Goal: Task Accomplishment & Management: Manage account settings

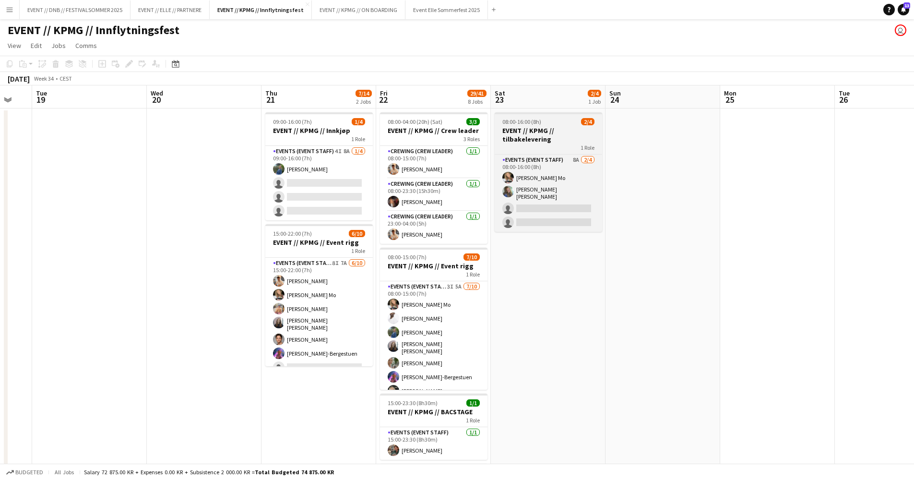
click at [563, 140] on h3 "EVENT // KPMG // tilbakelevering" at bounding box center [549, 134] width 108 height 17
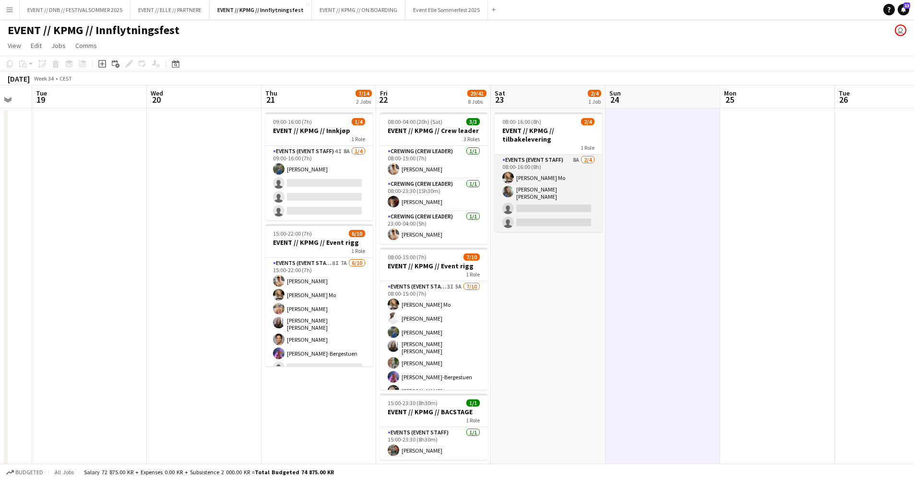
click at [559, 196] on app-card-role "Events (Event Staff) 8A [DATE] 08:00-16:00 (8h) [PERSON_NAME] Mo [PERSON_NAME] …" at bounding box center [549, 193] width 108 height 77
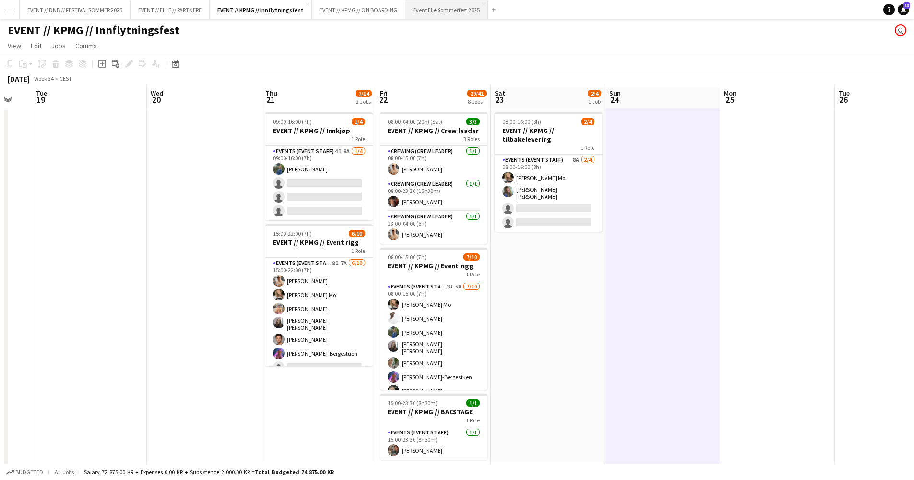
click at [480, 15] on button "Event Elle Sommerfest 2025 Close" at bounding box center [447, 9] width 83 height 19
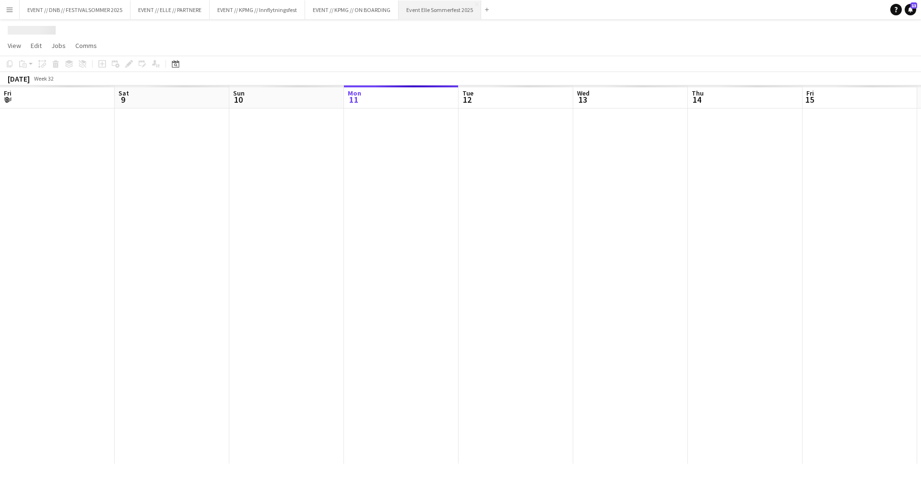
scroll to position [0, 229]
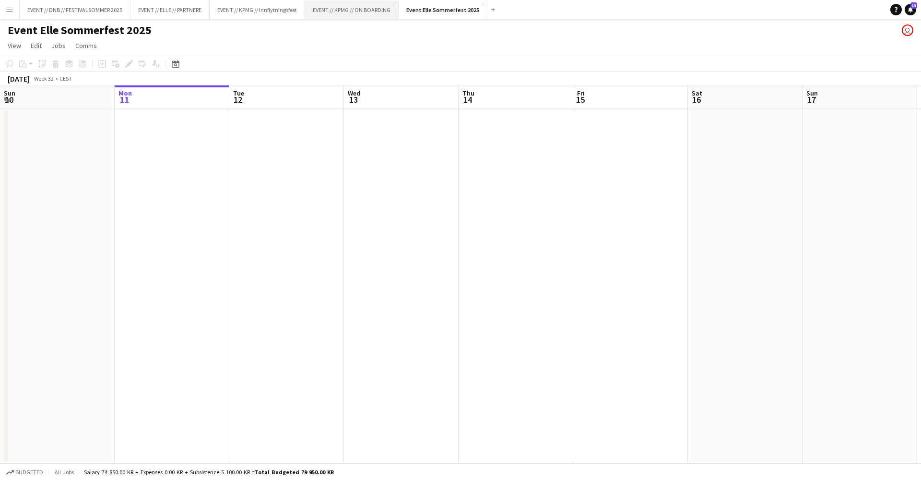
click at [367, 9] on button "EVENT // KPMG // ON BOARDING Close" at bounding box center [352, 9] width 94 height 19
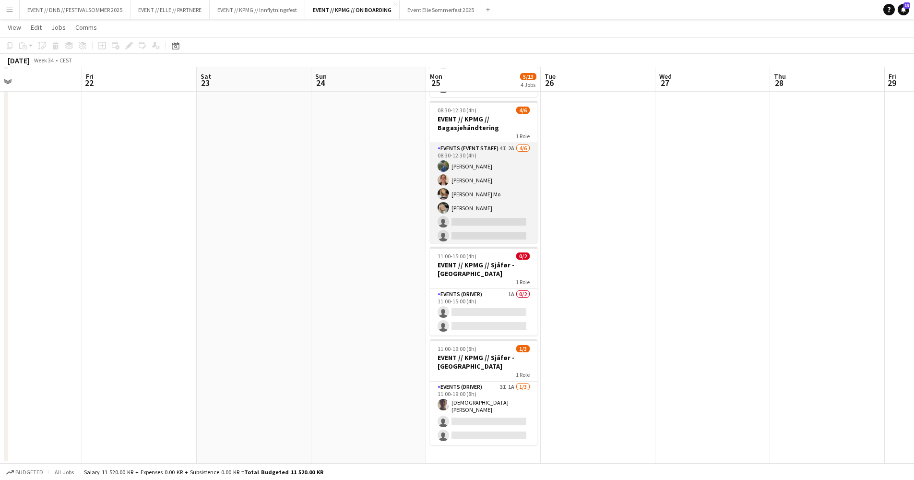
scroll to position [103, 0]
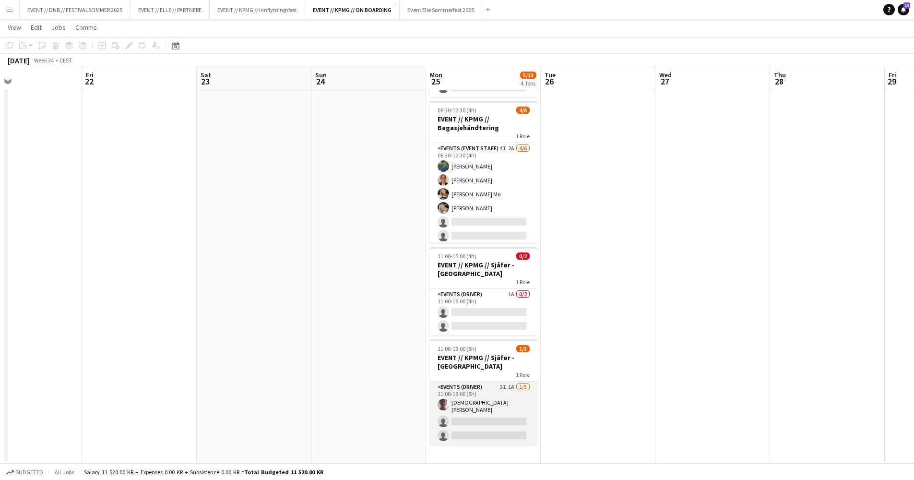
click at [474, 431] on app-card-role "Events (Driver) 3I 1A [DATE] 11:00-19:00 (8h) [DEMOGRAPHIC_DATA][PERSON_NAME] s…" at bounding box center [484, 413] width 108 height 63
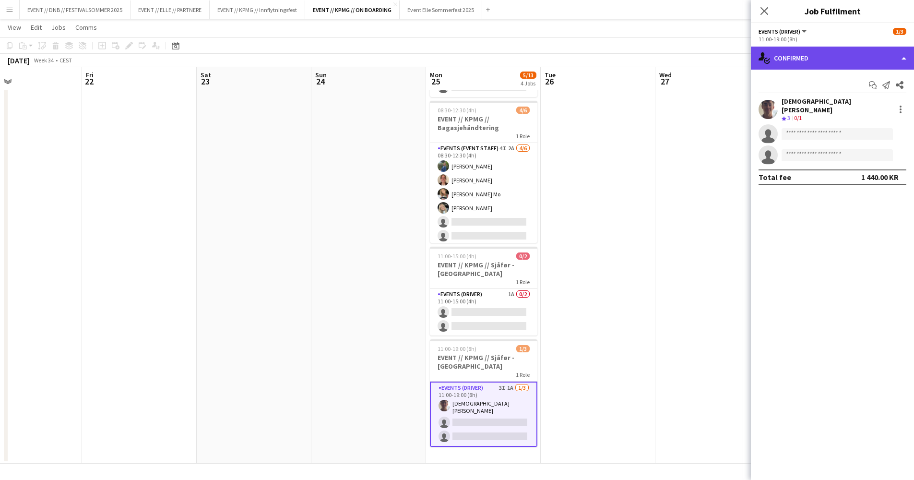
click at [858, 64] on div "single-neutral-actions-check-2 Confirmed" at bounding box center [832, 58] width 163 height 23
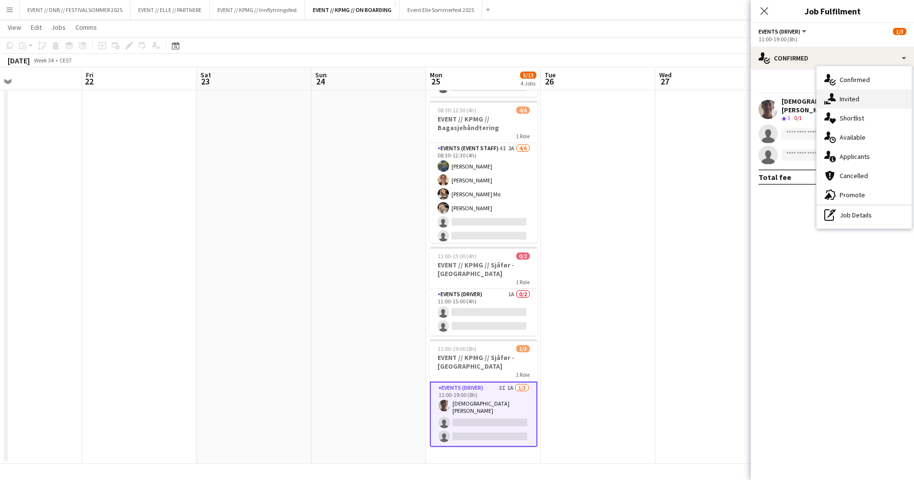
click at [866, 104] on div "single-neutral-actions-share-1 Invited" at bounding box center [864, 98] width 95 height 19
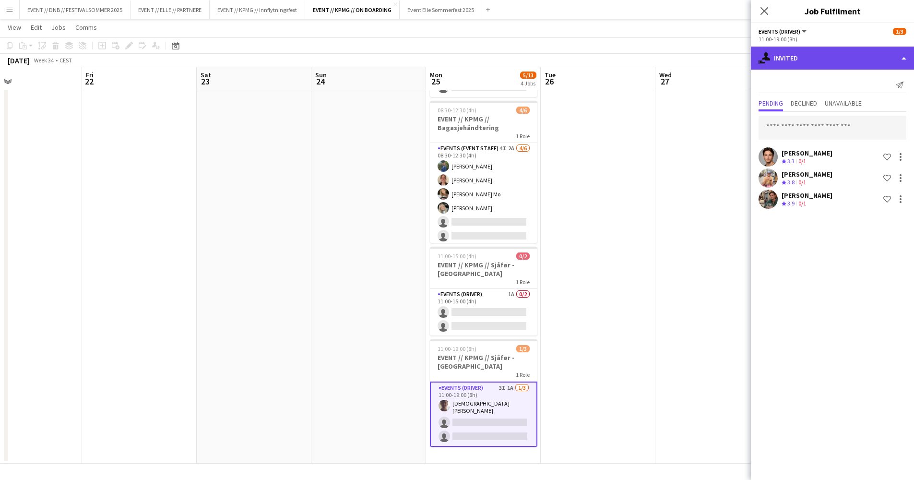
click at [825, 62] on div "single-neutral-actions-share-1 Invited" at bounding box center [832, 58] width 163 height 23
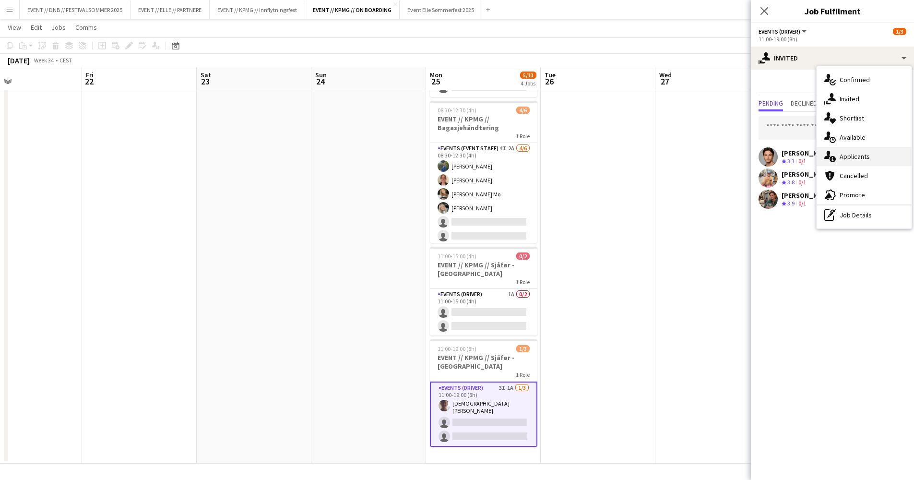
click at [864, 155] on div "single-neutral-actions-information Applicants" at bounding box center [864, 156] width 95 height 19
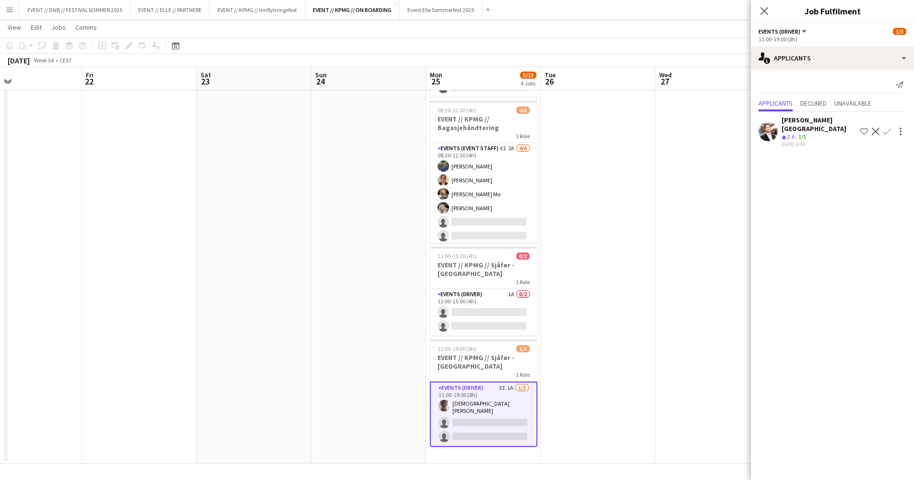
click at [794, 133] on span "2.6" at bounding box center [791, 136] width 7 height 7
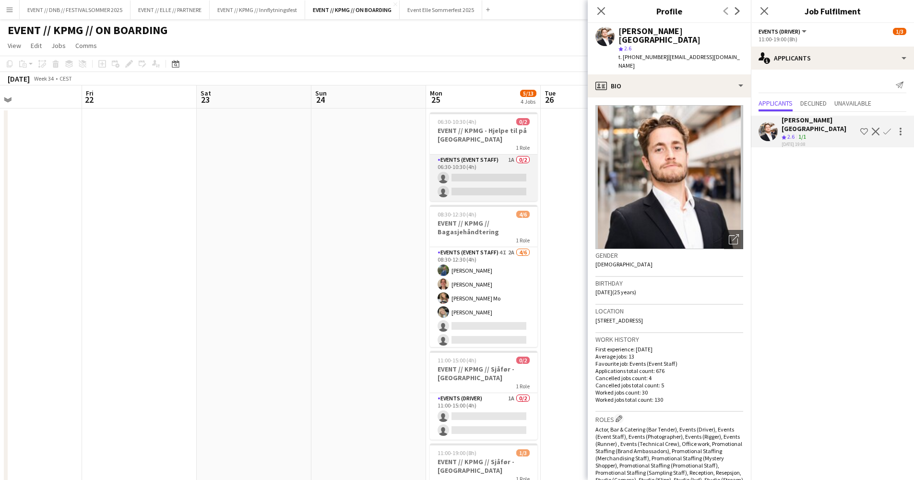
scroll to position [0, 0]
click at [502, 167] on app-card-role "Events (Event Staff) 1A 0/2 06:30-10:30 (4h) single-neutral-actions single-neut…" at bounding box center [484, 178] width 108 height 47
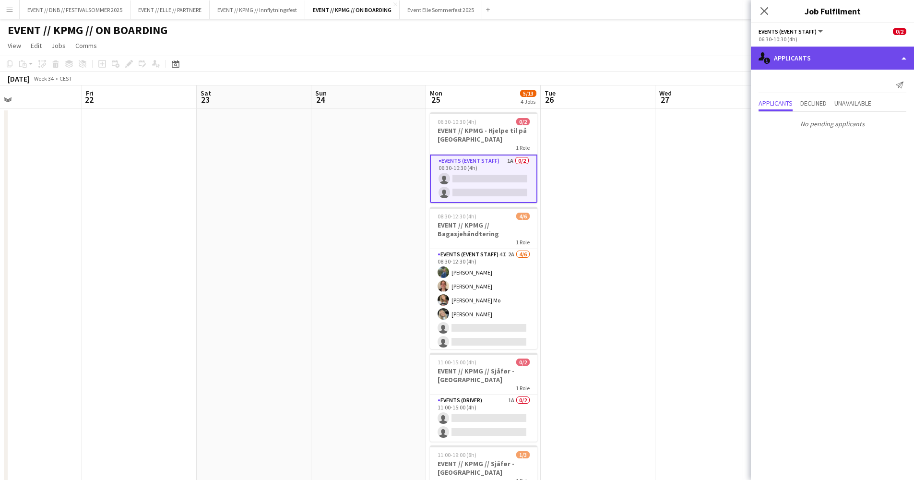
click at [794, 60] on div "single-neutral-actions-information Applicants" at bounding box center [832, 58] width 163 height 23
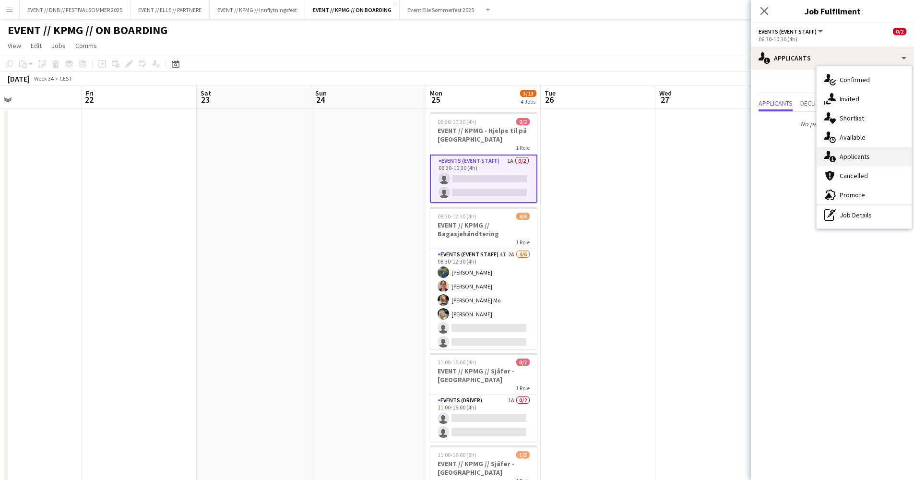
click at [881, 162] on div "single-neutral-actions-information Applicants" at bounding box center [864, 156] width 95 height 19
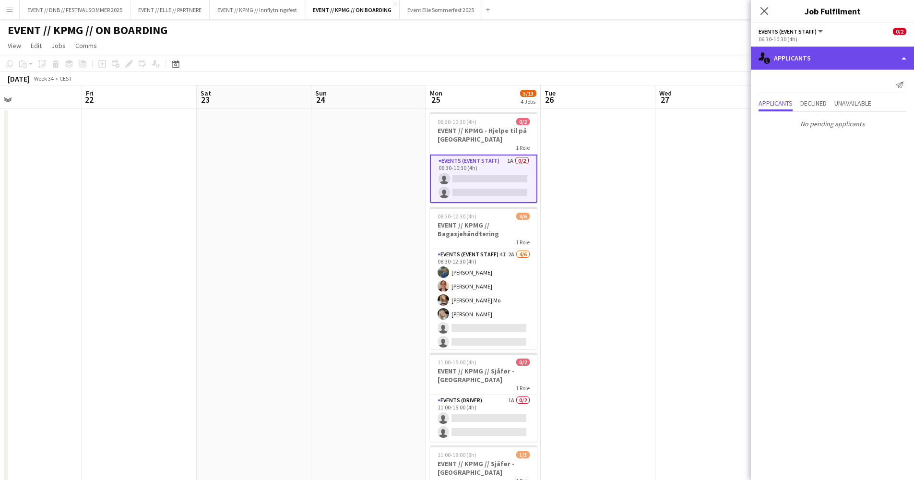
click at [831, 56] on div "single-neutral-actions-information Applicants" at bounding box center [832, 58] width 163 height 23
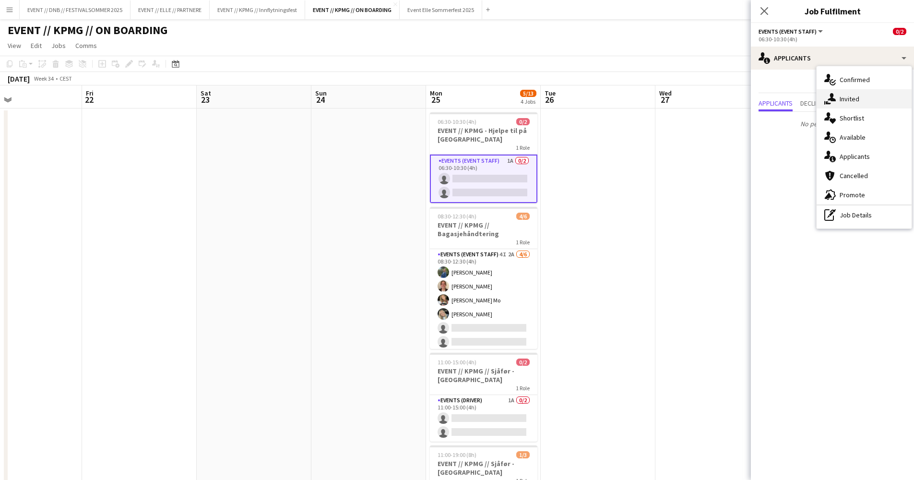
click at [847, 99] on div "single-neutral-actions-share-1 Invited" at bounding box center [864, 98] width 95 height 19
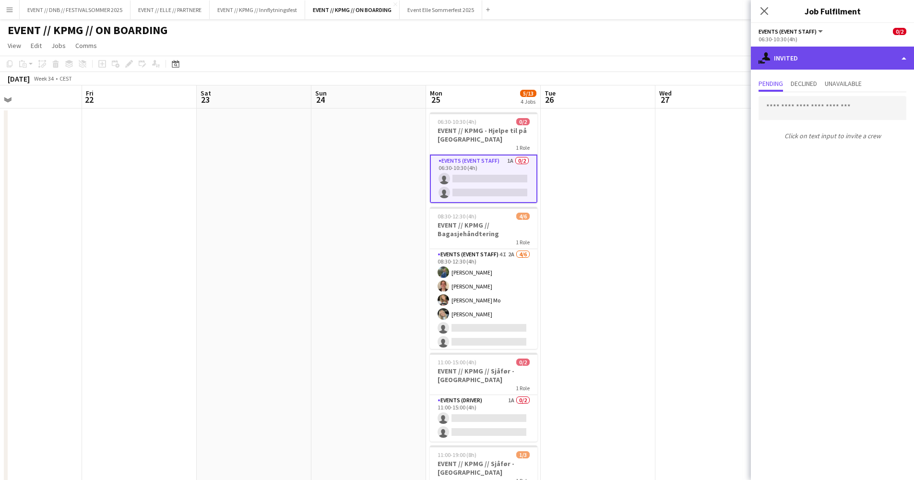
click at [853, 54] on div "single-neutral-actions-share-1 Invited" at bounding box center [832, 58] width 163 height 23
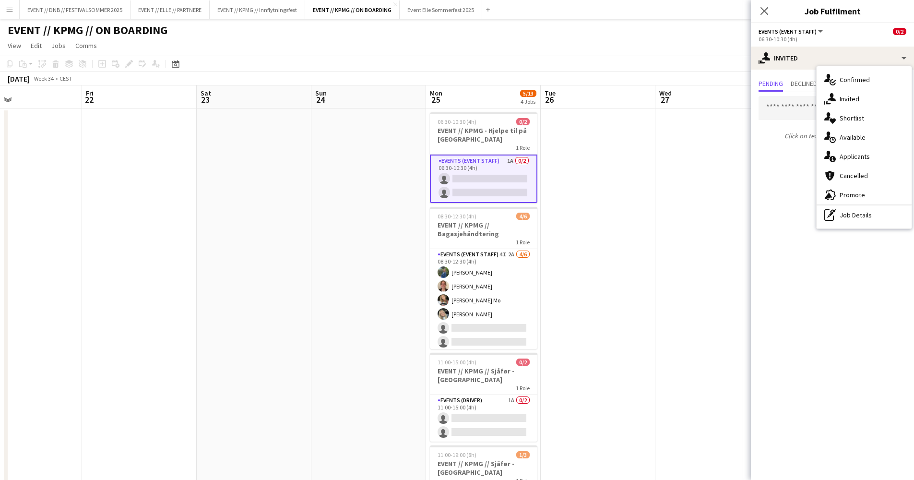
click at [856, 158] on div "single-neutral-actions-information Applicants" at bounding box center [864, 156] width 95 height 19
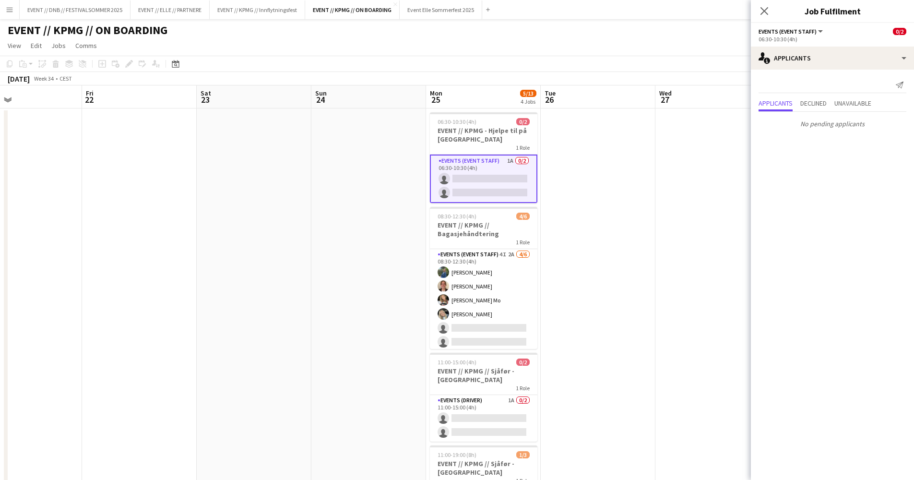
scroll to position [0, 377]
click at [519, 164] on app-card-role "Events (Event Staff) 1A 0/2 06:30-10:30 (4h) single-neutral-actions single-neut…" at bounding box center [484, 179] width 108 height 48
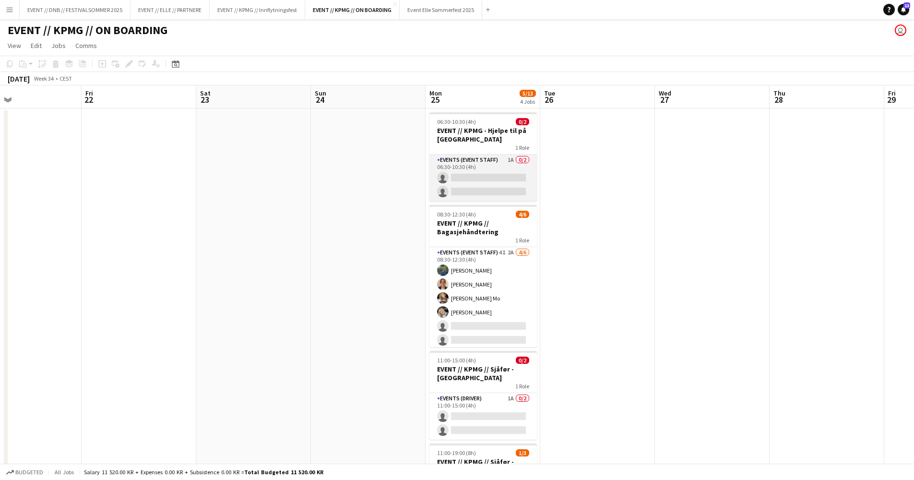
click at [519, 164] on app-card-role "Events (Event Staff) 1A 0/2 06:30-10:30 (4h) single-neutral-actions single-neut…" at bounding box center [484, 178] width 108 height 47
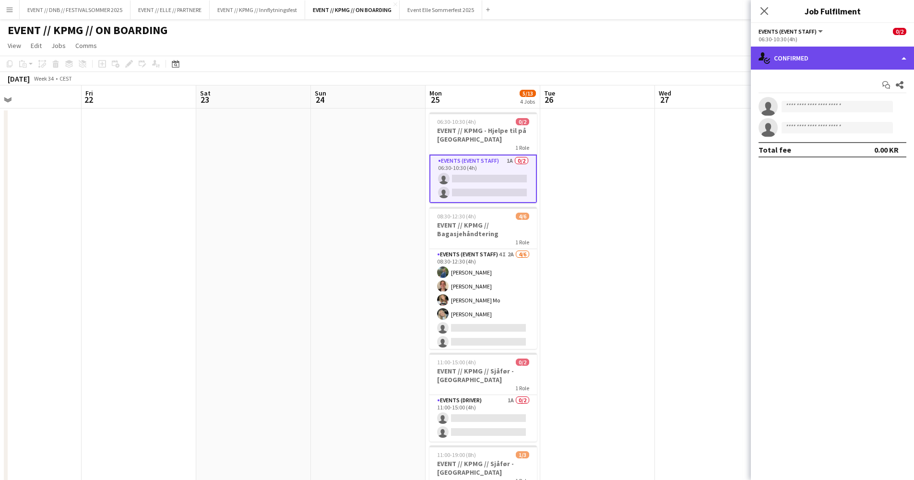
click at [830, 49] on div "single-neutral-actions-check-2 Confirmed" at bounding box center [832, 58] width 163 height 23
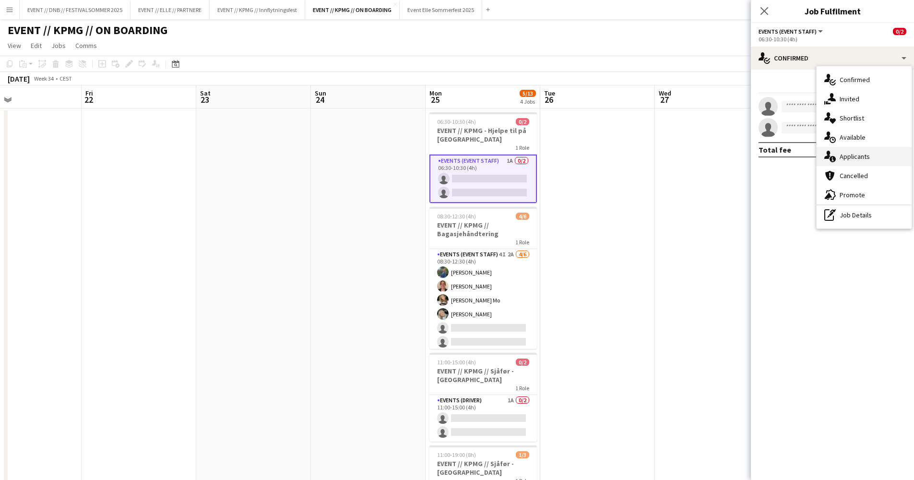
click at [877, 159] on div "single-neutral-actions-information Applicants" at bounding box center [864, 156] width 95 height 19
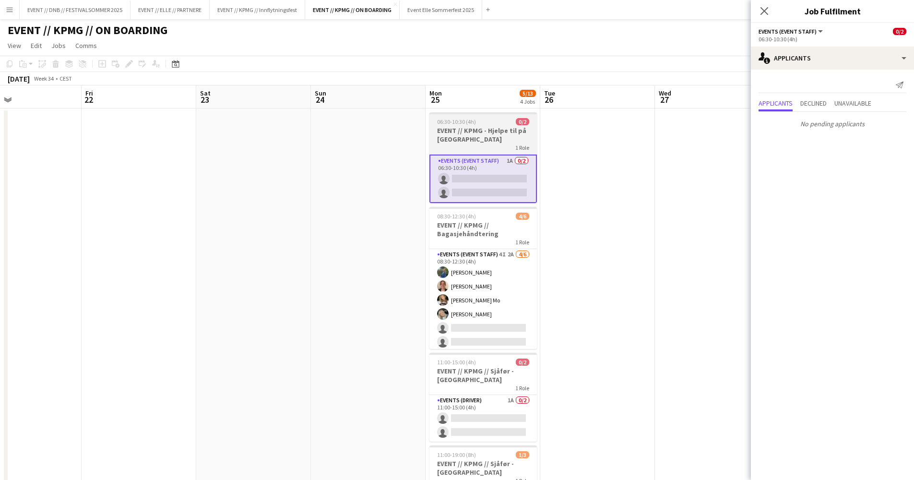
click at [462, 142] on h3 "EVENT // KPMG - Hjelpe til på [GEOGRAPHIC_DATA]" at bounding box center [484, 134] width 108 height 17
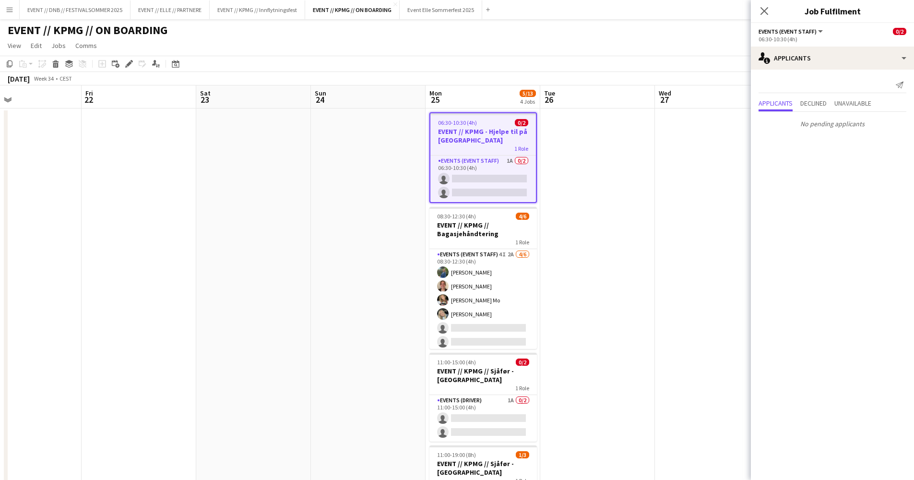
click at [591, 179] on app-date-cell at bounding box center [597, 337] width 115 height 459
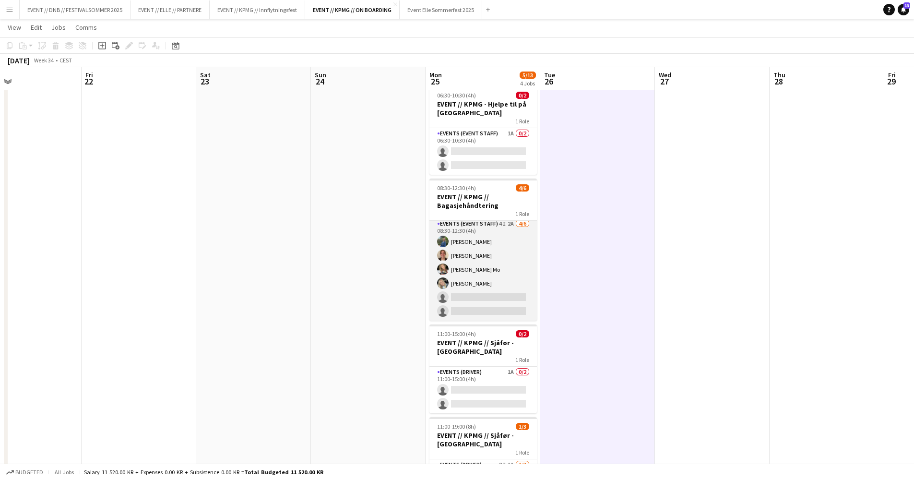
scroll to position [2, 0]
click at [517, 273] on app-card-role "Events (Event Staff) 4I 2A [DATE] 08:30-12:30 (4h) [PERSON_NAME] [PERSON_NAME] …" at bounding box center [484, 269] width 108 height 102
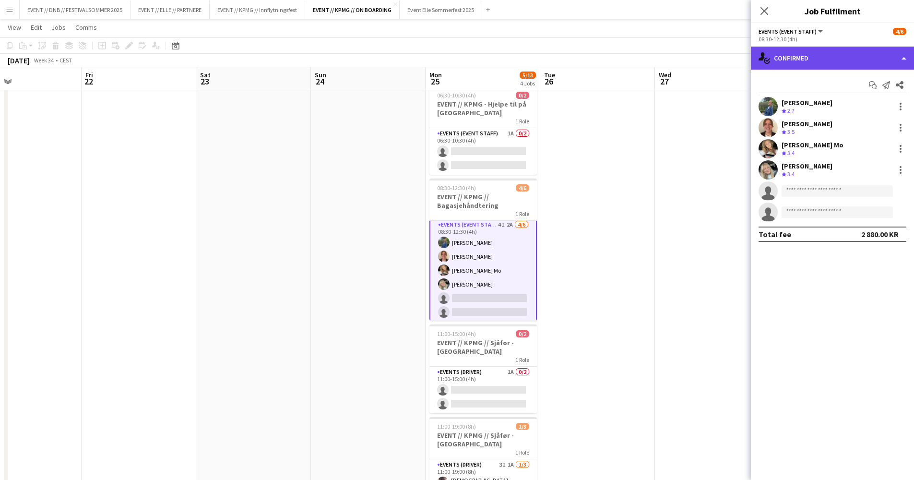
click at [799, 62] on div "single-neutral-actions-check-2 Confirmed" at bounding box center [832, 58] width 163 height 23
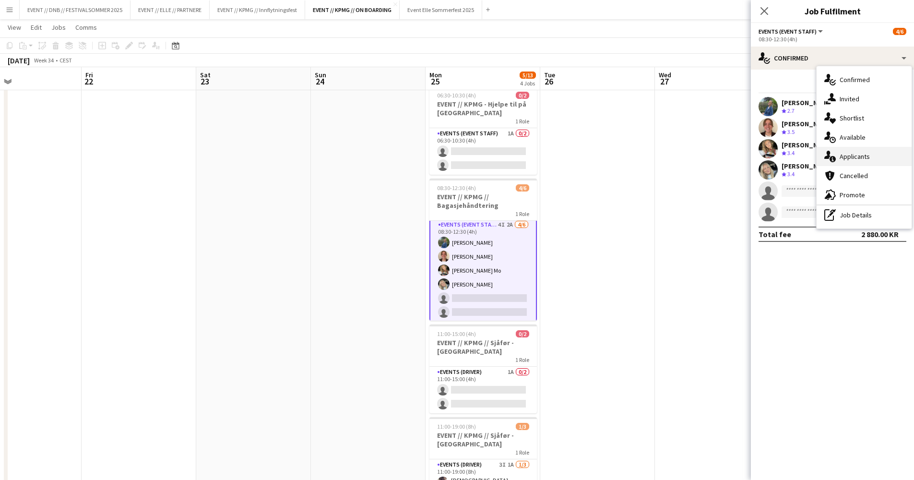
click at [859, 160] on div "single-neutral-actions-information Applicants" at bounding box center [864, 156] width 95 height 19
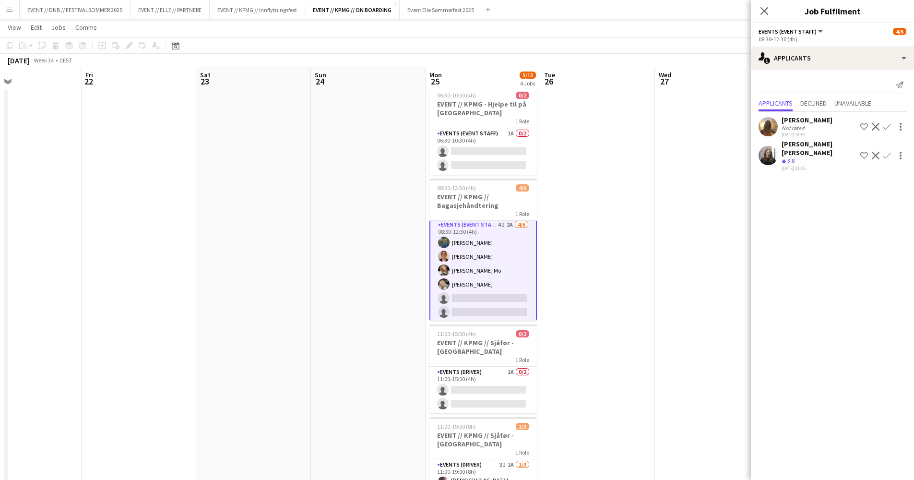
click at [800, 122] on div "[PERSON_NAME]" at bounding box center [807, 120] width 51 height 9
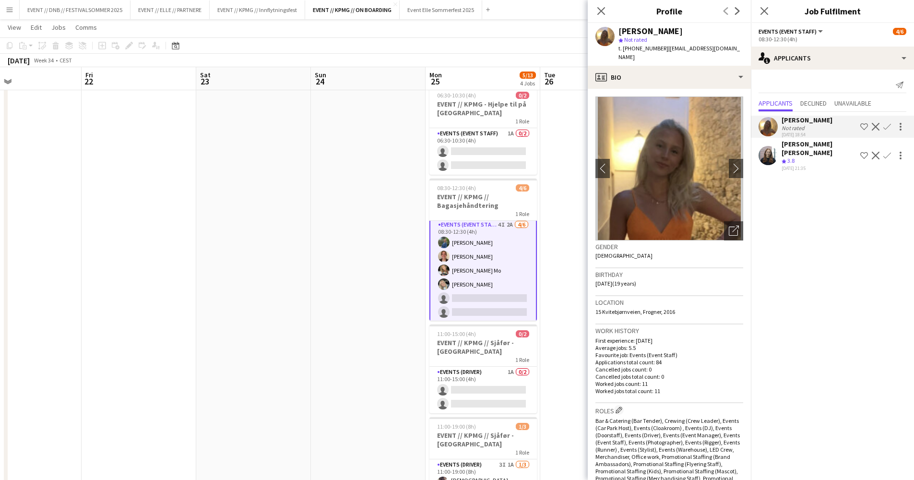
click at [804, 144] on div "[PERSON_NAME] [PERSON_NAME]" at bounding box center [819, 148] width 75 height 17
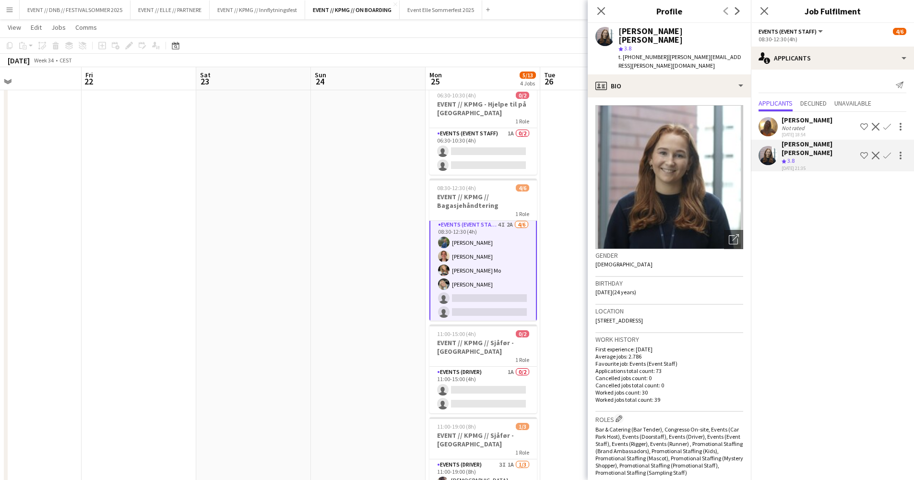
click at [810, 145] on div "[PERSON_NAME] [PERSON_NAME]" at bounding box center [819, 148] width 75 height 17
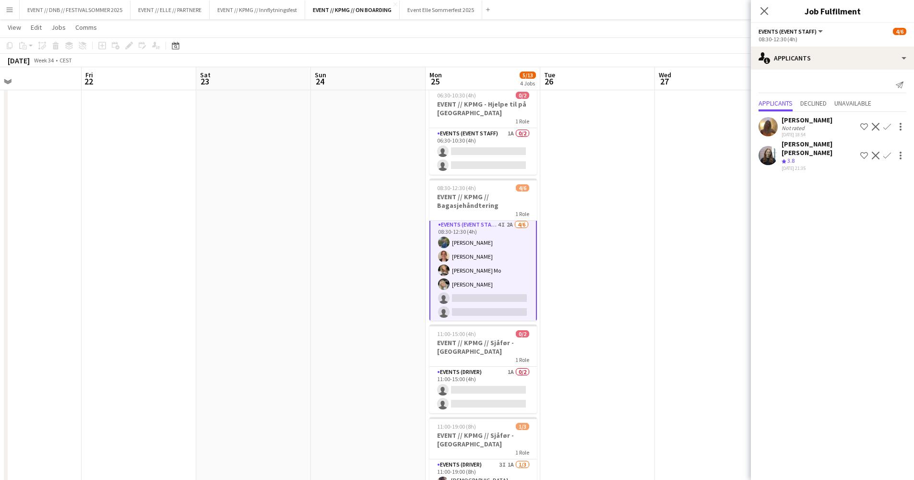
click at [816, 157] on div "Crew rating 3.8" at bounding box center [819, 161] width 75 height 8
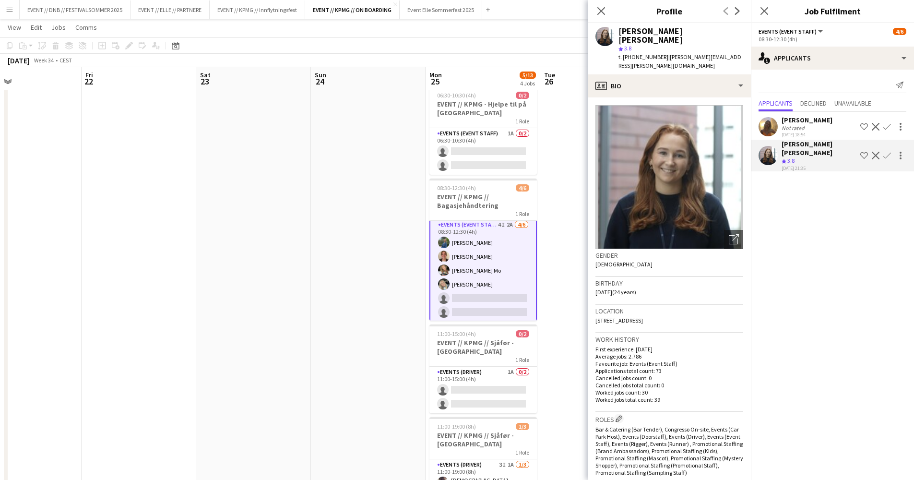
click at [885, 152] on app-icon "Confirm" at bounding box center [888, 156] width 8 height 8
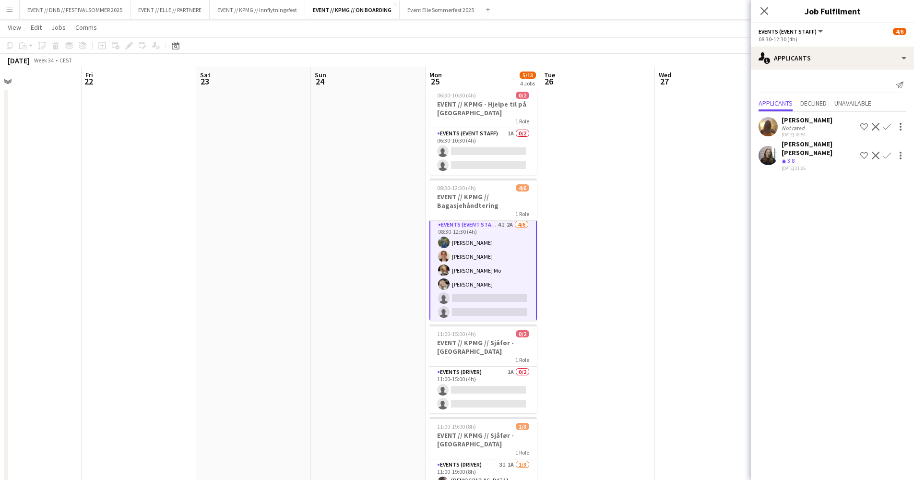
click at [885, 153] on app-icon "Confirm" at bounding box center [888, 156] width 8 height 8
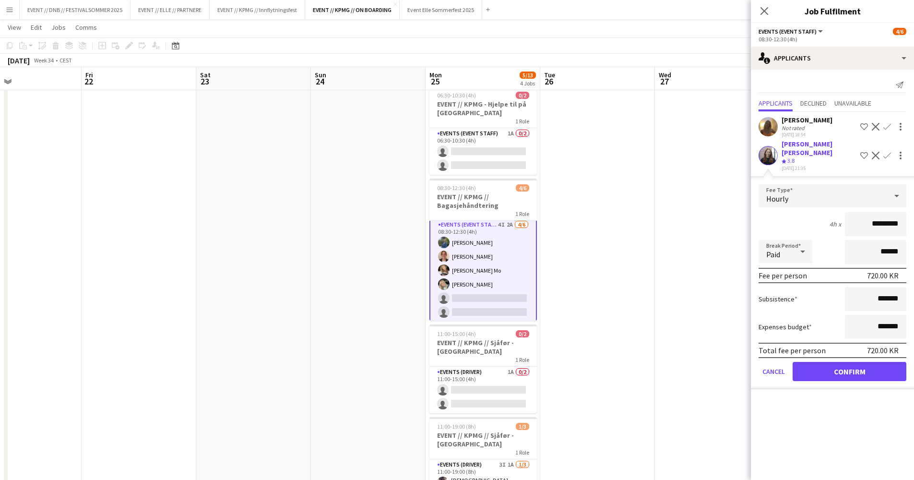
click at [842, 363] on button "Confirm" at bounding box center [850, 371] width 114 height 19
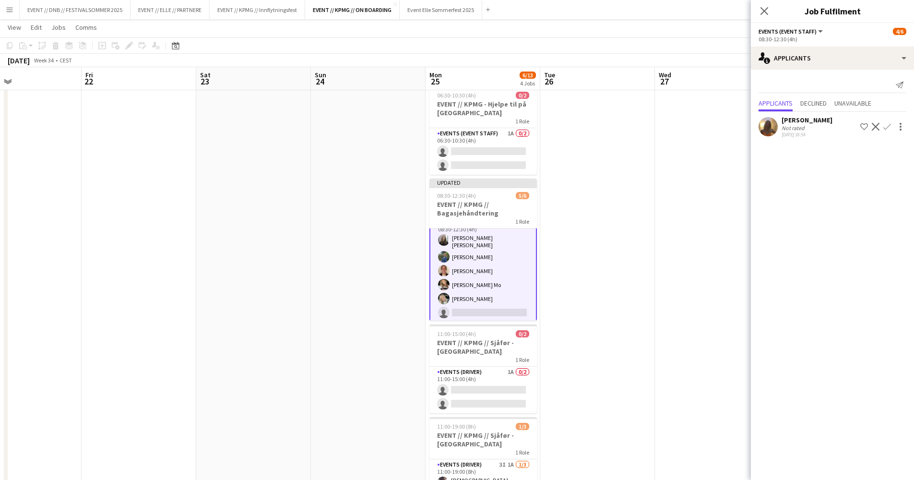
scroll to position [12, 0]
click at [499, 391] on app-card-role "Events (Driver) 1A 0/2 11:00-15:00 (4h) single-neutral-actions single-neutral-a…" at bounding box center [484, 390] width 108 height 47
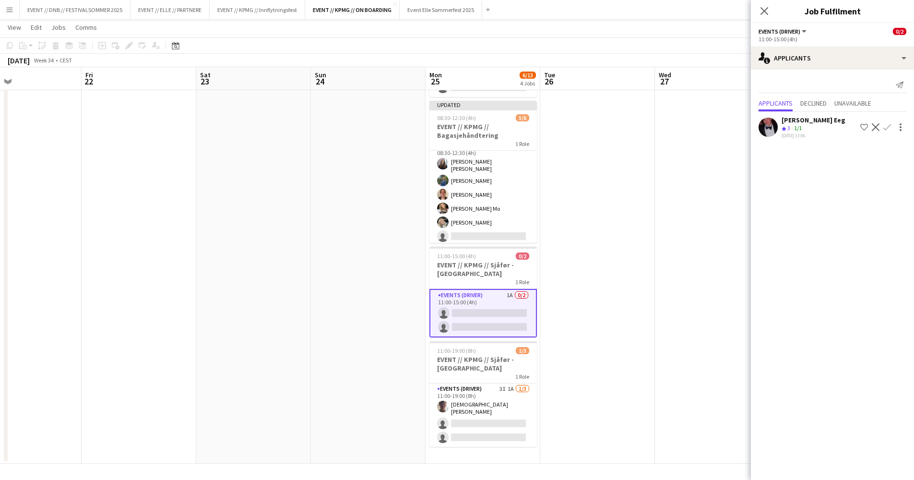
scroll to position [103, 0]
click at [809, 121] on div "[PERSON_NAME] Eeg" at bounding box center [814, 120] width 64 height 9
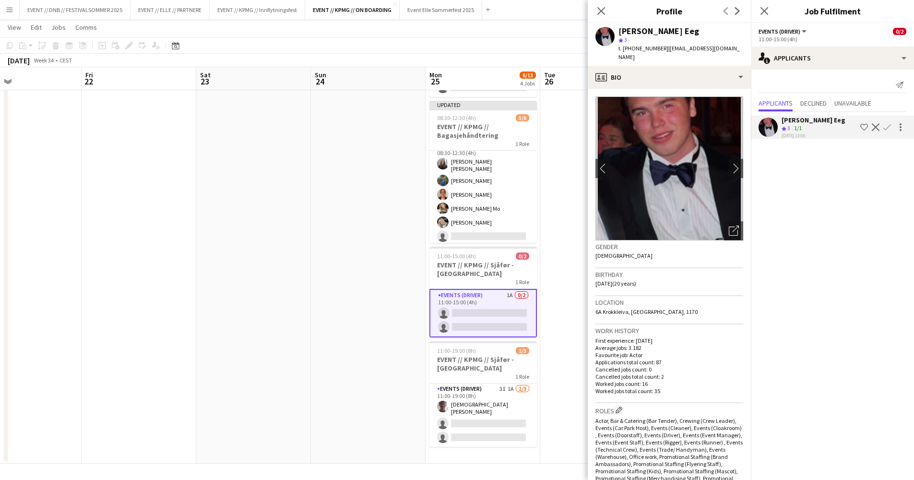
click at [889, 129] on app-icon "Confirm" at bounding box center [888, 127] width 8 height 8
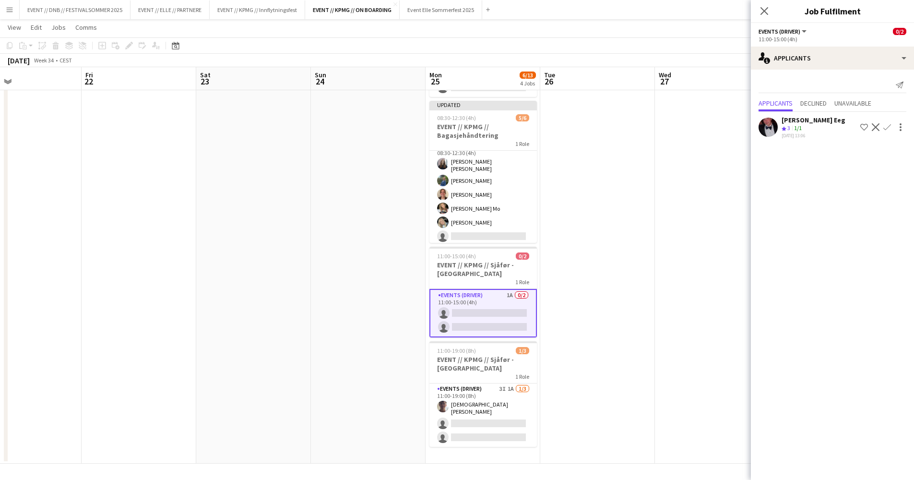
click at [889, 129] on app-icon "Confirm" at bounding box center [888, 127] width 8 height 8
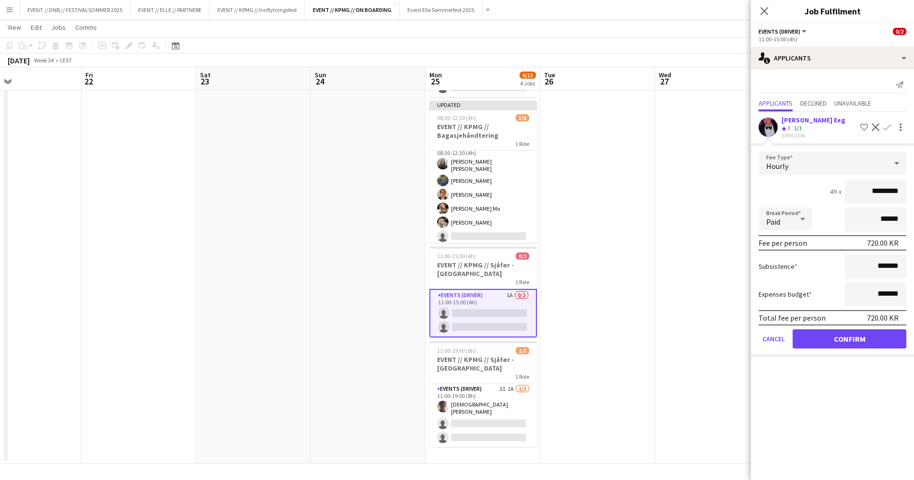
click at [858, 341] on button "Confirm" at bounding box center [850, 338] width 114 height 19
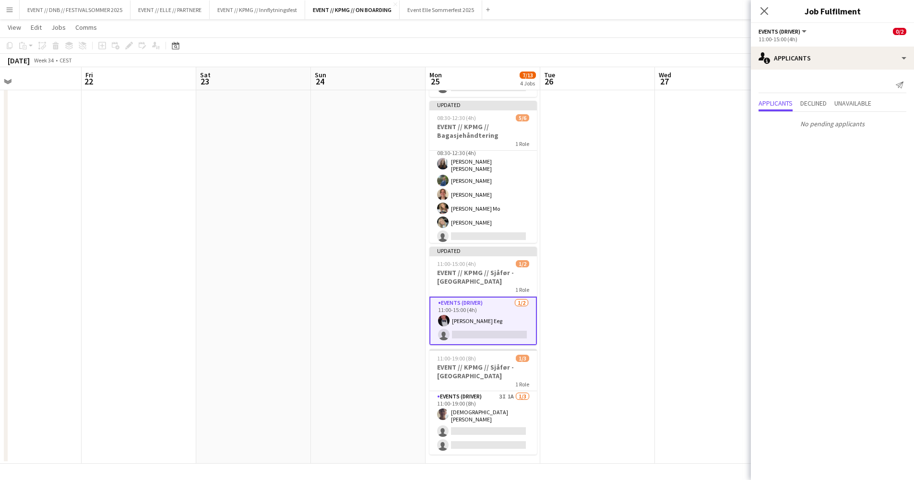
click at [655, 305] on app-date-cell at bounding box center [597, 233] width 115 height 459
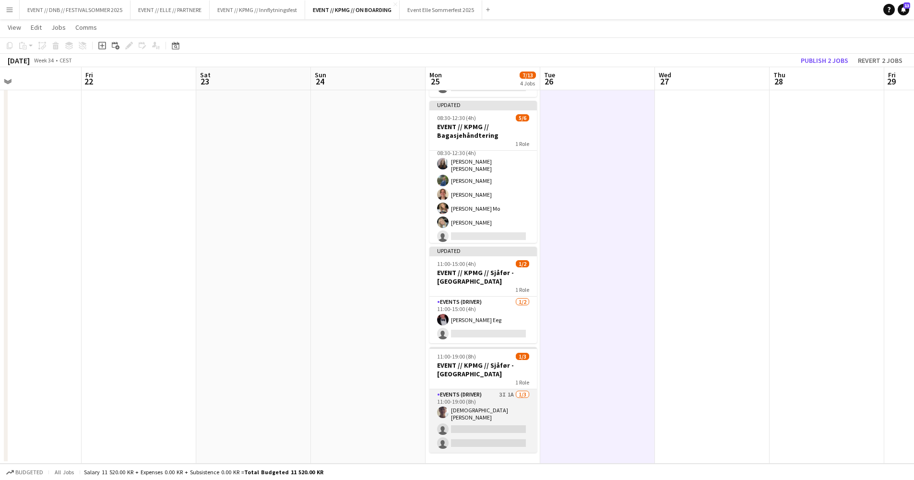
click at [502, 410] on app-card-role "Events (Driver) 3I 1A [DATE] 11:00-19:00 (8h) [DEMOGRAPHIC_DATA][PERSON_NAME] s…" at bounding box center [484, 420] width 108 height 63
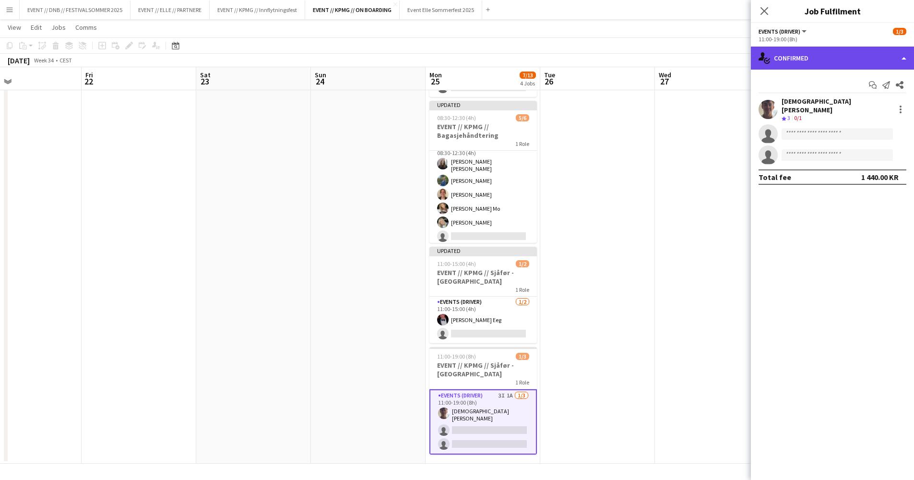
click at [822, 67] on div "single-neutral-actions-check-2 Confirmed" at bounding box center [832, 58] width 163 height 23
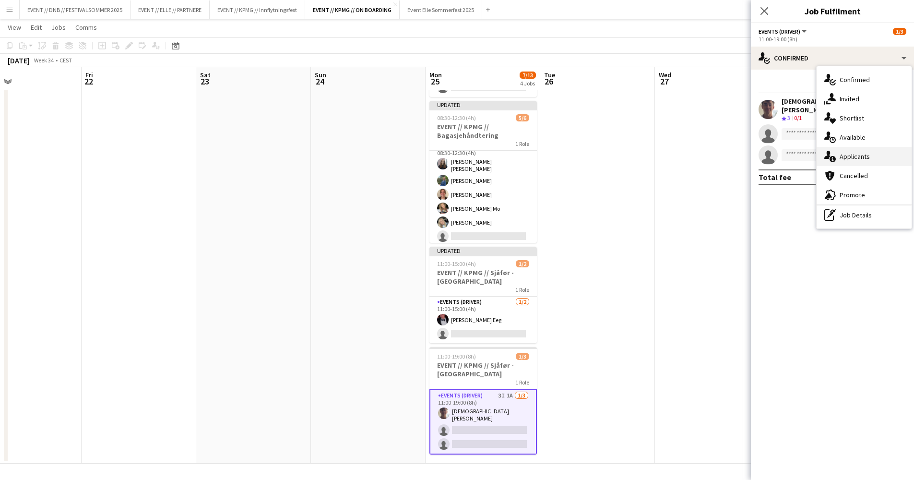
click at [844, 156] on div "single-neutral-actions-information Applicants" at bounding box center [864, 156] width 95 height 19
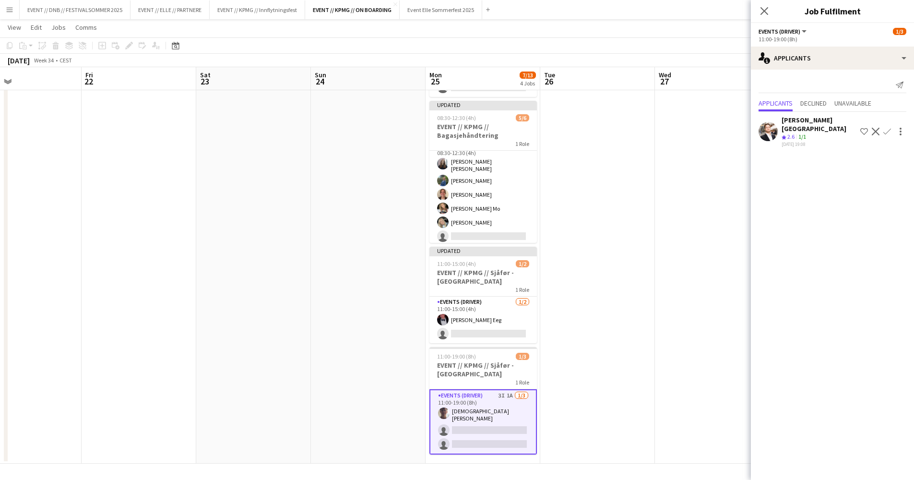
click at [693, 179] on app-date-cell at bounding box center [712, 233] width 115 height 459
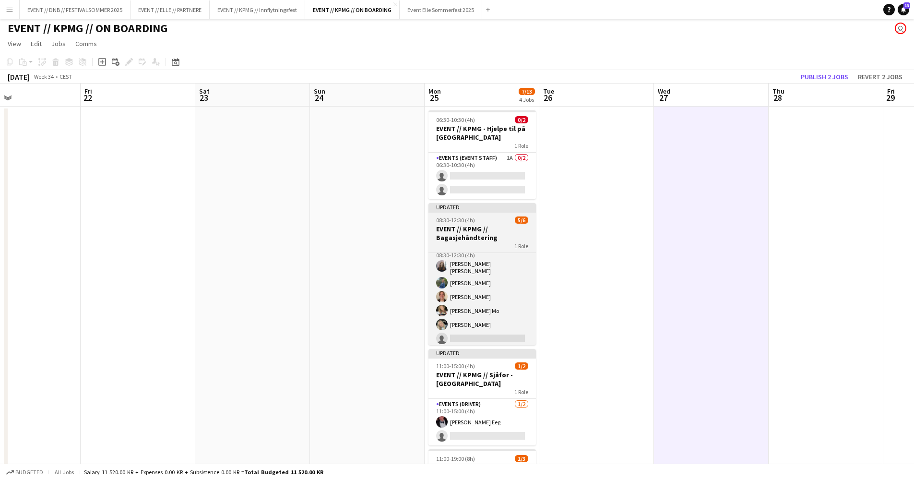
scroll to position [0, 0]
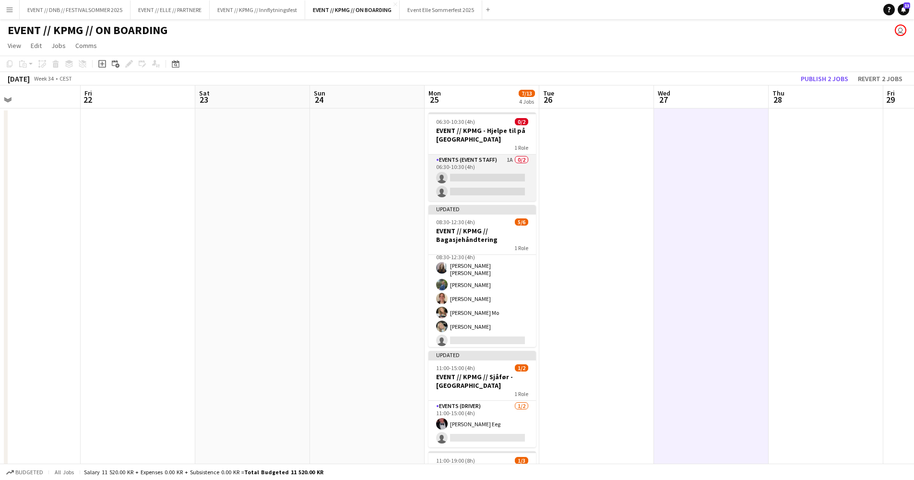
click at [503, 163] on app-card-role "Events (Event Staff) 1A 0/2 06:30-10:30 (4h) single-neutral-actions single-neut…" at bounding box center [483, 178] width 108 height 47
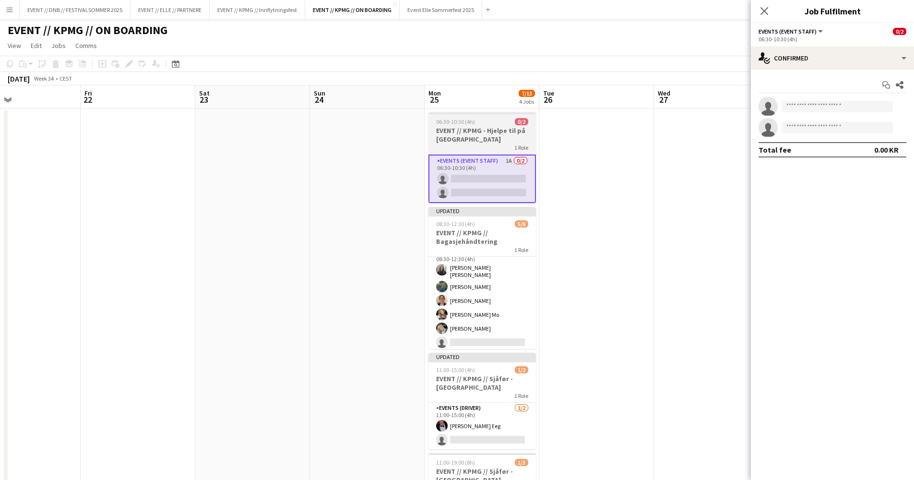
click at [519, 138] on h3 "EVENT // KPMG - Hjelpe til på [GEOGRAPHIC_DATA]" at bounding box center [483, 134] width 108 height 17
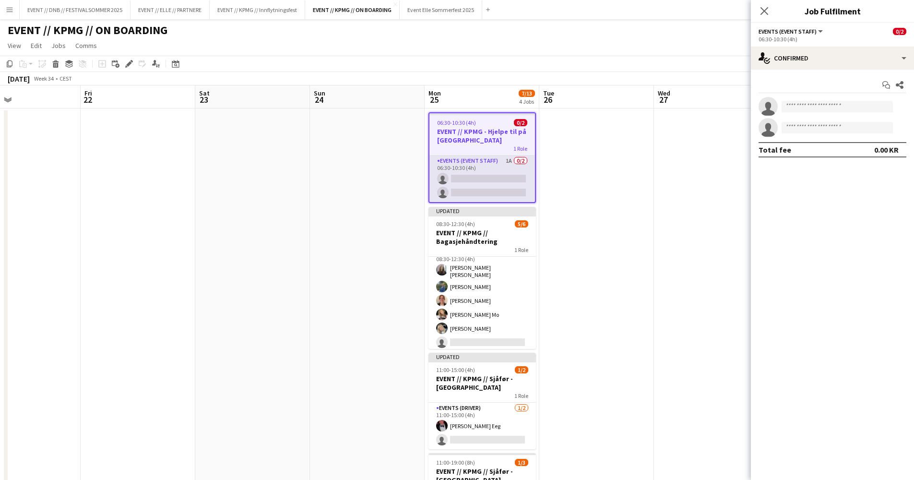
click at [509, 163] on app-card-role "Events (Event Staff) 1A 0/2 06:30-10:30 (4h) single-neutral-actions single-neut…" at bounding box center [483, 179] width 106 height 47
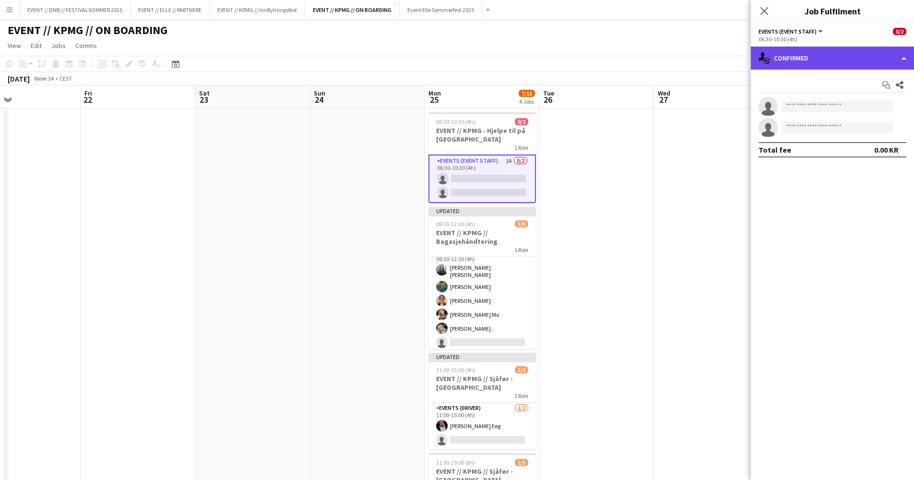
click at [814, 47] on div "single-neutral-actions-check-2 Confirmed" at bounding box center [832, 58] width 163 height 23
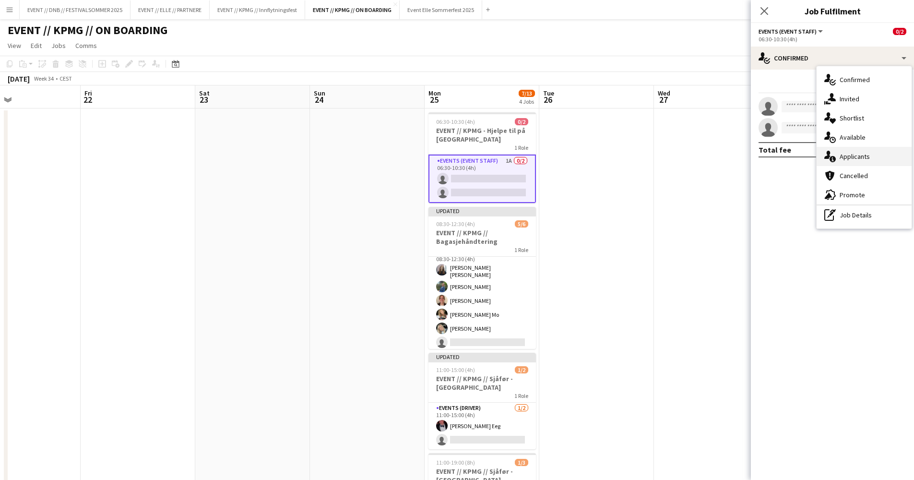
click at [861, 156] on div "single-neutral-actions-information Applicants" at bounding box center [864, 156] width 95 height 19
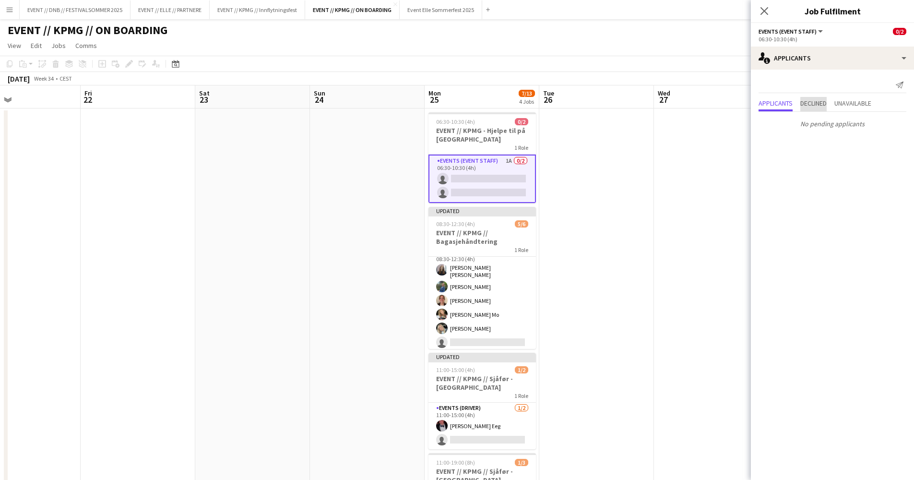
click at [826, 106] on span "Declined" at bounding box center [814, 103] width 26 height 7
click at [877, 89] on div "Applicants Declined Unavailable" at bounding box center [833, 84] width 148 height 15
click at [870, 86] on span "Unavailable" at bounding box center [853, 83] width 37 height 7
click at [769, 86] on span "Applicants" at bounding box center [776, 83] width 34 height 7
click at [599, 193] on app-date-cell at bounding box center [596, 337] width 115 height 459
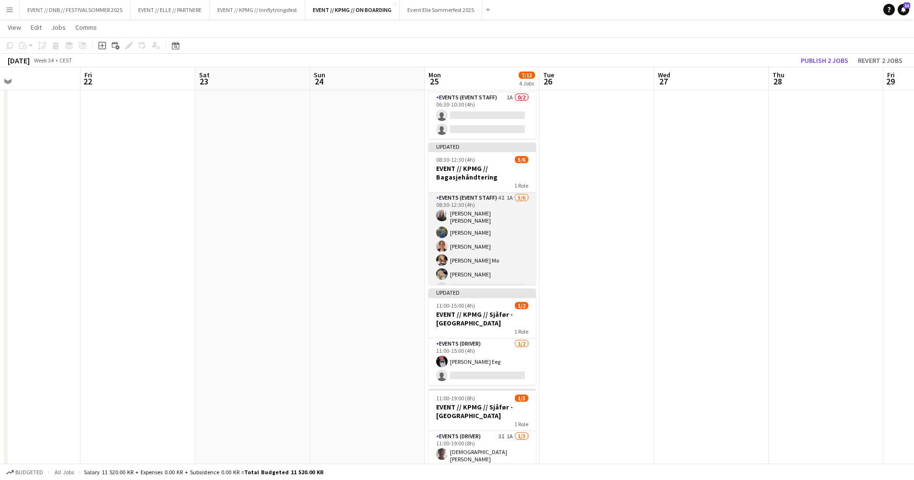
scroll to position [10, 0]
click at [478, 241] on app-card-role "Events (Event Staff) 4I 1A [DATE] 08:30-12:30 (4h) [PERSON_NAME] [PERSON_NAME] …" at bounding box center [483, 234] width 108 height 105
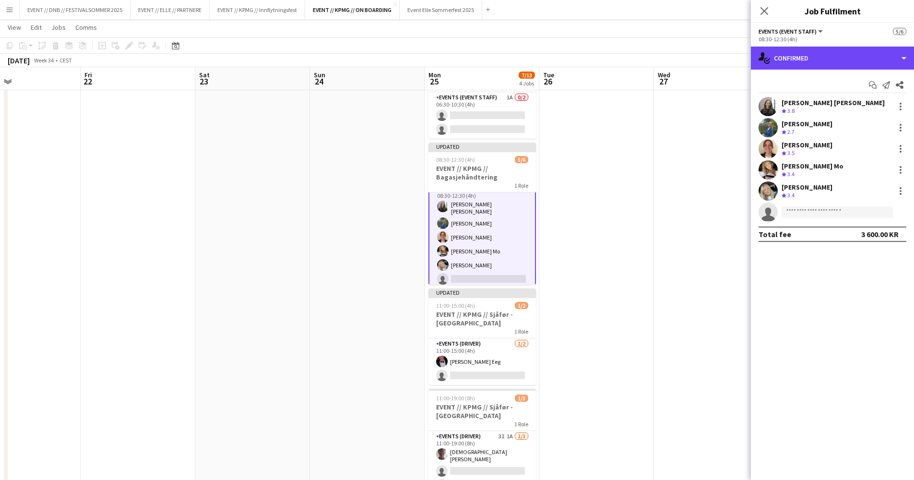
click at [850, 67] on div "single-neutral-actions-check-2 Confirmed" at bounding box center [832, 58] width 163 height 23
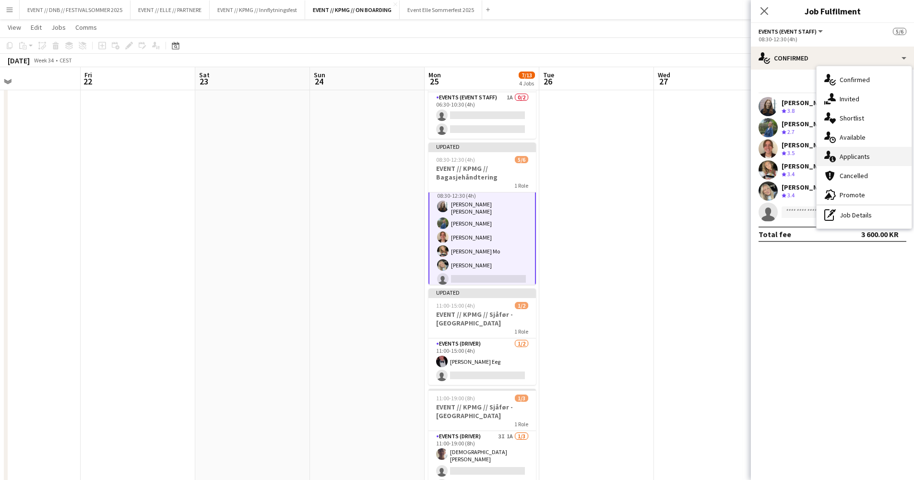
click at [850, 156] on div "single-neutral-actions-information Applicants" at bounding box center [864, 156] width 95 height 19
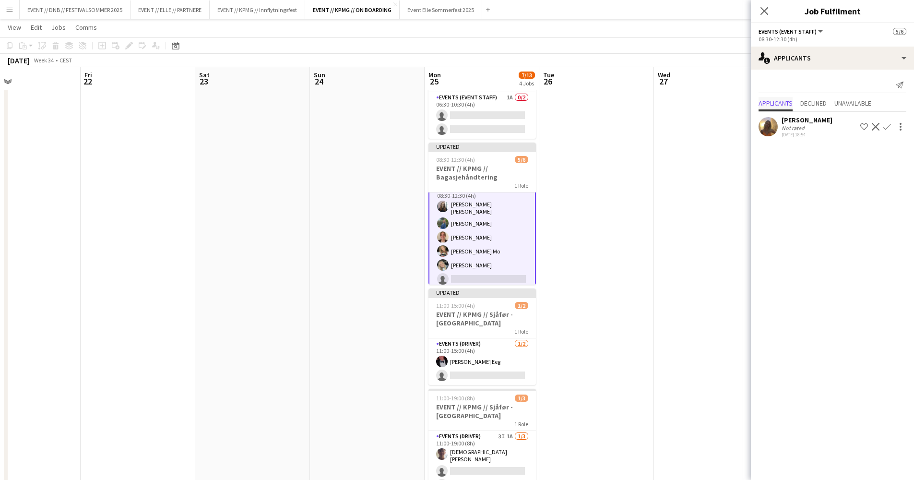
click at [779, 110] on span "Applicants" at bounding box center [776, 104] width 34 height 14
click at [793, 122] on div "[PERSON_NAME]" at bounding box center [807, 120] width 51 height 9
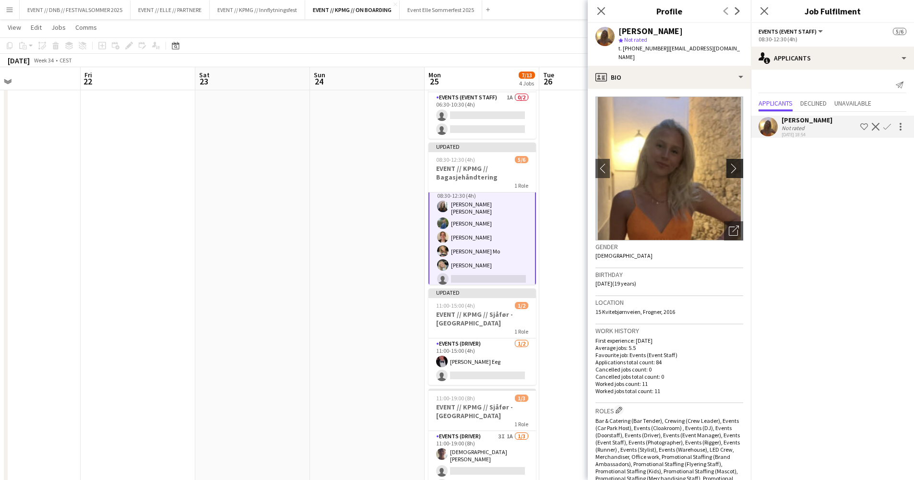
click at [731, 163] on app-icon "chevron-right" at bounding box center [736, 168] width 15 height 10
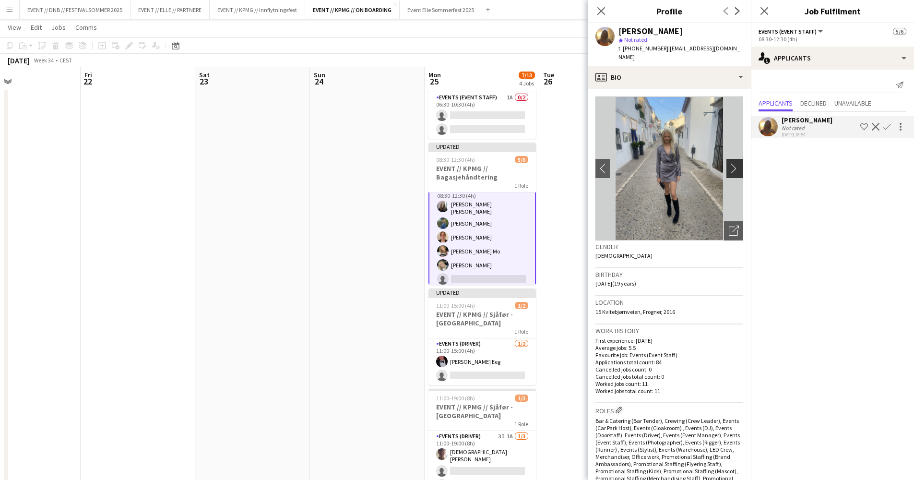
click at [732, 159] on button "chevron-right" at bounding box center [736, 168] width 19 height 19
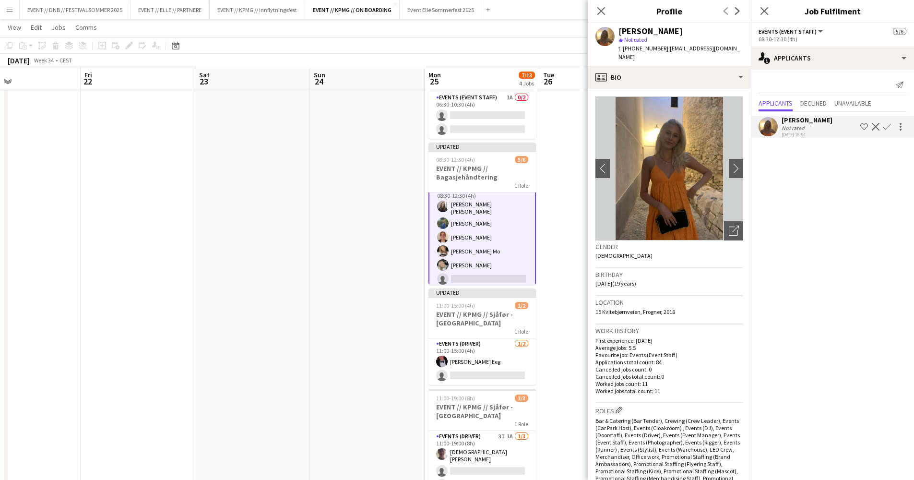
scroll to position [111, 0]
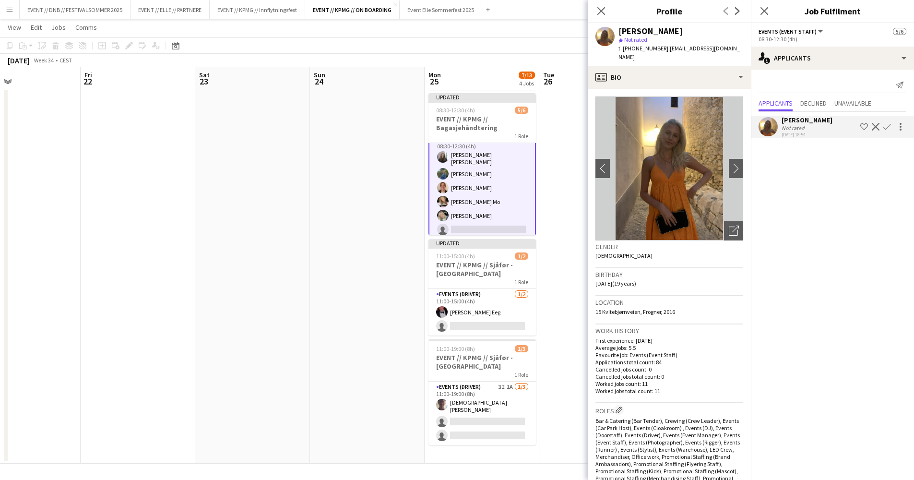
click at [557, 226] on app-date-cell at bounding box center [596, 230] width 115 height 467
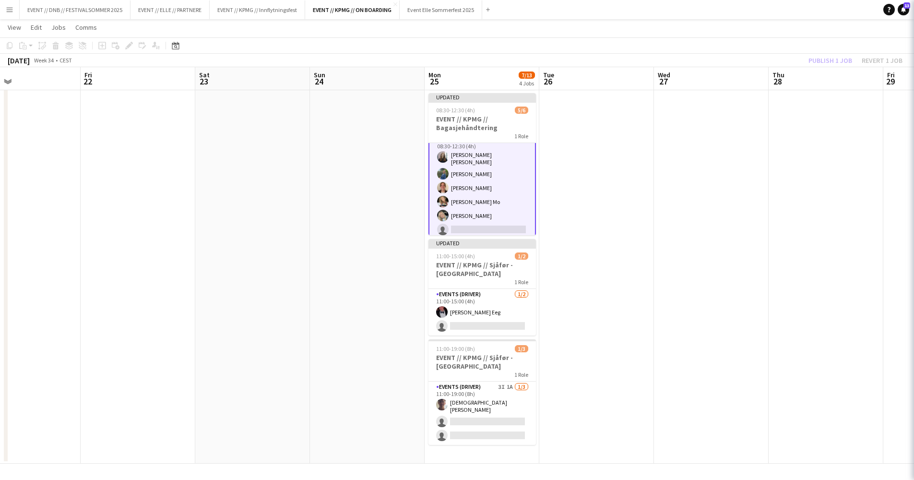
scroll to position [0, 377]
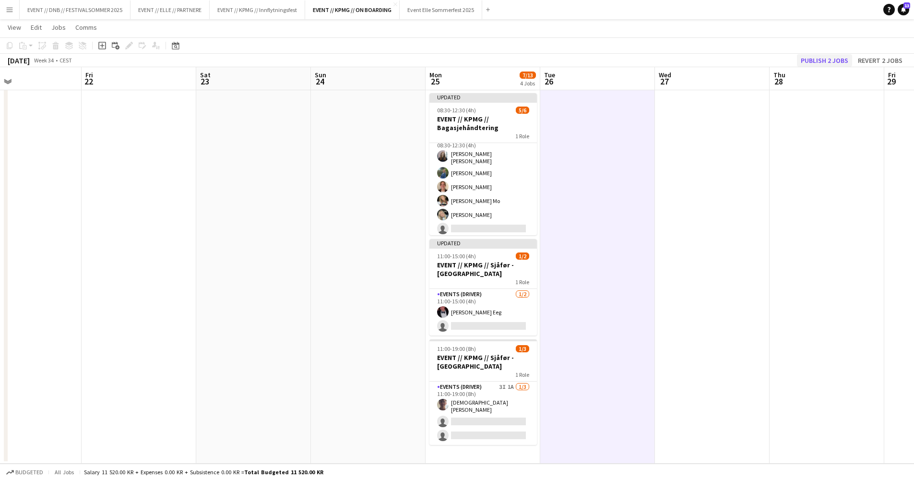
click at [820, 57] on button "Publish 2 jobs" at bounding box center [824, 60] width 55 height 12
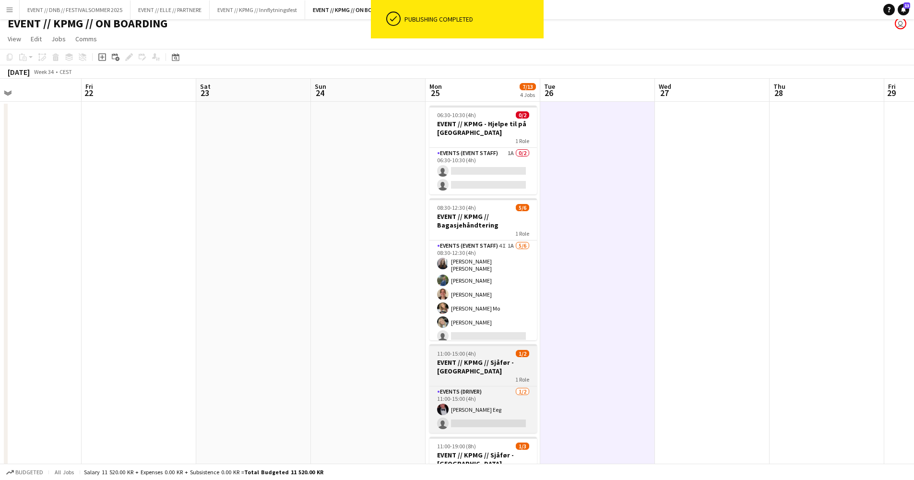
scroll to position [0, 0]
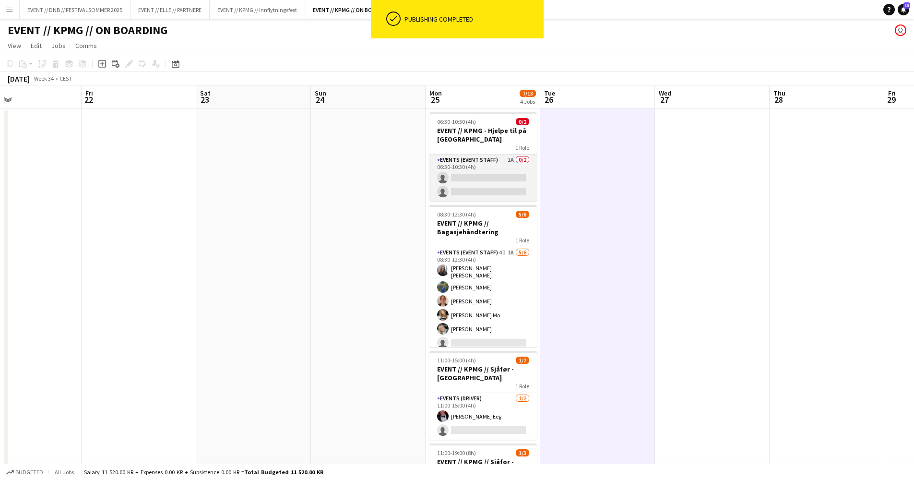
click at [466, 181] on app-card-role "Events (Event Staff) 1A 0/2 06:30-10:30 (4h) single-neutral-actions single-neut…" at bounding box center [484, 178] width 108 height 47
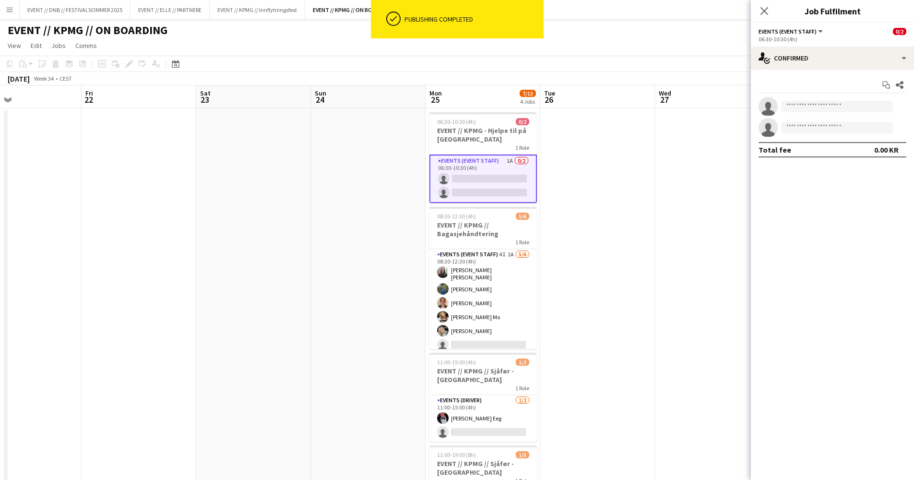
click at [824, 73] on div "Start chat Share single-neutral-actions single-neutral-actions Total fee 0.00 KR" at bounding box center [832, 118] width 163 height 96
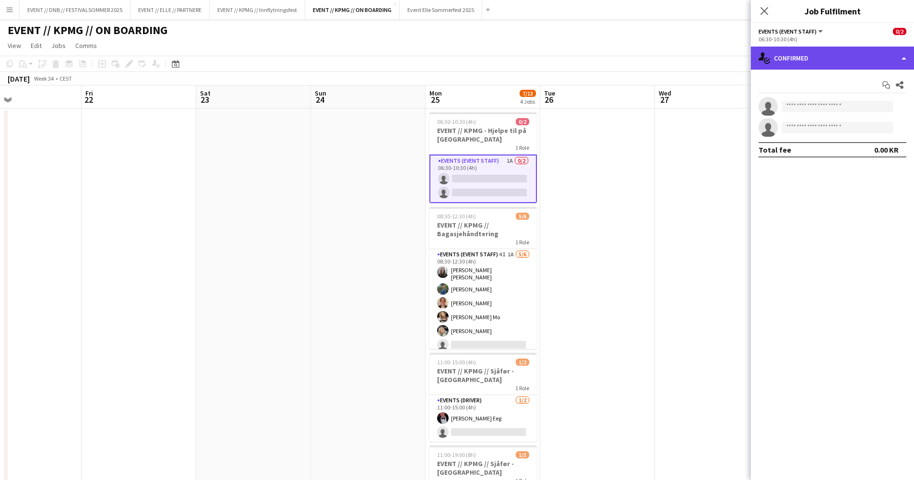
click at [822, 64] on div "single-neutral-actions-check-2 Confirmed" at bounding box center [832, 58] width 163 height 23
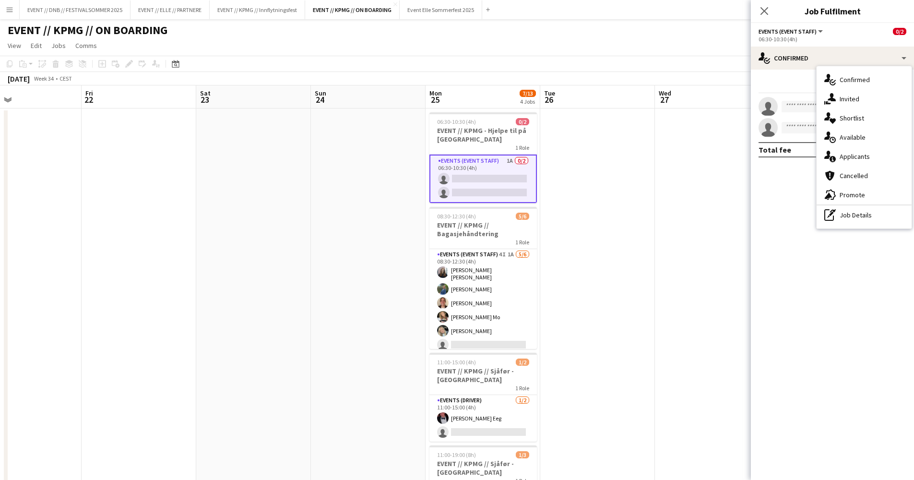
click at [633, 155] on app-date-cell at bounding box center [597, 341] width 115 height 467
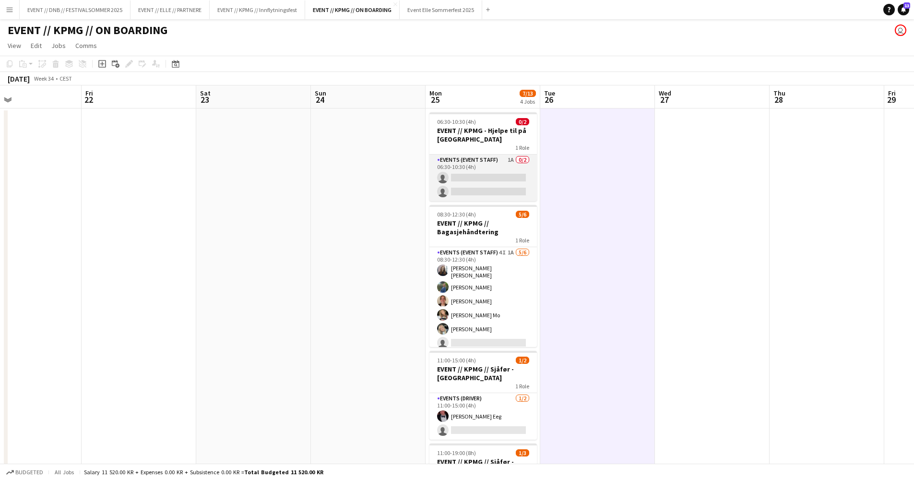
click at [502, 166] on app-card-role "Events (Event Staff) 1A 0/2 06:30-10:30 (4h) single-neutral-actions single-neut…" at bounding box center [484, 178] width 108 height 47
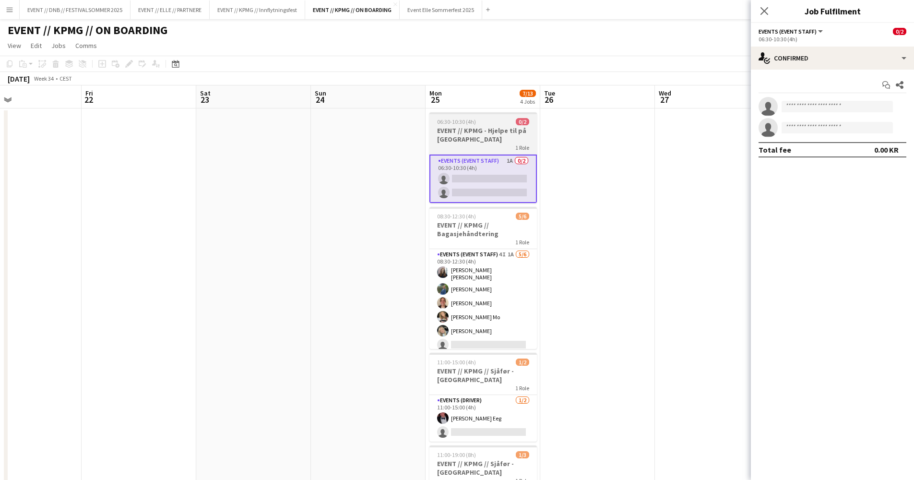
click at [474, 137] on h3 "EVENT // KPMG - Hjelpe til på [GEOGRAPHIC_DATA]" at bounding box center [484, 134] width 108 height 17
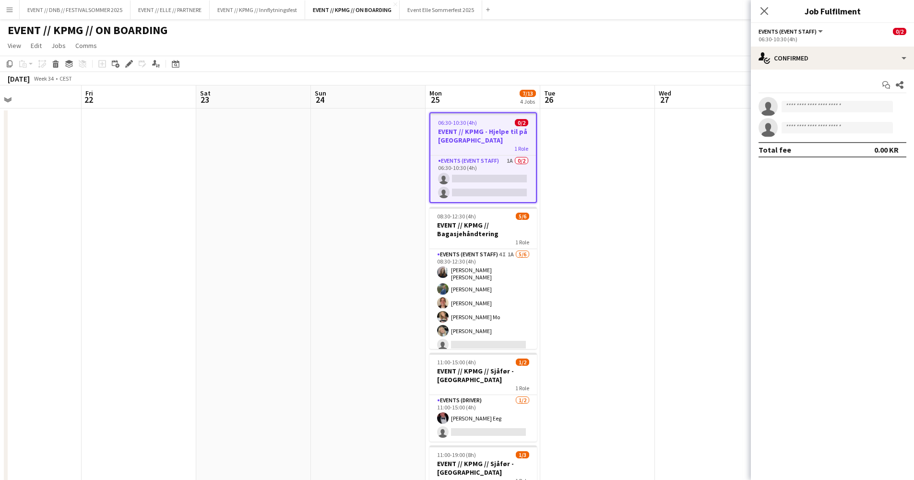
click at [581, 143] on app-date-cell at bounding box center [597, 341] width 115 height 467
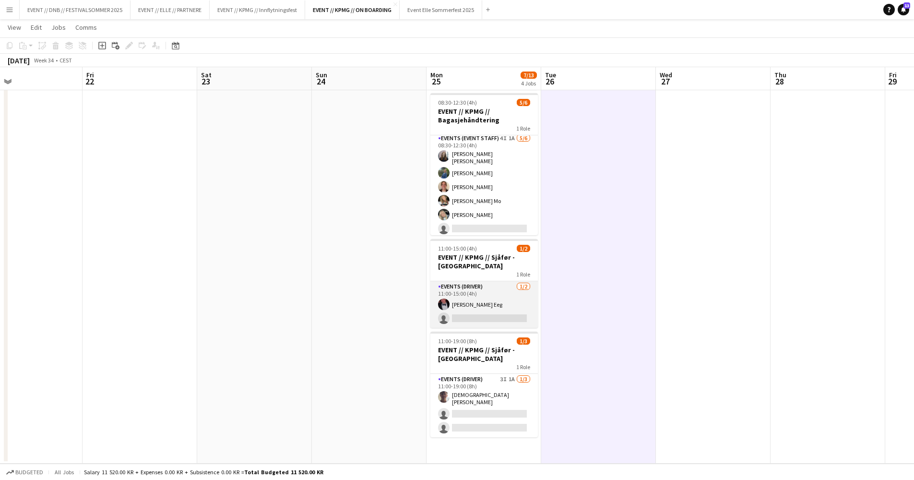
scroll to position [0, 377]
click at [491, 299] on app-card-role "Events (Driver) [DATE] 11:00-15:00 (4h) [PERSON_NAME] Eeg single-neutral-actions" at bounding box center [484, 304] width 108 height 47
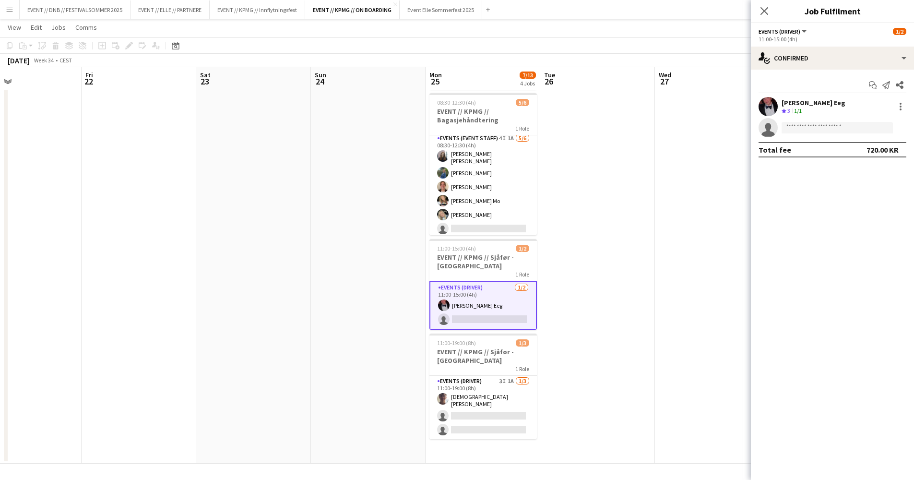
click at [766, 109] on app-user-avatar at bounding box center [768, 106] width 19 height 19
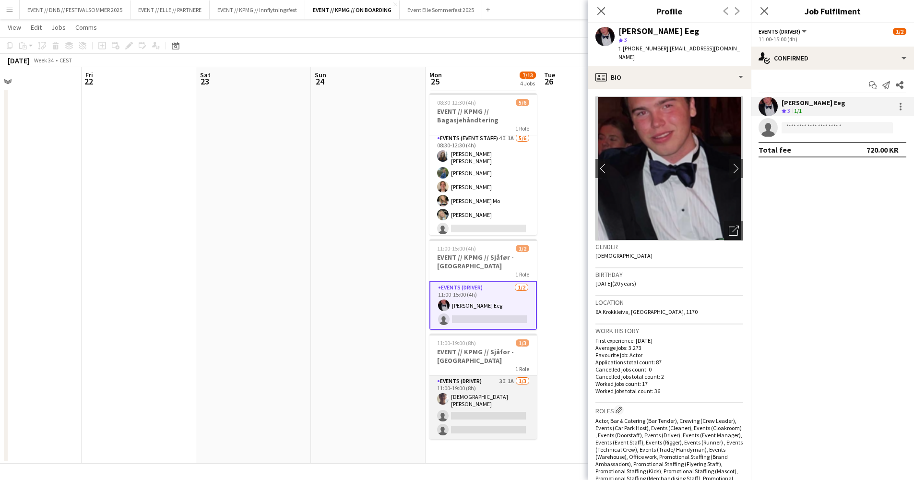
click at [512, 384] on app-card-role "Events (Driver) 3I 1A [DATE] 11:00-19:00 (8h) [DEMOGRAPHIC_DATA][PERSON_NAME] s…" at bounding box center [484, 407] width 108 height 63
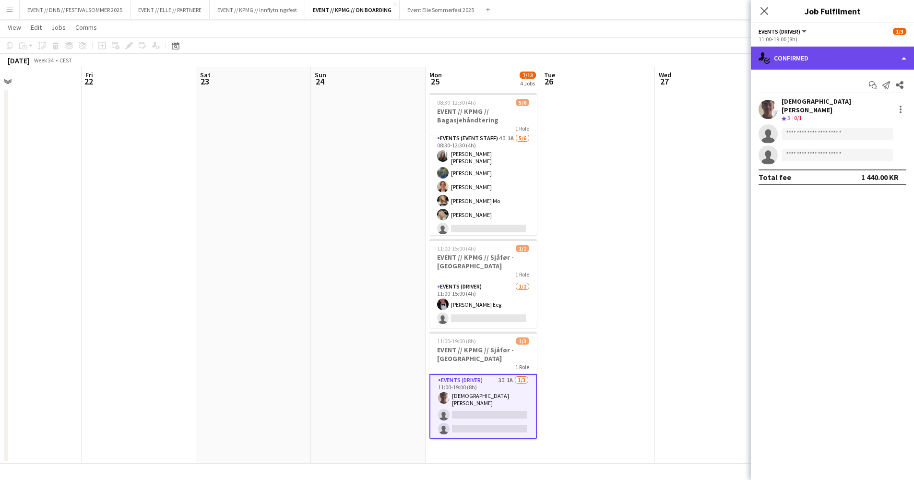
click at [798, 50] on div "single-neutral-actions-check-2 Confirmed" at bounding box center [832, 58] width 163 height 23
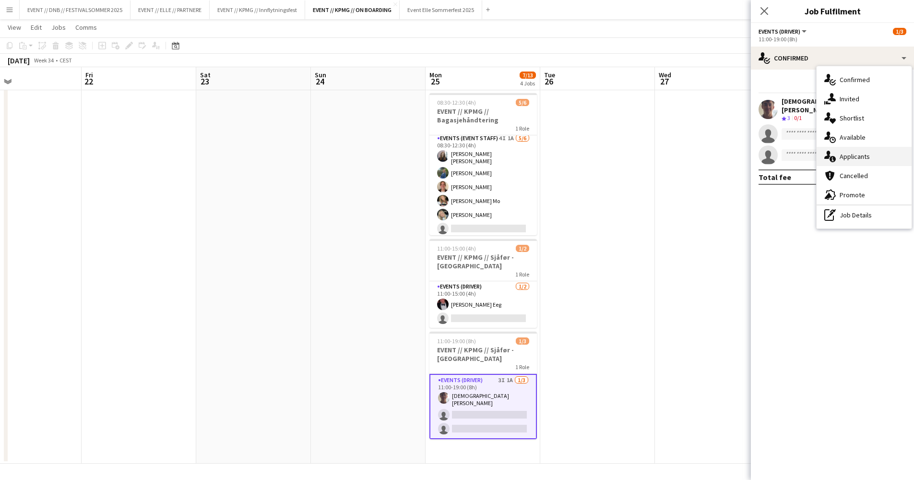
click at [862, 152] on div "single-neutral-actions-information Applicants" at bounding box center [864, 156] width 95 height 19
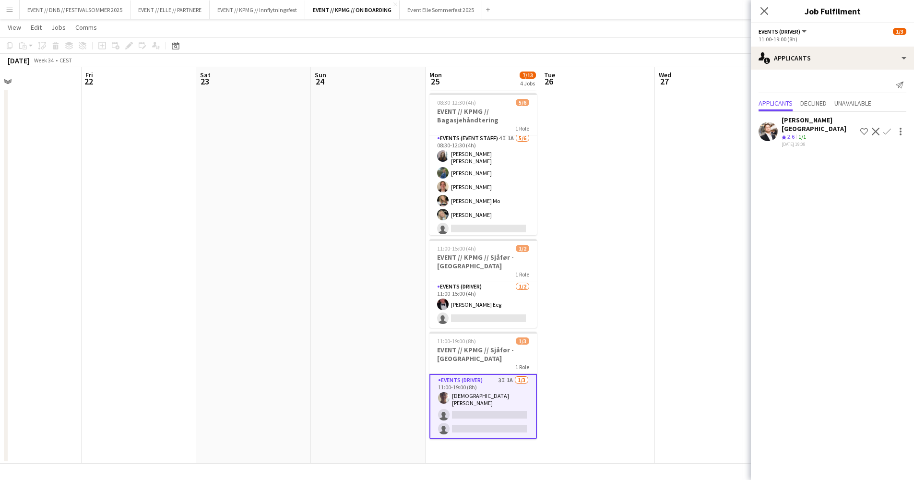
click at [481, 387] on app-card-role "Events (Driver) 3I 1A [DATE] 11:00-19:00 (8h) [DEMOGRAPHIC_DATA][PERSON_NAME] s…" at bounding box center [484, 406] width 108 height 65
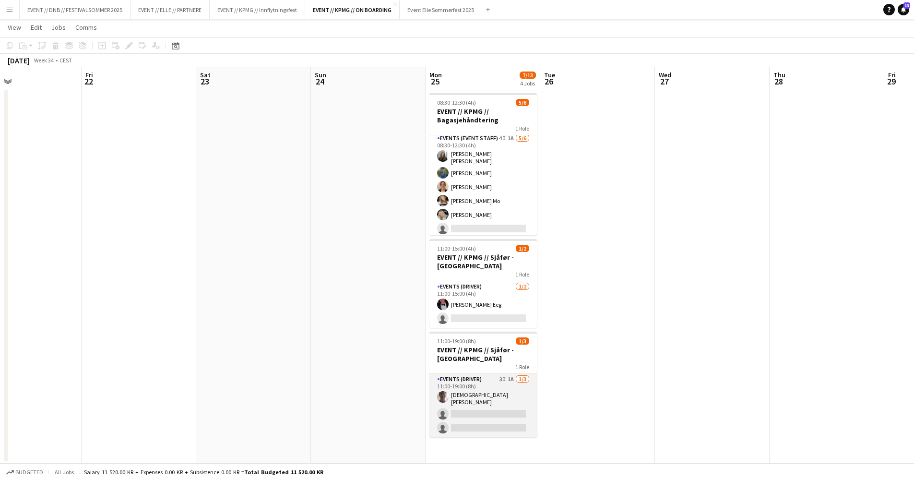
click at [481, 387] on app-card-role "Events (Driver) 3I 1A [DATE] 11:00-19:00 (8h) [DEMOGRAPHIC_DATA][PERSON_NAME] s…" at bounding box center [484, 405] width 108 height 63
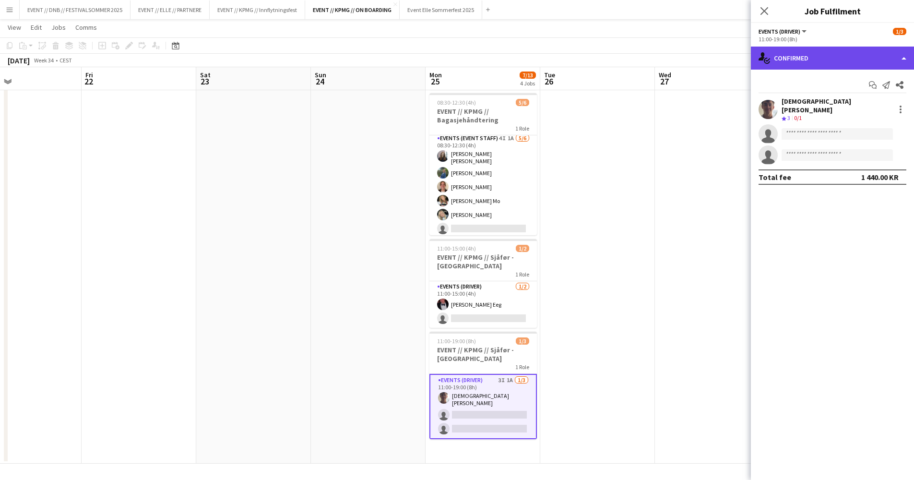
click at [819, 65] on div "single-neutral-actions-check-2 Confirmed" at bounding box center [832, 58] width 163 height 23
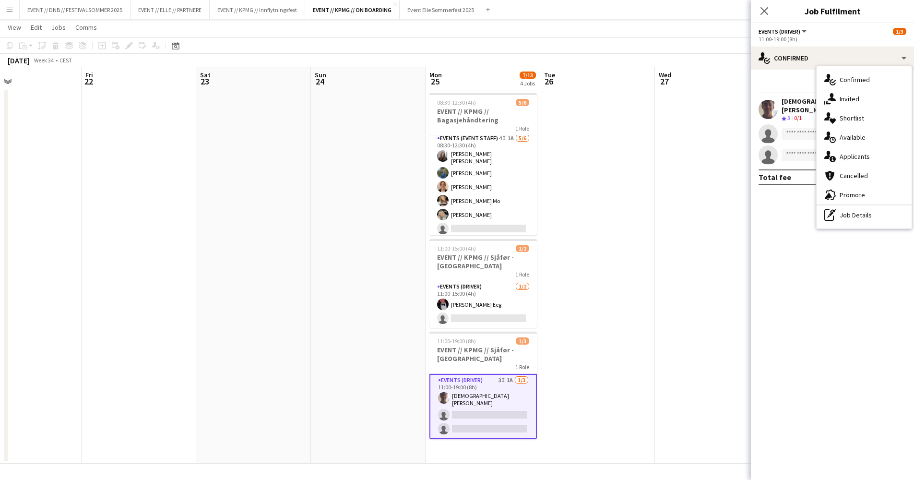
click at [851, 96] on div "single-neutral-actions-share-1 Invited" at bounding box center [864, 98] width 95 height 19
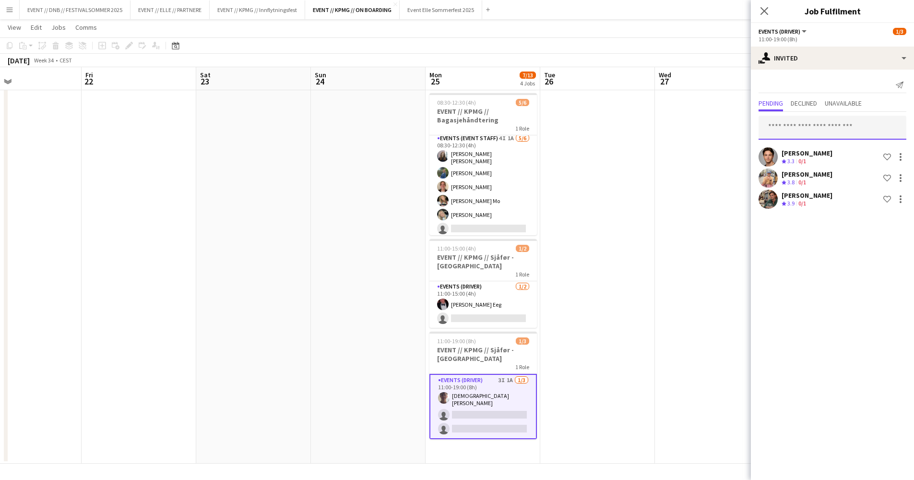
click at [847, 135] on input "text" at bounding box center [833, 128] width 148 height 24
click at [849, 128] on input "text" at bounding box center [833, 128] width 148 height 24
type input "******"
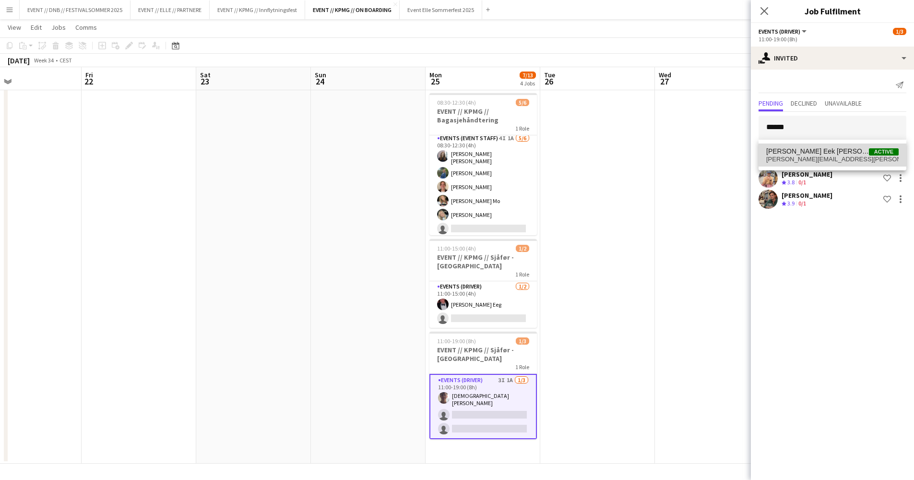
click at [873, 152] on span "Active" at bounding box center [884, 151] width 30 height 7
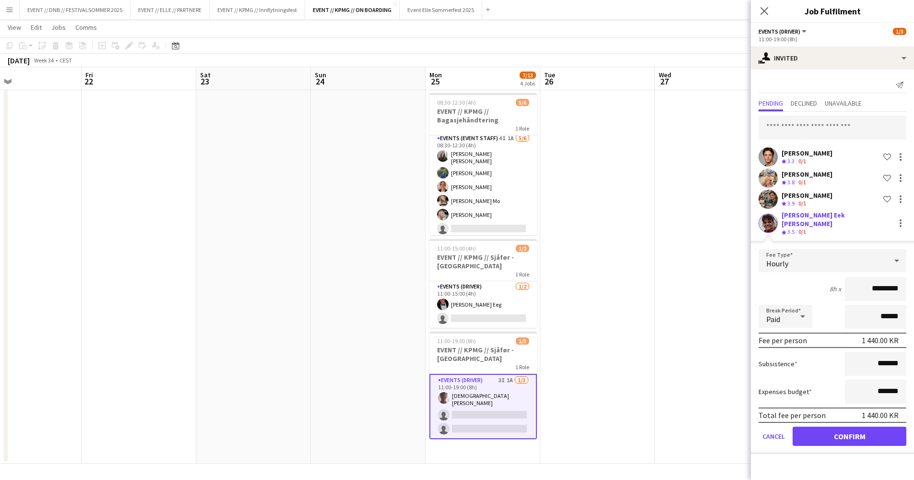
click at [845, 435] on button "Confirm" at bounding box center [850, 436] width 114 height 19
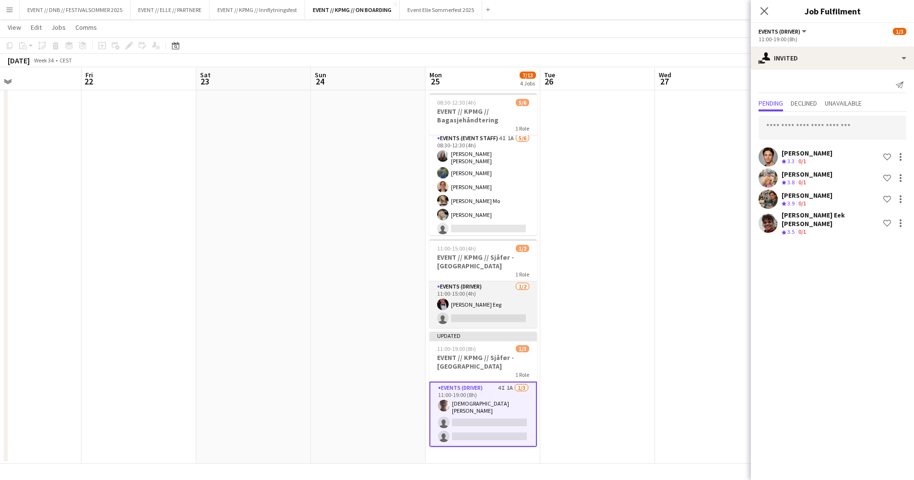
click at [506, 307] on app-card-role "Events (Driver) [DATE] 11:00-15:00 (4h) [PERSON_NAME] Eeg single-neutral-actions" at bounding box center [484, 304] width 108 height 47
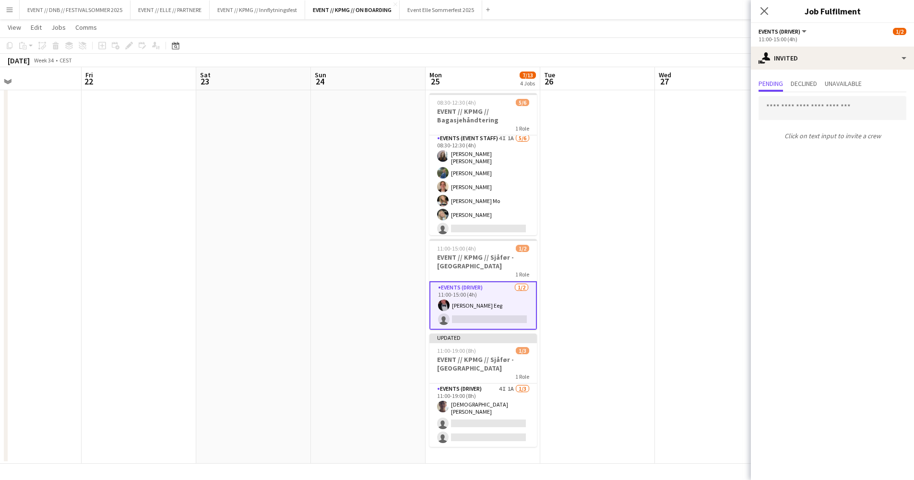
click at [846, 121] on div "Click on text input to invite a crew" at bounding box center [832, 118] width 163 height 52
click at [854, 116] on input "text" at bounding box center [833, 108] width 148 height 24
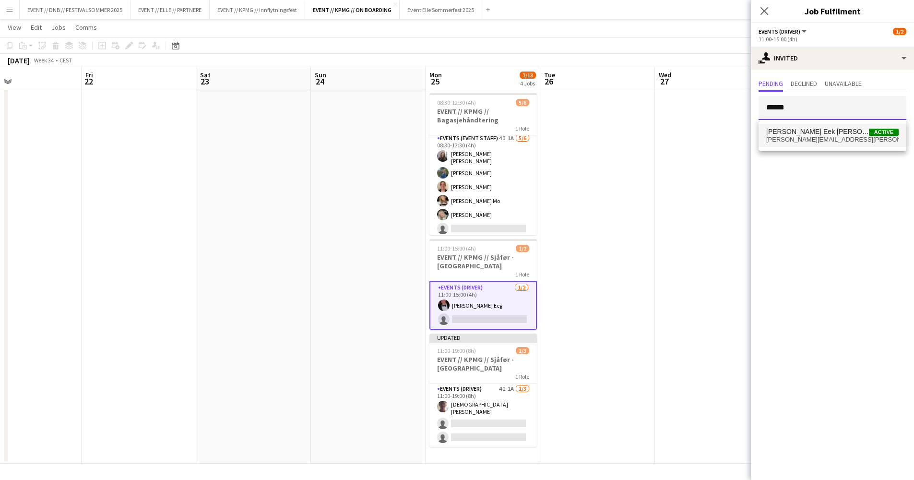
type input "******"
click at [853, 130] on span "[PERSON_NAME] Eek [PERSON_NAME] Active" at bounding box center [832, 132] width 132 height 8
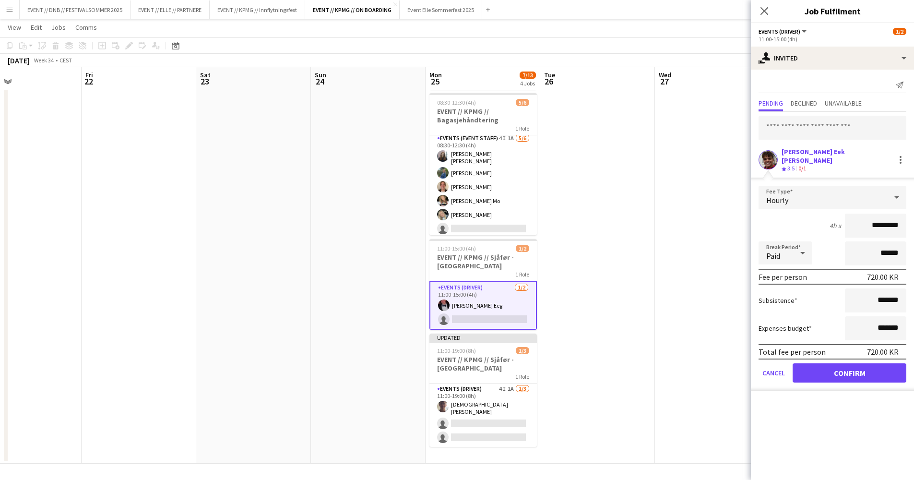
click at [871, 370] on button "Confirm" at bounding box center [850, 372] width 114 height 19
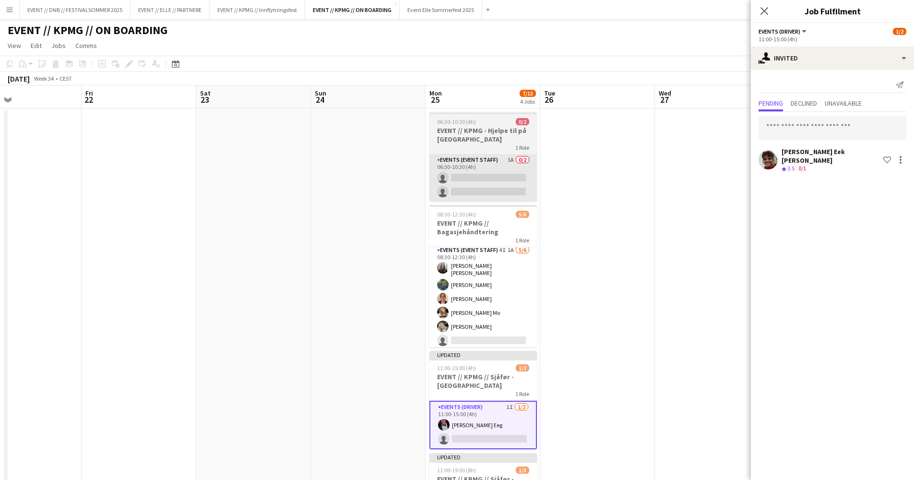
scroll to position [0, 0]
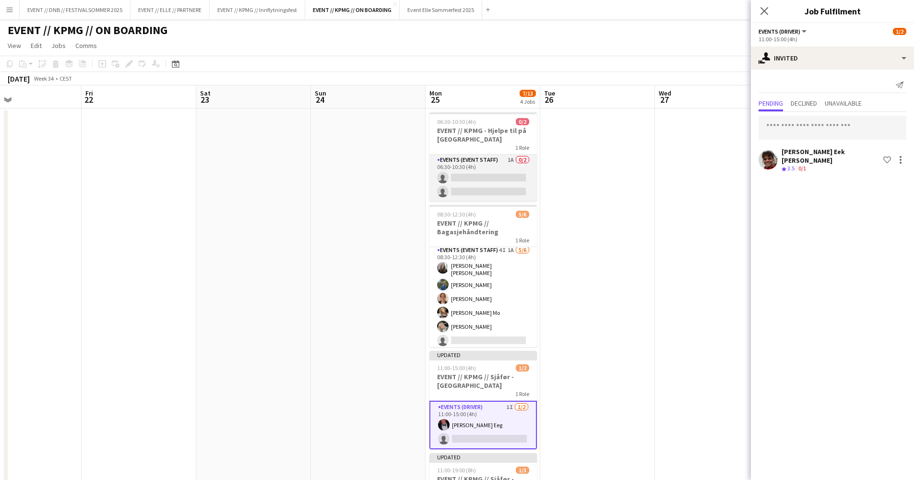
click at [470, 173] on app-card-role "Events (Event Staff) 1A 0/2 06:30-10:30 (4h) single-neutral-actions single-neut…" at bounding box center [484, 178] width 108 height 47
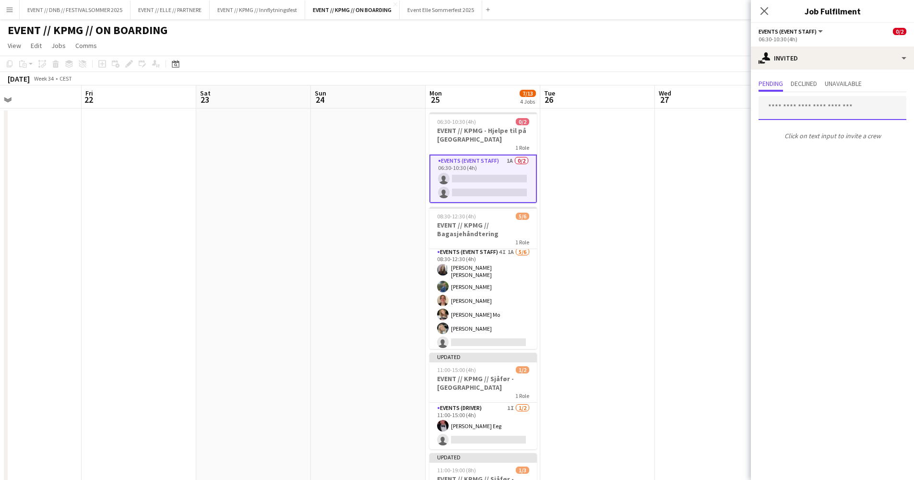
click at [829, 114] on input "text" at bounding box center [833, 108] width 148 height 24
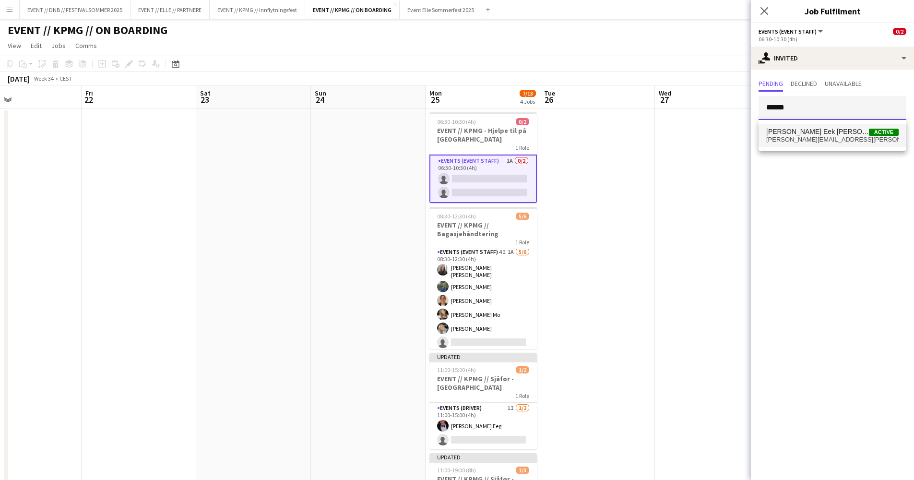
type input "******"
click at [832, 130] on span "[PERSON_NAME] Eek [PERSON_NAME] Active" at bounding box center [832, 132] width 132 height 8
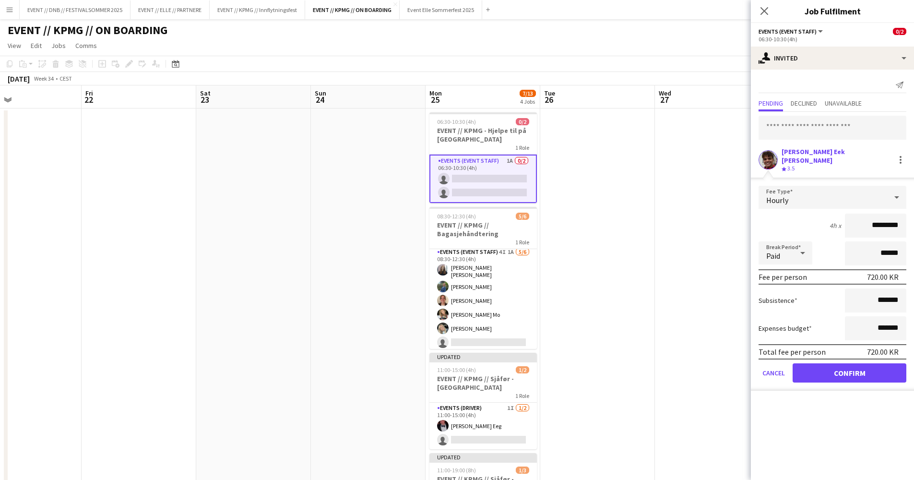
click at [853, 365] on button "Confirm" at bounding box center [850, 372] width 114 height 19
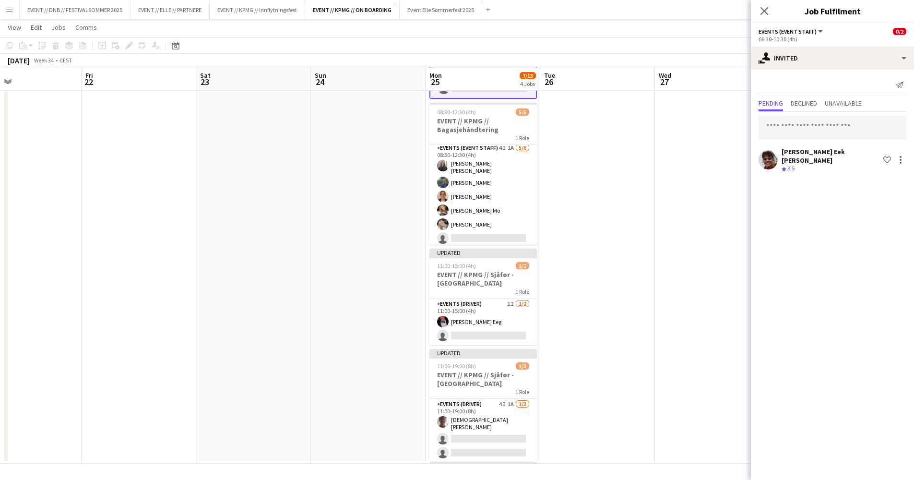
scroll to position [111, 0]
click at [492, 420] on app-card-role "Events (Driver) 4I 1A [DATE] 11:00-19:00 (8h) [DEMOGRAPHIC_DATA][PERSON_NAME] s…" at bounding box center [484, 430] width 108 height 63
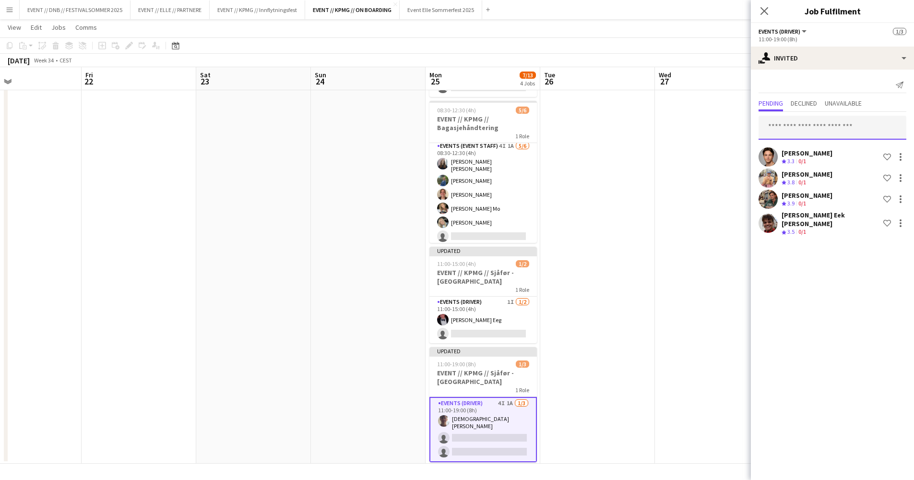
click at [802, 123] on input "text" at bounding box center [833, 128] width 148 height 24
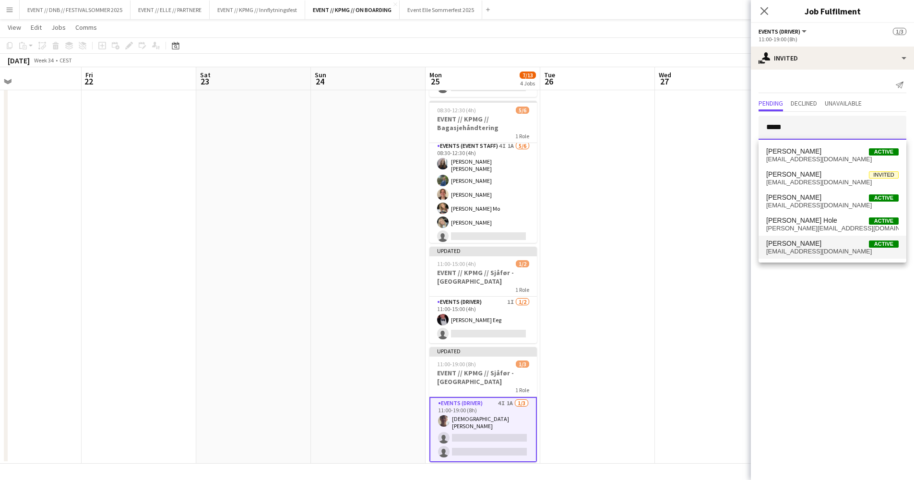
type input "****"
click at [814, 248] on span "[EMAIL_ADDRESS][DOMAIN_NAME]" at bounding box center [832, 252] width 132 height 8
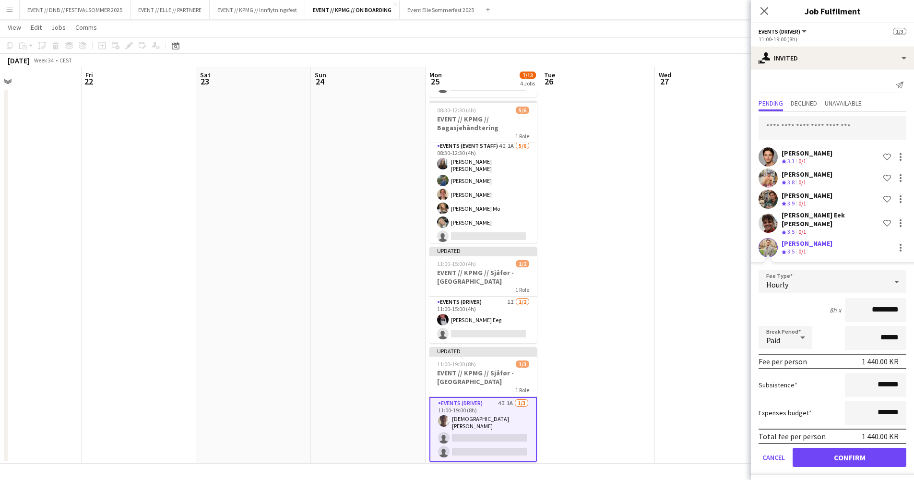
click at [840, 453] on button "Confirm" at bounding box center [850, 457] width 114 height 19
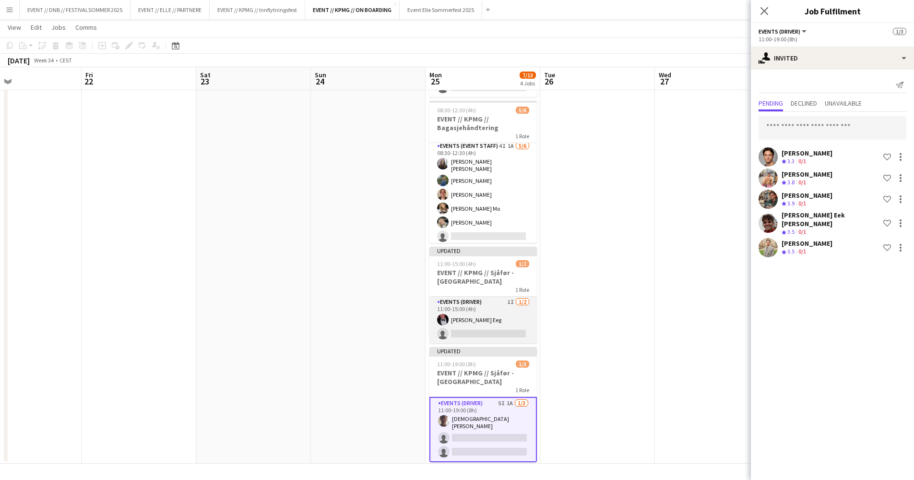
click at [520, 313] on app-card-role "Events (Driver) 1I [DATE] 11:00-15:00 (4h) [PERSON_NAME] Eeg single-neutral-act…" at bounding box center [484, 320] width 108 height 47
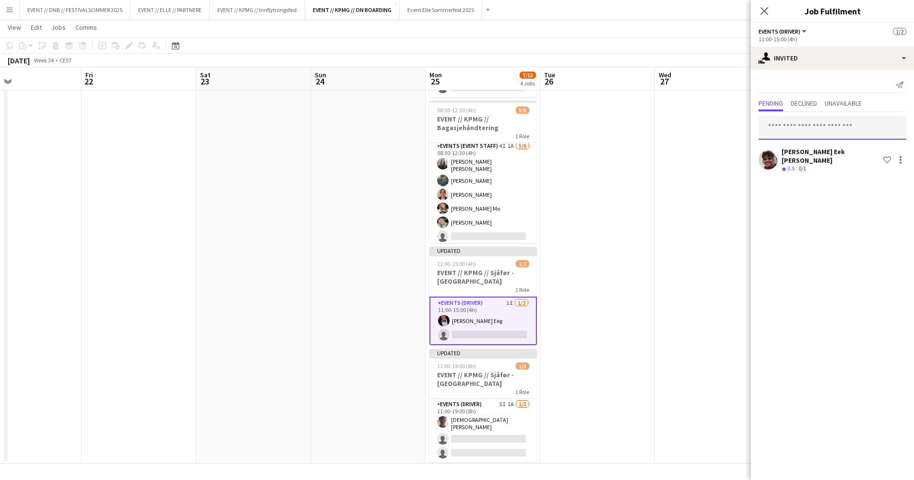
click at [851, 123] on input "text" at bounding box center [833, 128] width 148 height 24
type input "******"
click at [844, 168] on div "[PERSON_NAME] Active [EMAIL_ADDRESS][DOMAIN_NAME]" at bounding box center [833, 155] width 148 height 31
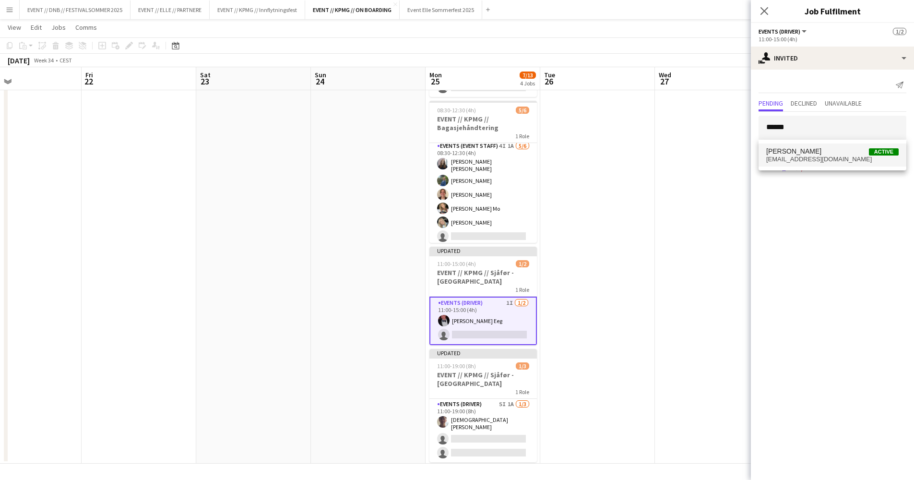
click at [856, 161] on span "[EMAIL_ADDRESS][DOMAIN_NAME]" at bounding box center [832, 160] width 132 height 8
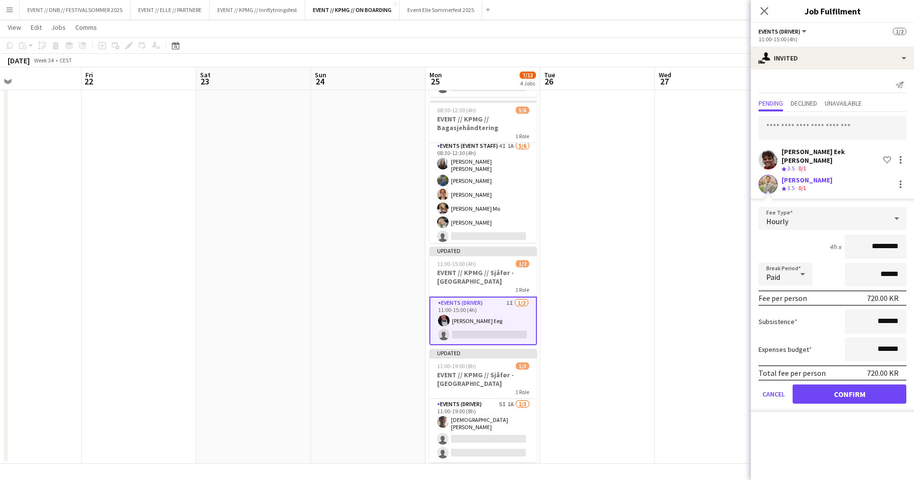
click at [842, 392] on button "Confirm" at bounding box center [850, 393] width 114 height 19
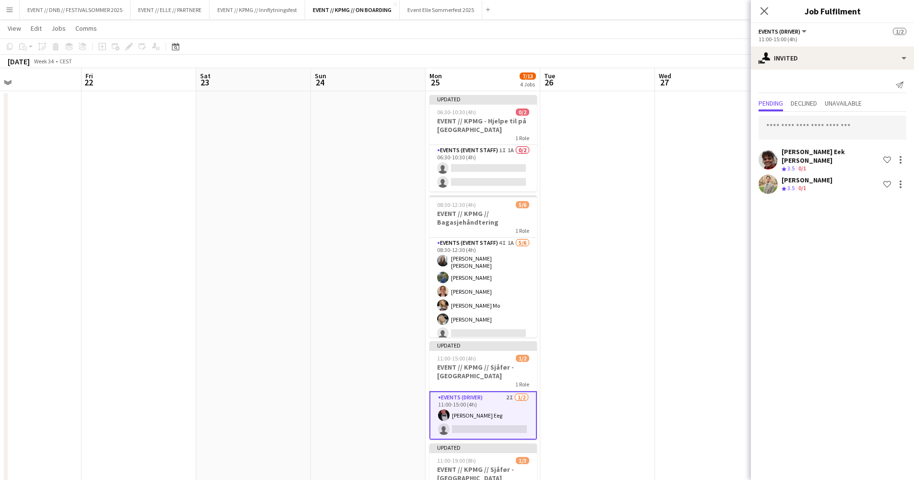
scroll to position [15, 0]
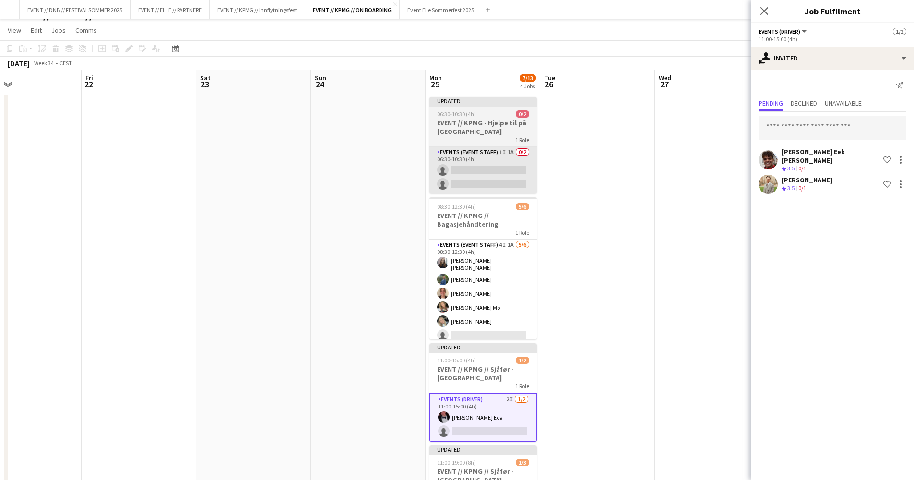
click at [510, 158] on app-card-role "Events (Event Staff) 1I 1A 0/2 06:30-10:30 (4h) single-neutral-actions single-n…" at bounding box center [484, 170] width 108 height 47
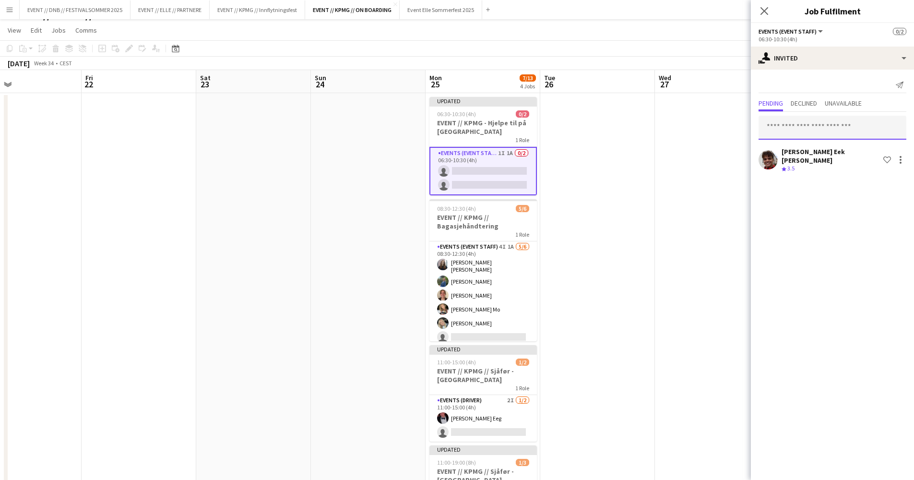
click at [778, 121] on input "text" at bounding box center [833, 128] width 148 height 24
type input "*****"
click at [782, 156] on span "[PERSON_NAME] Active [PERSON_NAME][EMAIL_ADDRESS][PERSON_NAME][DOMAIN_NAME]" at bounding box center [832, 155] width 132 height 16
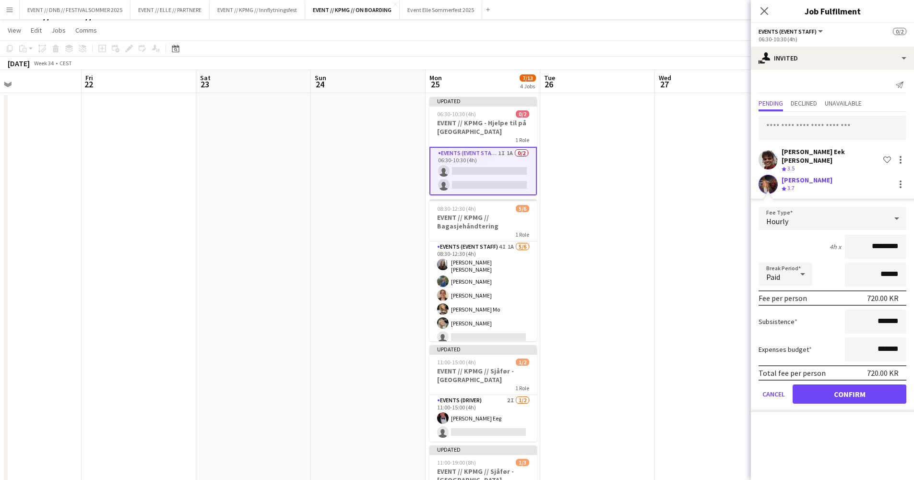
click at [879, 384] on button "Confirm" at bounding box center [850, 393] width 114 height 19
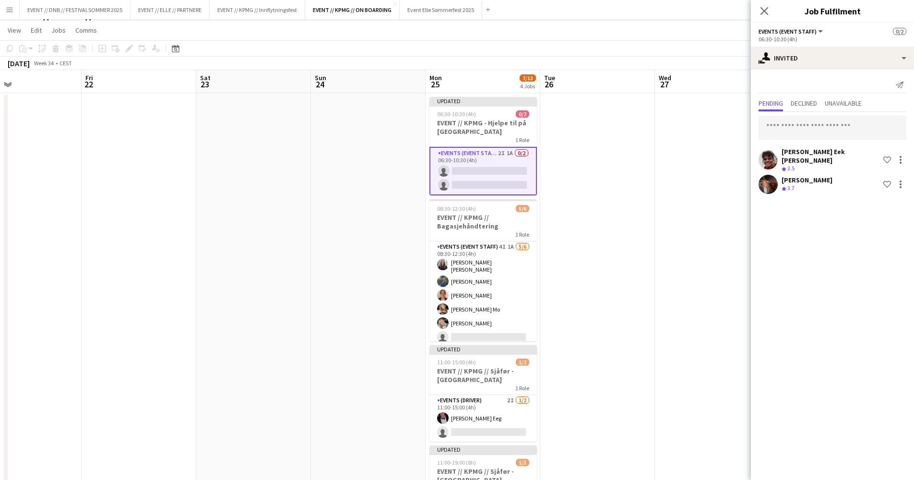
click at [712, 251] on app-date-cell at bounding box center [712, 326] width 115 height 467
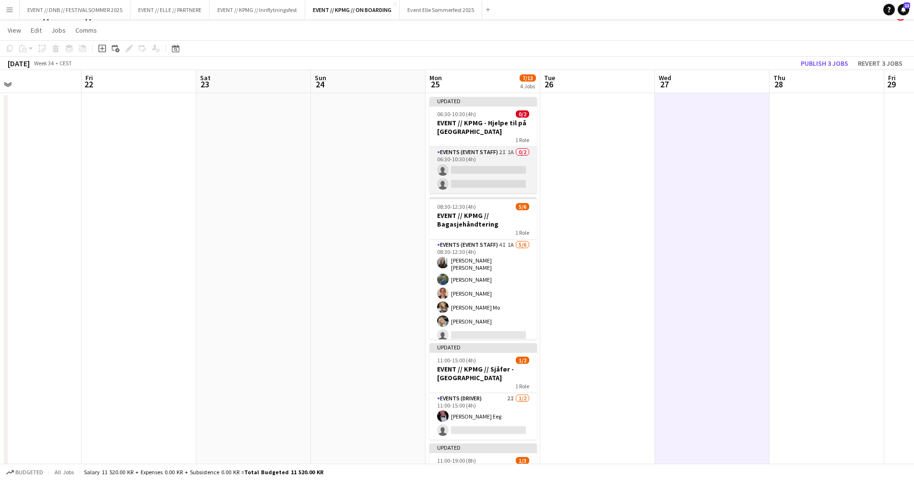
click at [475, 171] on app-card-role "Events (Event Staff) 2I 1A 0/2 06:30-10:30 (4h) single-neutral-actions single-n…" at bounding box center [484, 170] width 108 height 47
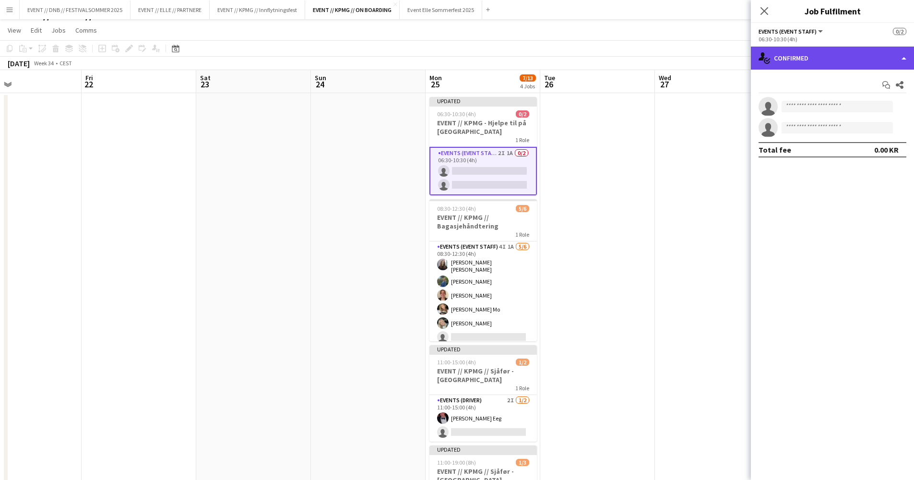
click at [849, 63] on div "single-neutral-actions-check-2 Confirmed" at bounding box center [832, 58] width 163 height 23
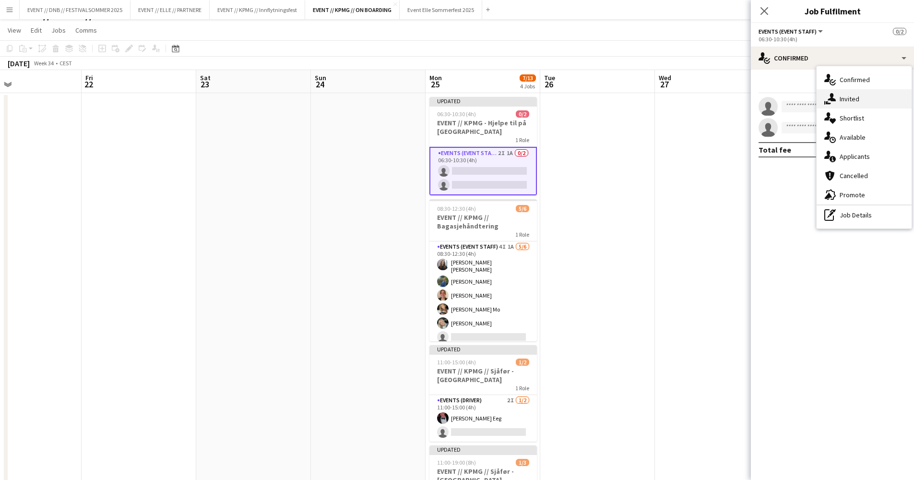
click at [853, 99] on div "single-neutral-actions-share-1 Invited" at bounding box center [864, 98] width 95 height 19
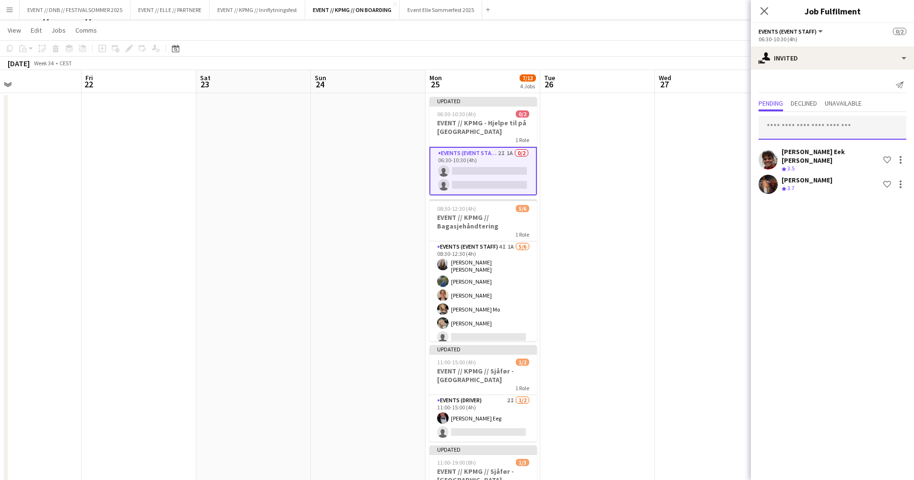
click at [841, 121] on input "text" at bounding box center [833, 128] width 148 height 24
type input "*******"
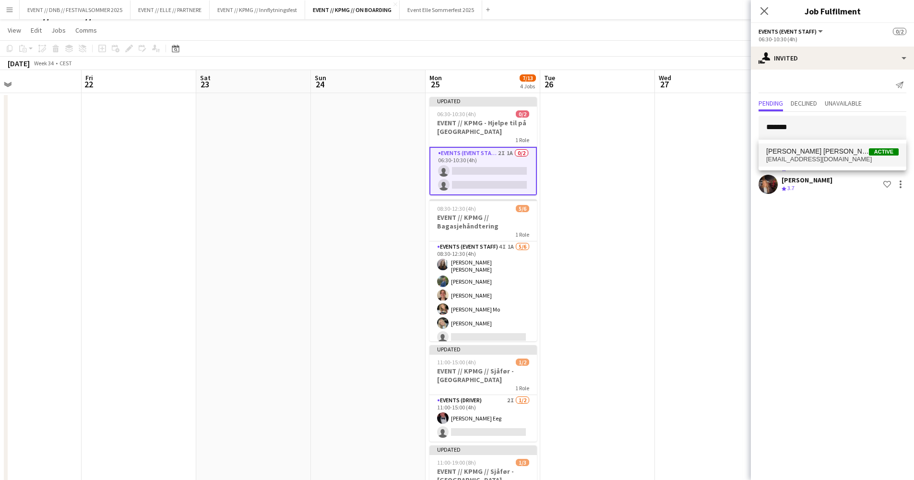
click at [845, 162] on span "[EMAIL_ADDRESS][DOMAIN_NAME]" at bounding box center [832, 160] width 132 height 8
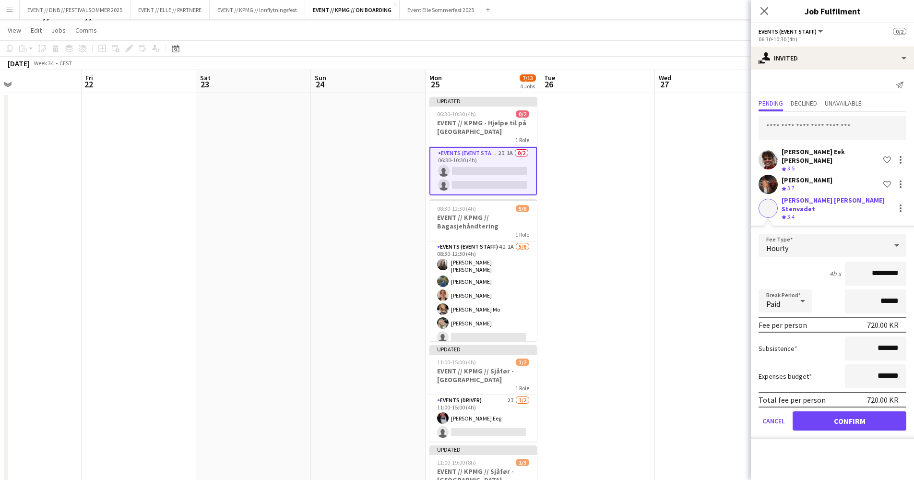
click at [855, 411] on button "Confirm" at bounding box center [850, 420] width 114 height 19
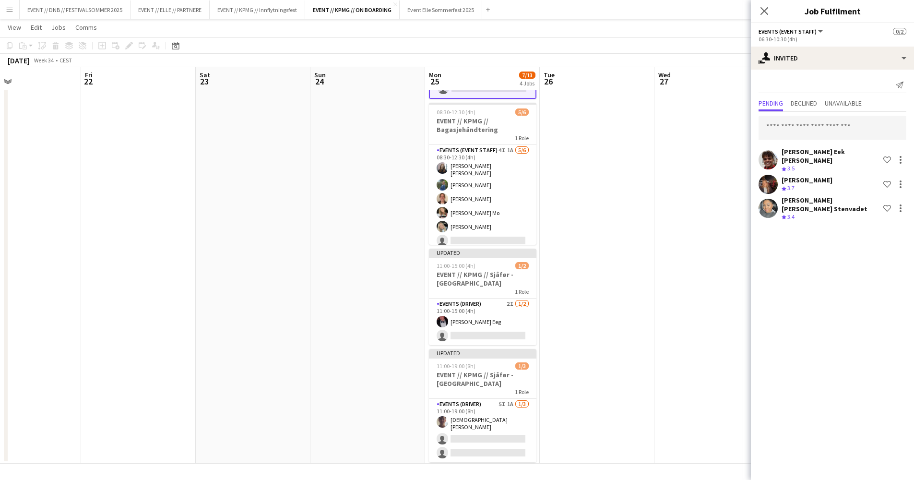
scroll to position [111, 0]
click at [501, 327] on app-card-role "Events (Driver) 2I [DATE] 11:00-15:00 (4h) [PERSON_NAME] Eeg single-neutral-act…" at bounding box center [483, 322] width 108 height 47
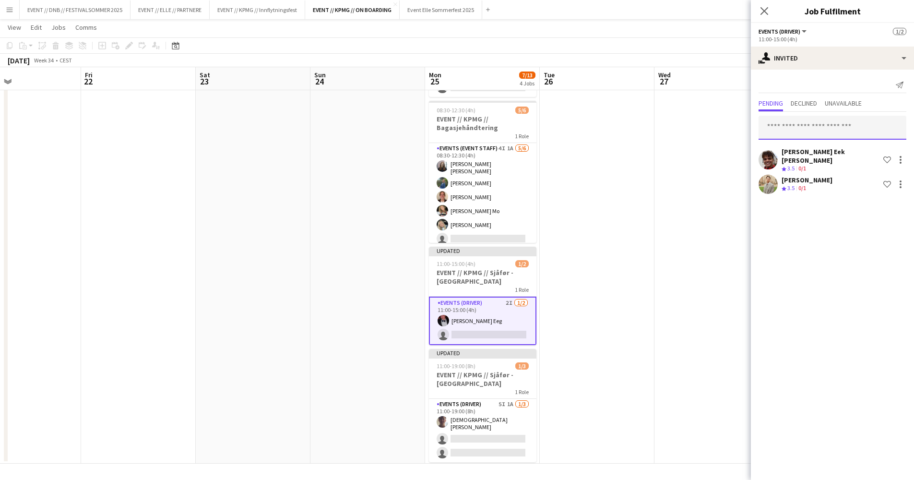
click at [802, 123] on input "text" at bounding box center [833, 128] width 148 height 24
type input "*******"
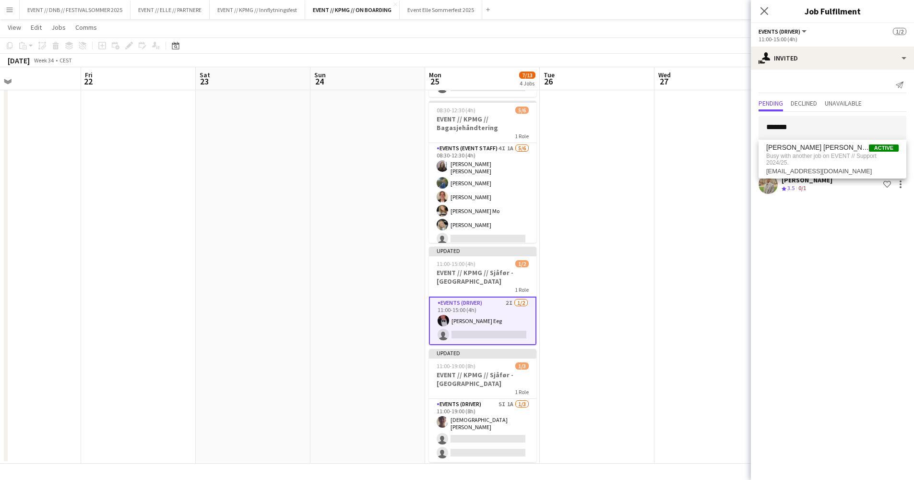
click at [687, 191] on app-date-cell at bounding box center [712, 230] width 115 height 467
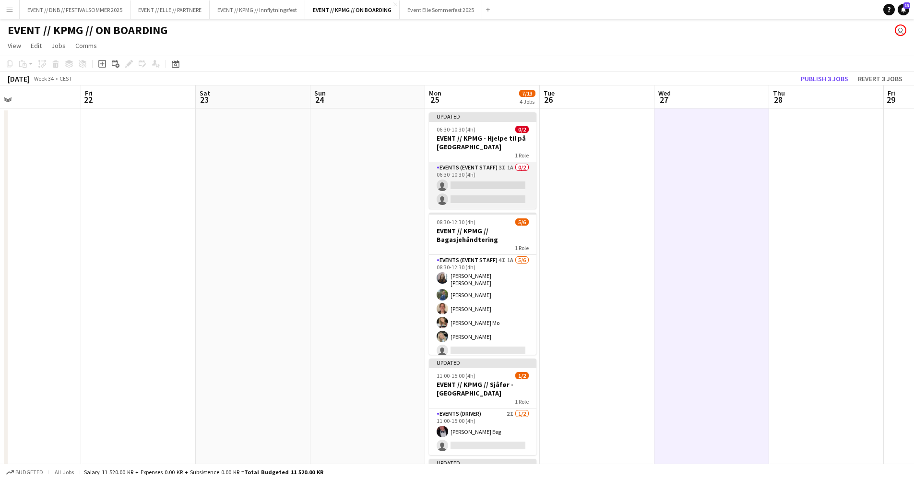
scroll to position [0, 0]
click at [493, 187] on app-card-role "Events (Event Staff) 3I 1A 0/2 06:30-10:30 (4h) single-neutral-actions single-n…" at bounding box center [483, 185] width 108 height 47
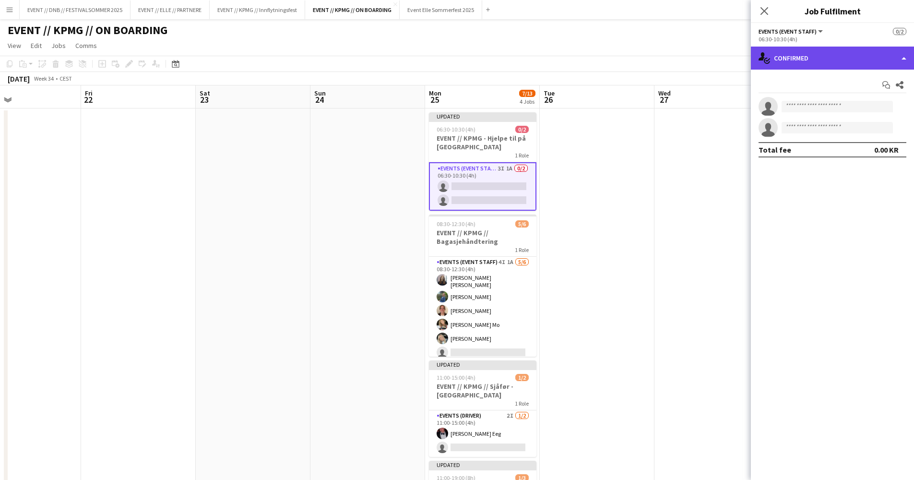
click at [802, 58] on div "single-neutral-actions-check-2 Confirmed" at bounding box center [832, 58] width 163 height 23
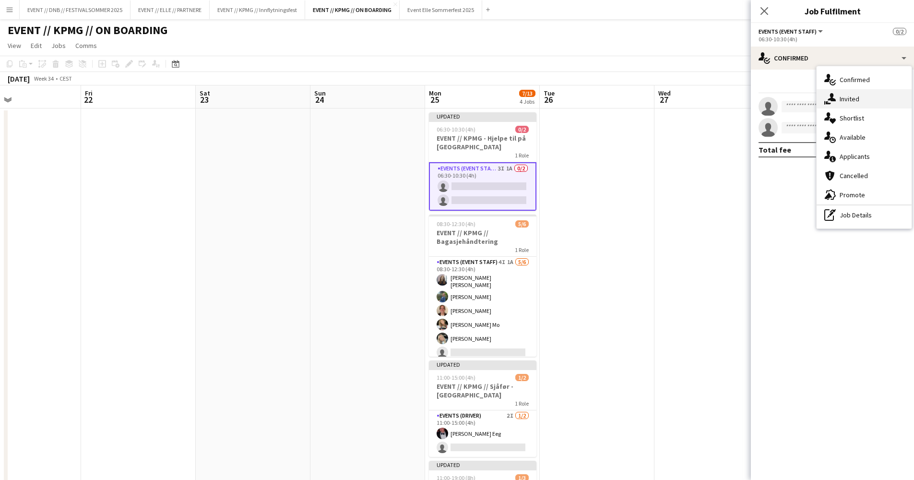
click at [846, 104] on div "single-neutral-actions-share-1 Invited" at bounding box center [864, 98] width 95 height 19
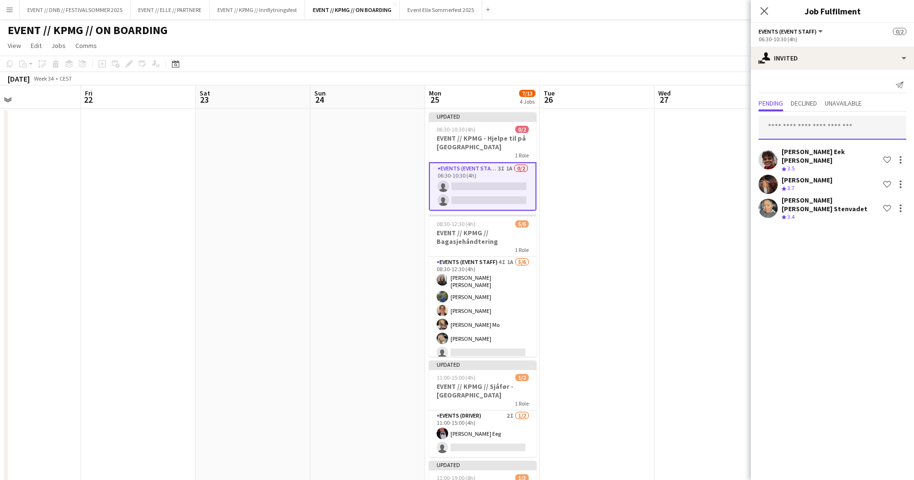
click at [822, 126] on input "text" at bounding box center [833, 128] width 148 height 24
type input "****"
click at [824, 150] on span "[PERSON_NAME] Active" at bounding box center [832, 151] width 132 height 8
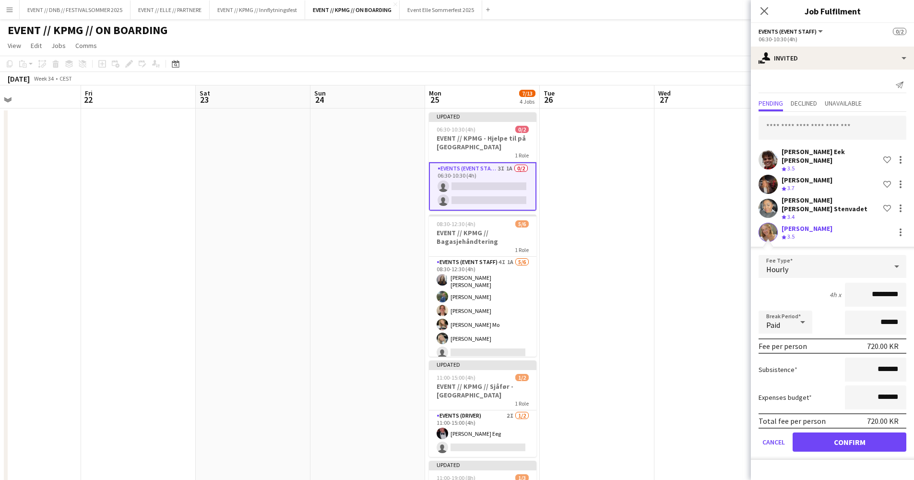
click at [853, 440] on button "Confirm" at bounding box center [850, 441] width 114 height 19
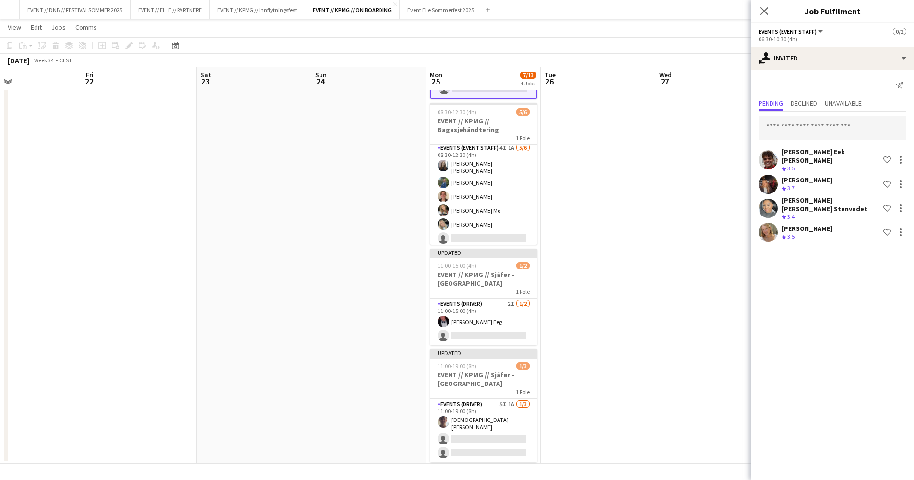
scroll to position [111, 0]
click at [470, 435] on app-card-role "Events (Driver) 5I 1A [DATE] 11:00-19:00 (8h) [DEMOGRAPHIC_DATA][PERSON_NAME] s…" at bounding box center [484, 430] width 108 height 63
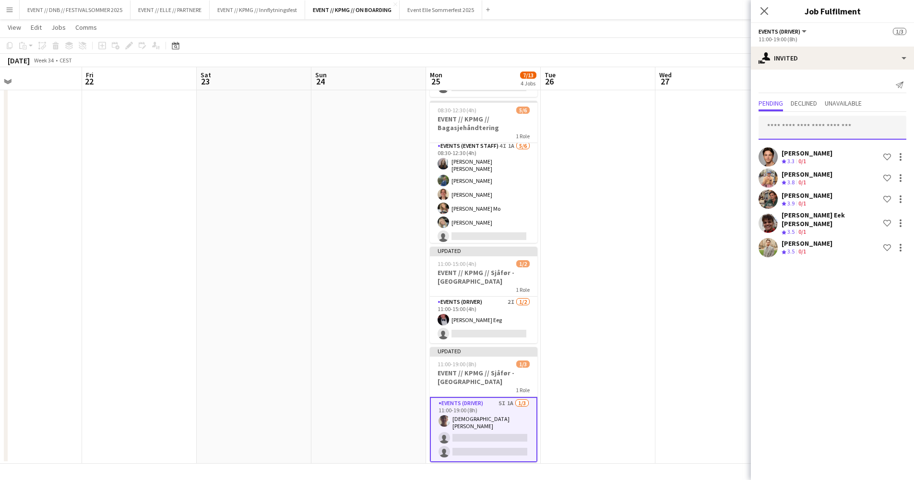
click at [858, 123] on input "text" at bounding box center [833, 128] width 148 height 24
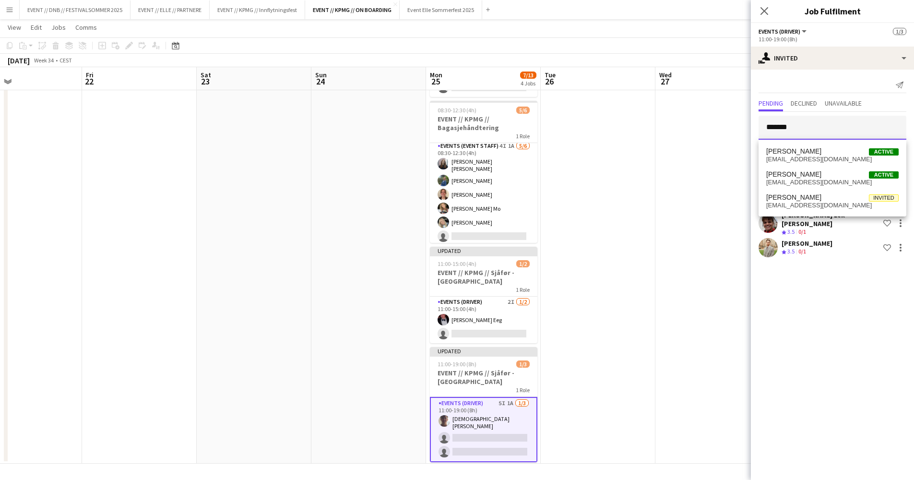
type input "******"
click at [859, 142] on div "[PERSON_NAME] Active [EMAIL_ADDRESS][DOMAIN_NAME] [PERSON_NAME] Active [EMAIL_A…" at bounding box center [833, 178] width 148 height 77
click at [859, 153] on span "[PERSON_NAME] Active" at bounding box center [832, 151] width 132 height 8
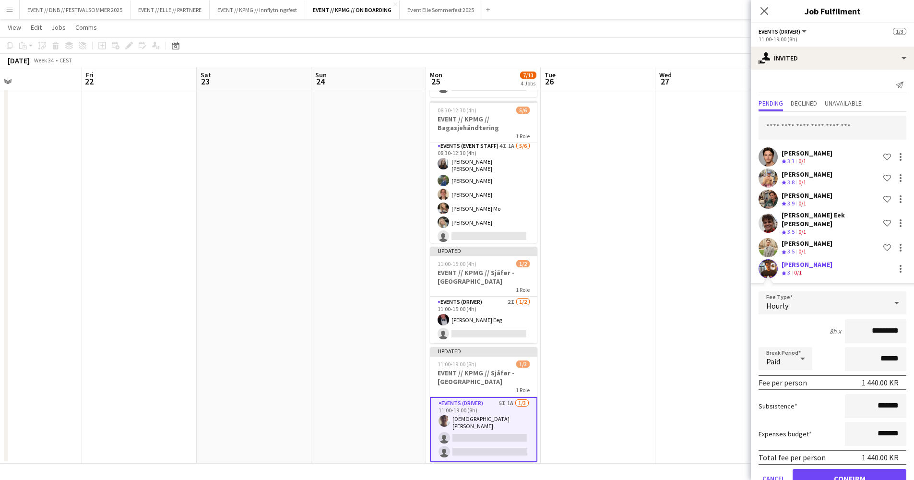
click at [692, 224] on app-date-cell at bounding box center [713, 230] width 115 height 467
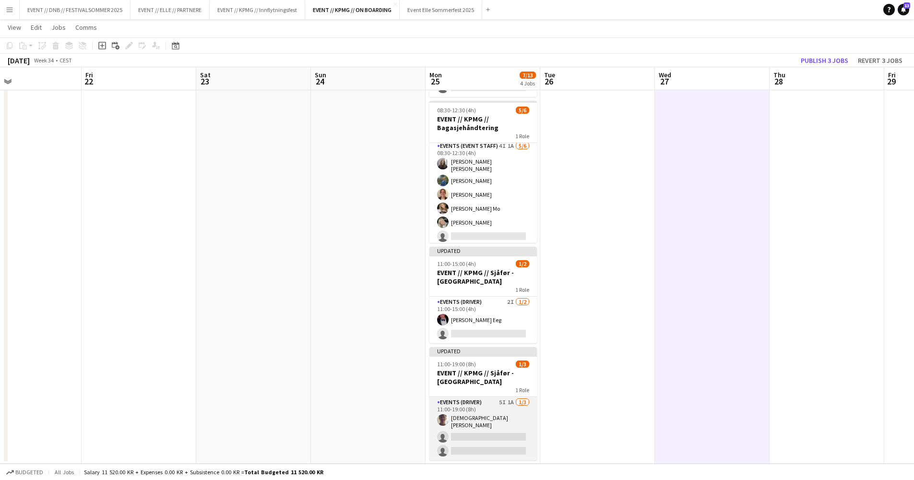
click at [494, 417] on app-card-role "Events (Driver) 5I 1A [DATE] 11:00-19:00 (8h) [DEMOGRAPHIC_DATA][PERSON_NAME] s…" at bounding box center [484, 428] width 108 height 63
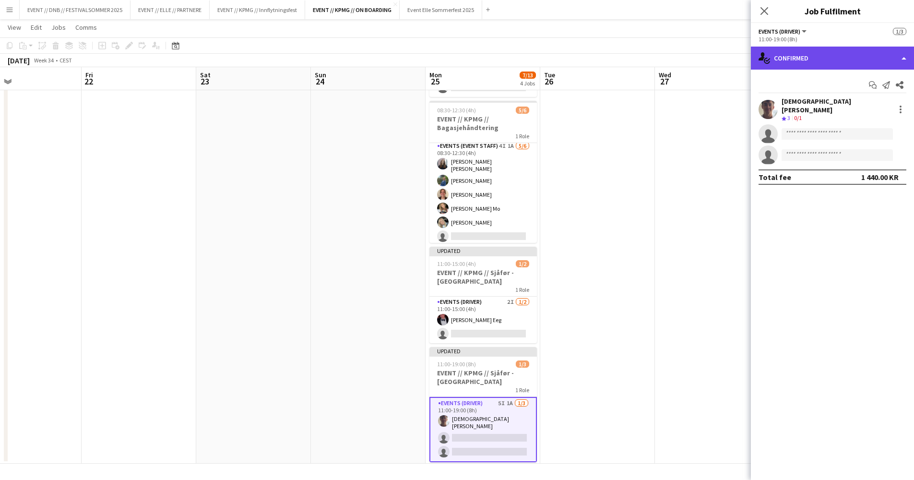
click at [850, 67] on div "single-neutral-actions-check-2 Confirmed" at bounding box center [832, 58] width 163 height 23
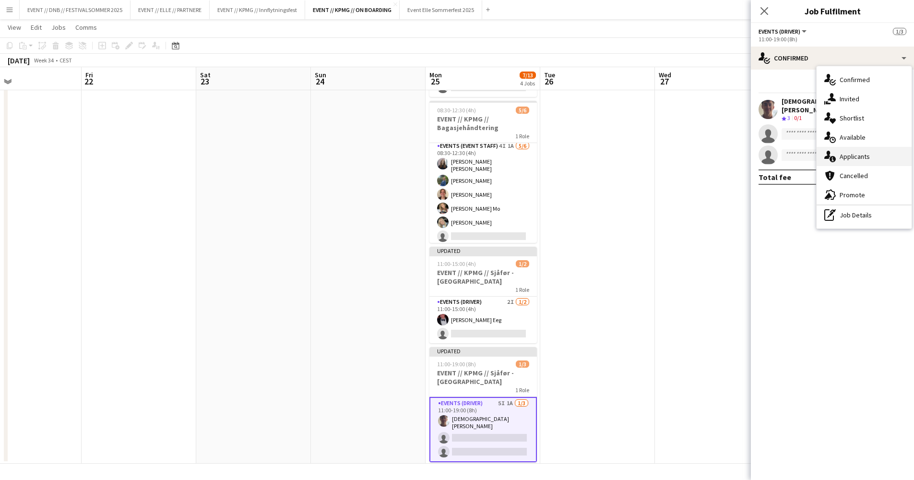
click at [868, 156] on div "single-neutral-actions-information Applicants" at bounding box center [864, 156] width 95 height 19
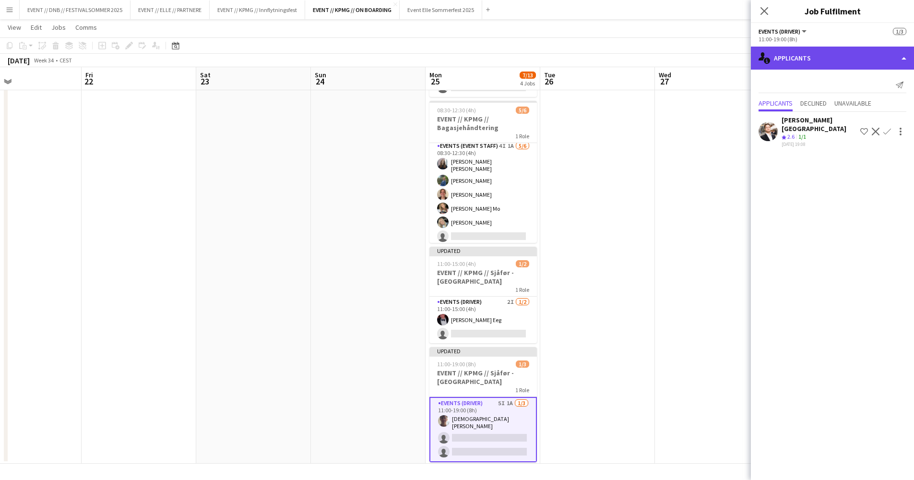
click at [825, 58] on div "single-neutral-actions-information Applicants" at bounding box center [832, 58] width 163 height 23
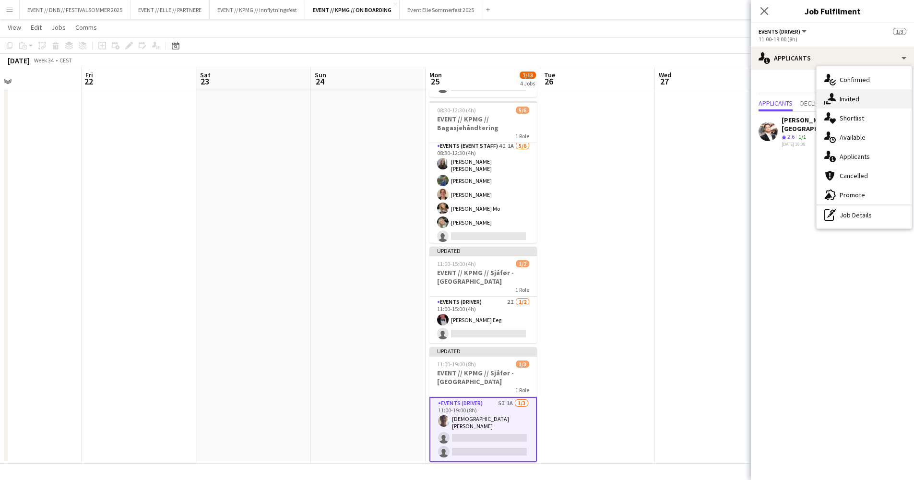
click at [848, 100] on div "single-neutral-actions-share-1 Invited" at bounding box center [864, 98] width 95 height 19
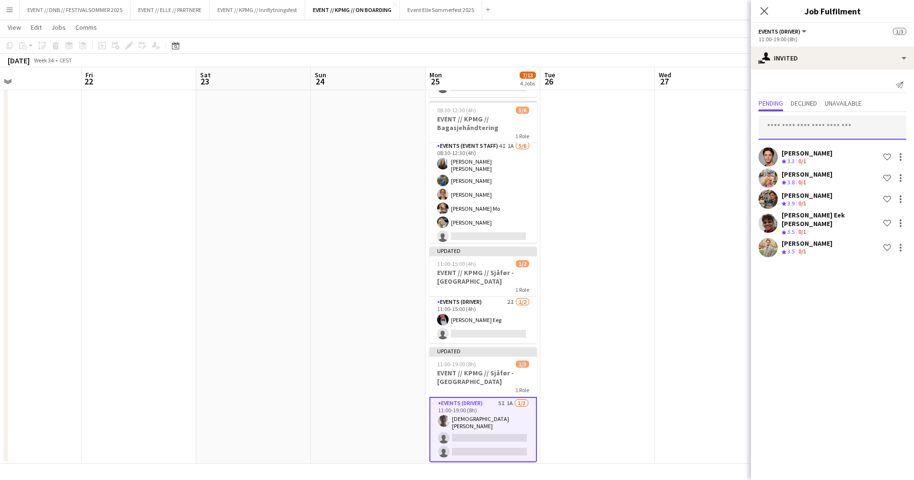
click at [831, 132] on input "text" at bounding box center [833, 128] width 148 height 24
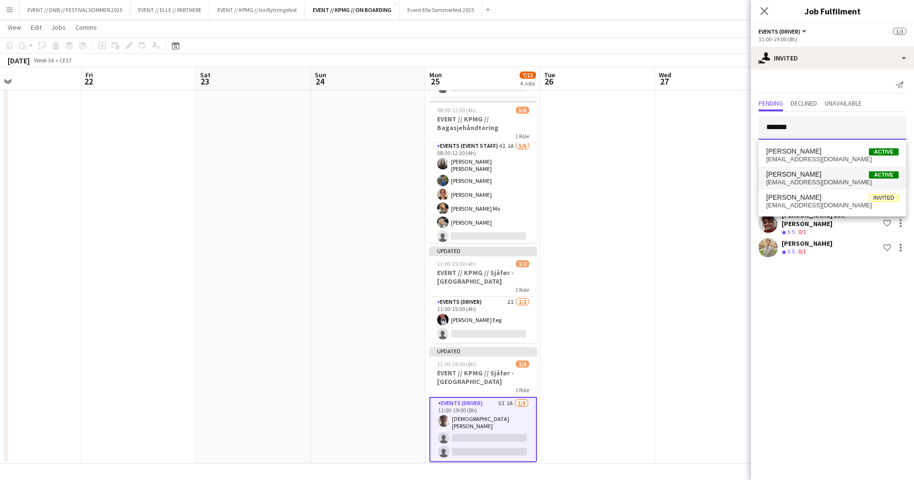
type input "******"
click at [825, 178] on span "[PERSON_NAME] Active" at bounding box center [832, 174] width 132 height 8
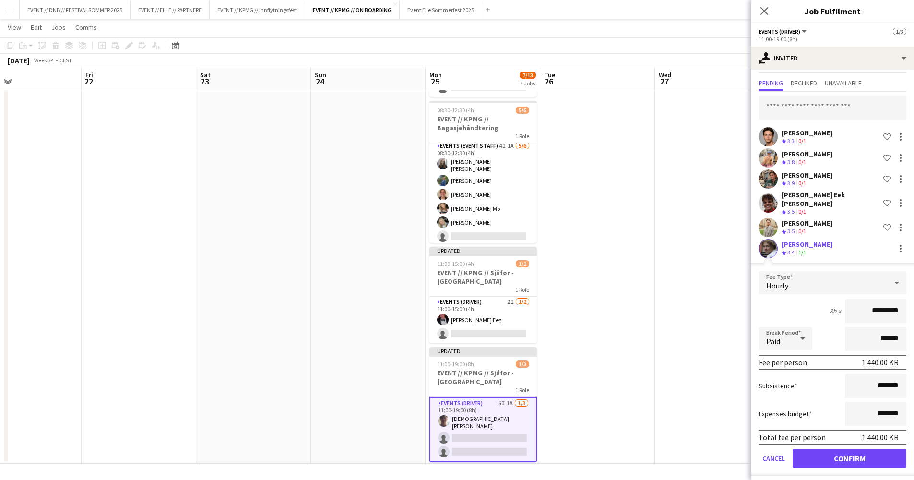
scroll to position [20, 0]
click at [851, 454] on button "Confirm" at bounding box center [850, 458] width 114 height 19
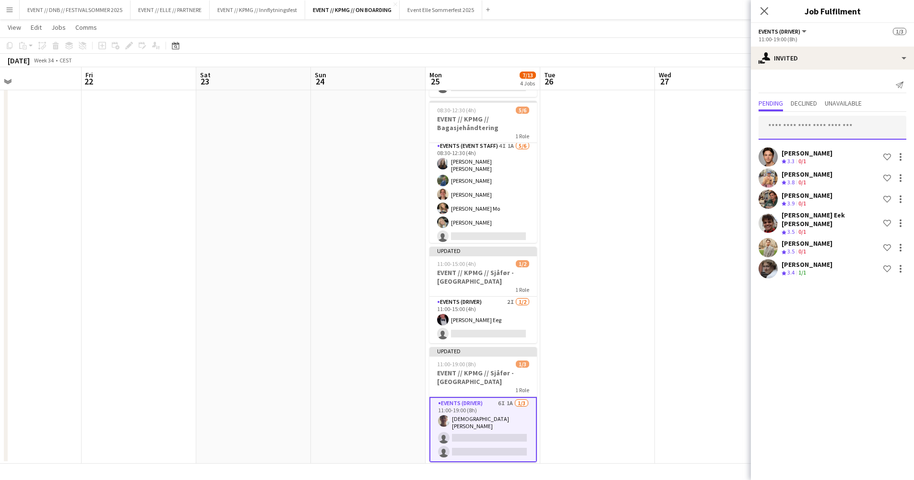
click at [853, 125] on input "text" at bounding box center [833, 128] width 148 height 24
type input "****"
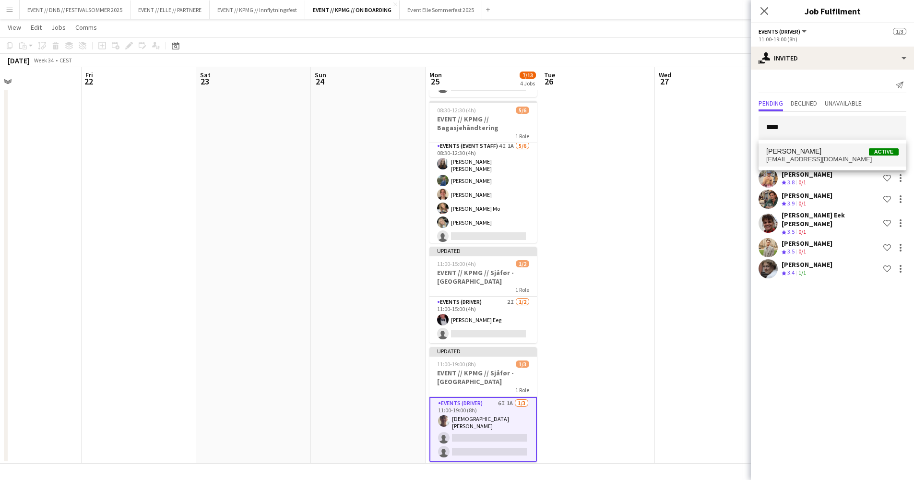
click at [858, 160] on span "[EMAIL_ADDRESS][DOMAIN_NAME]" at bounding box center [832, 160] width 132 height 8
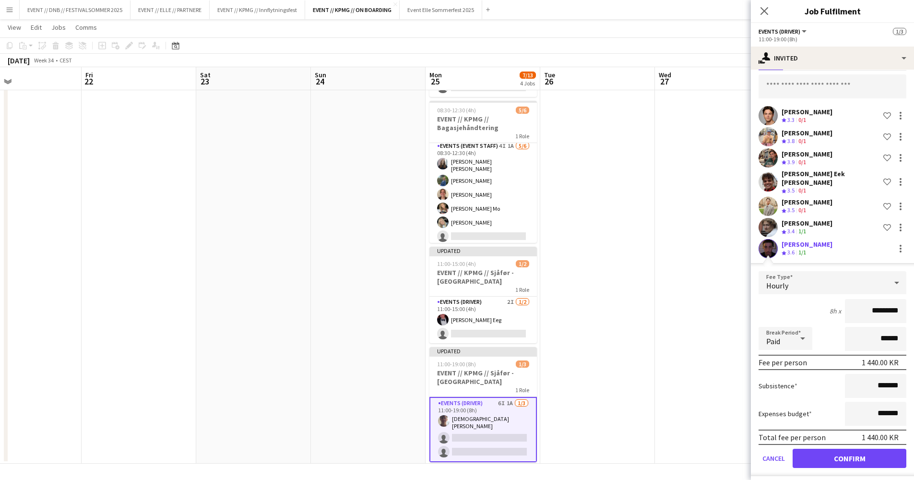
scroll to position [41, 0]
click at [847, 458] on button "Confirm" at bounding box center [850, 458] width 114 height 19
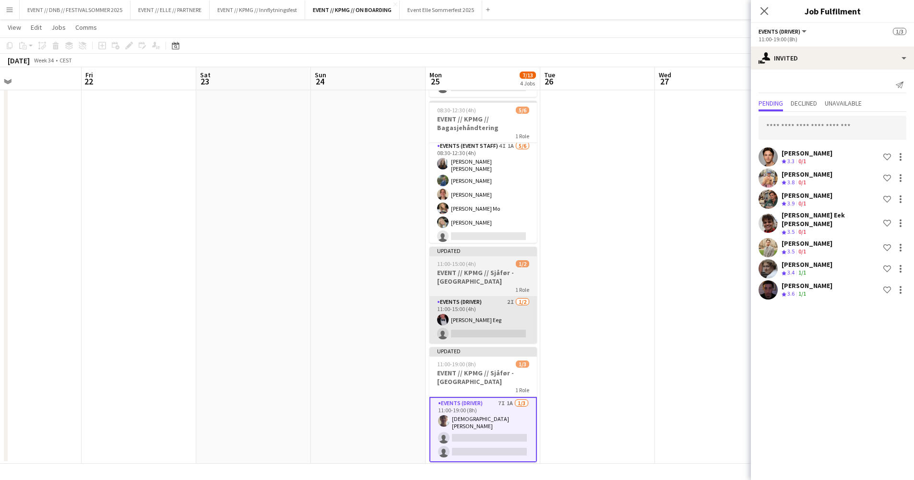
click at [485, 312] on app-card-role "Events (Driver) 2I [DATE] 11:00-15:00 (4h) [PERSON_NAME] Eeg single-neutral-act…" at bounding box center [484, 320] width 108 height 47
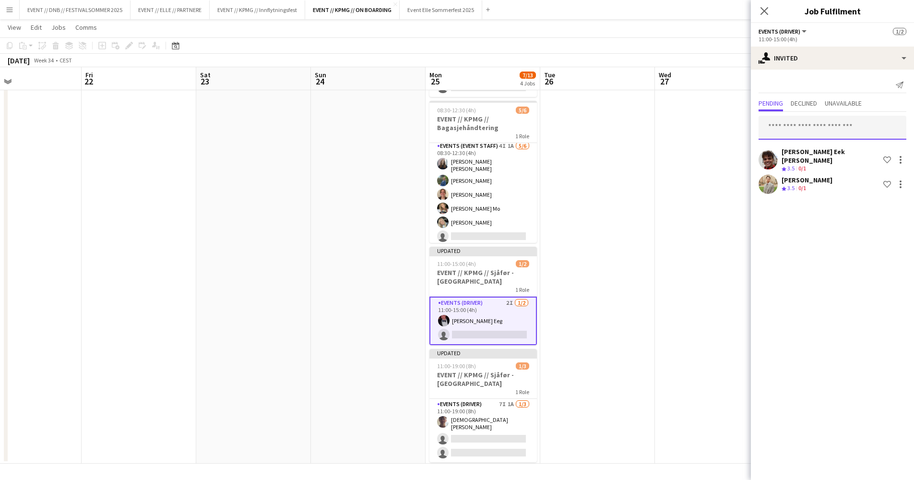
click at [809, 125] on input "text" at bounding box center [833, 128] width 148 height 24
type input "*****"
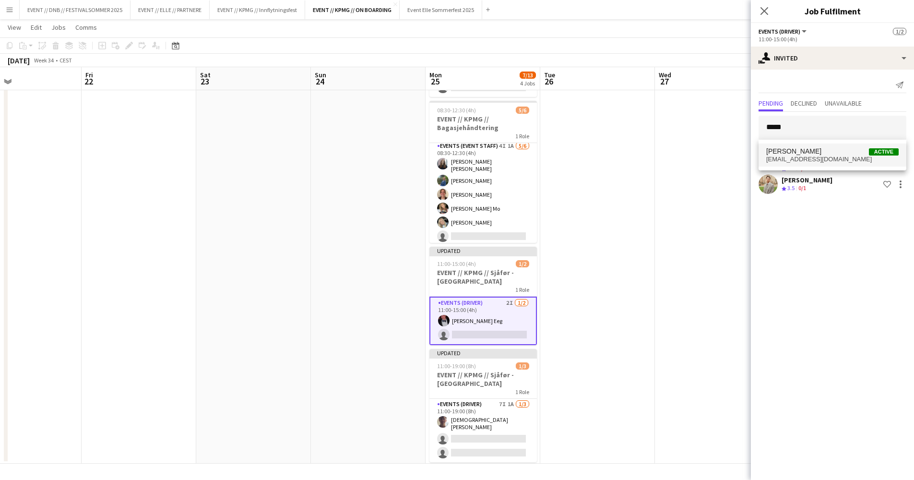
drag, startPoint x: 809, startPoint y: 125, endPoint x: 809, endPoint y: 154, distance: 28.8
click at [809, 154] on span "[PERSON_NAME]" at bounding box center [793, 151] width 55 height 8
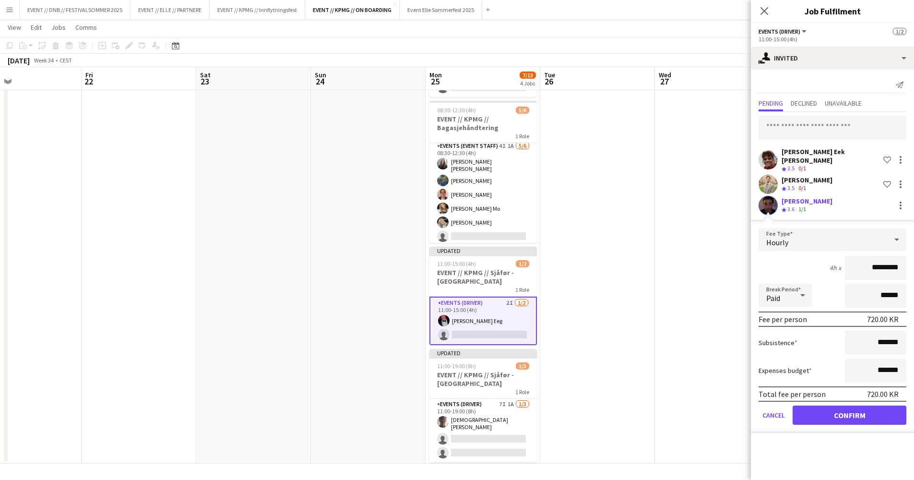
scroll to position [111, 0]
click at [845, 417] on button "Confirm" at bounding box center [850, 415] width 114 height 19
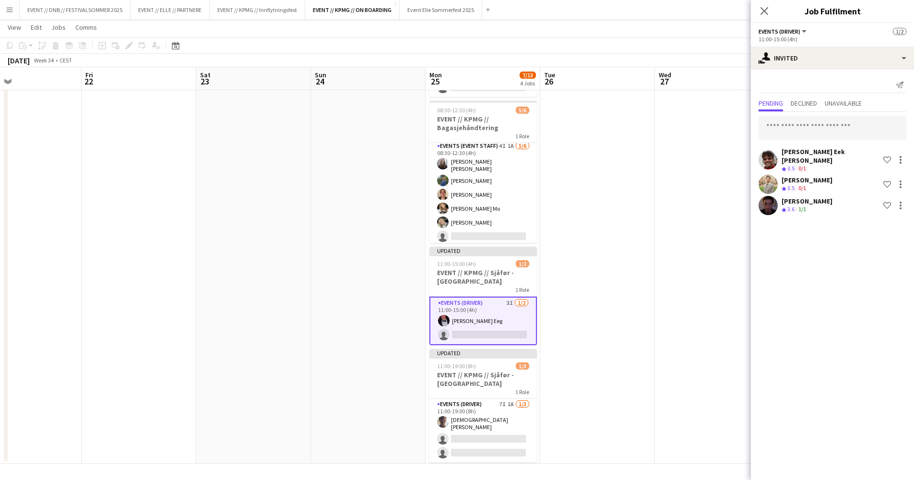
click at [679, 353] on app-date-cell at bounding box center [712, 230] width 115 height 467
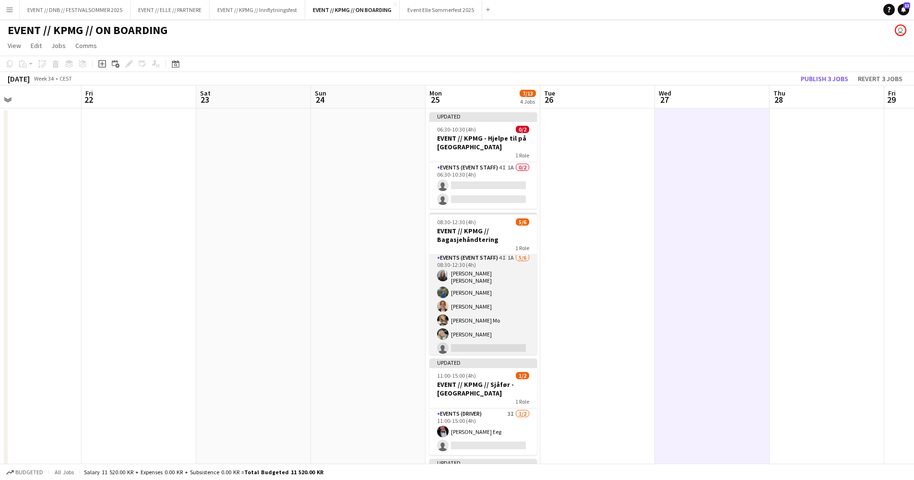
scroll to position [0, 0]
click at [504, 292] on app-card-role "Events (Event Staff) 4I 1A [DATE] 08:30-12:30 (4h) [PERSON_NAME] [PERSON_NAME] …" at bounding box center [484, 304] width 108 height 105
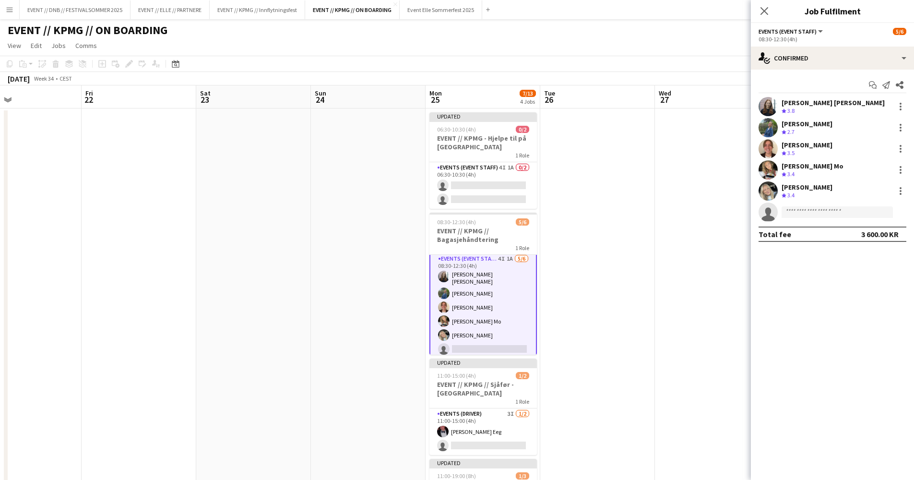
click at [617, 197] on app-date-cell at bounding box center [597, 341] width 115 height 467
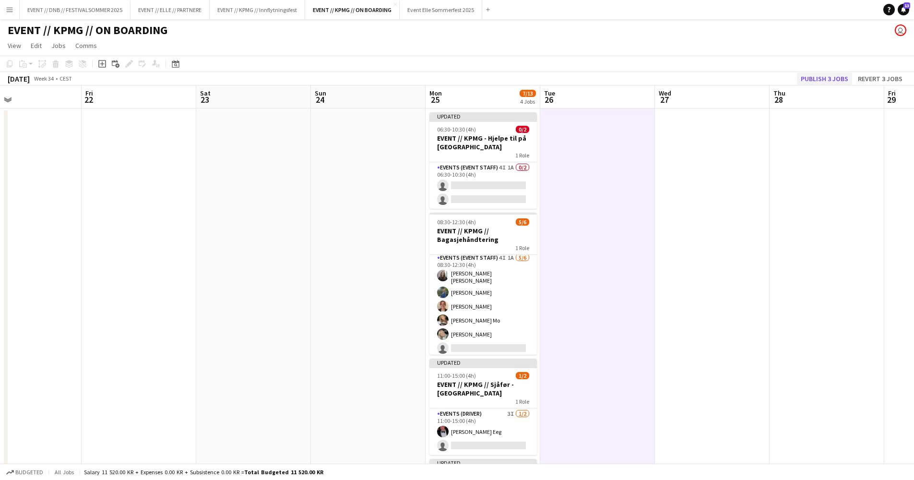
click at [844, 83] on button "Publish 3 jobs" at bounding box center [824, 78] width 55 height 12
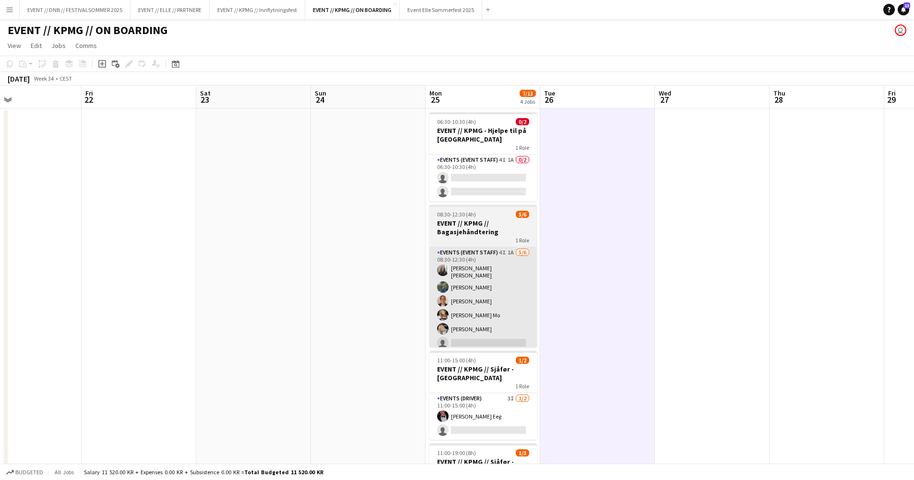
click at [468, 300] on app-card-role "Events (Event Staff) 4I 1A [DATE] 08:30-12:30 (4h) [PERSON_NAME] [PERSON_NAME] …" at bounding box center [484, 299] width 108 height 105
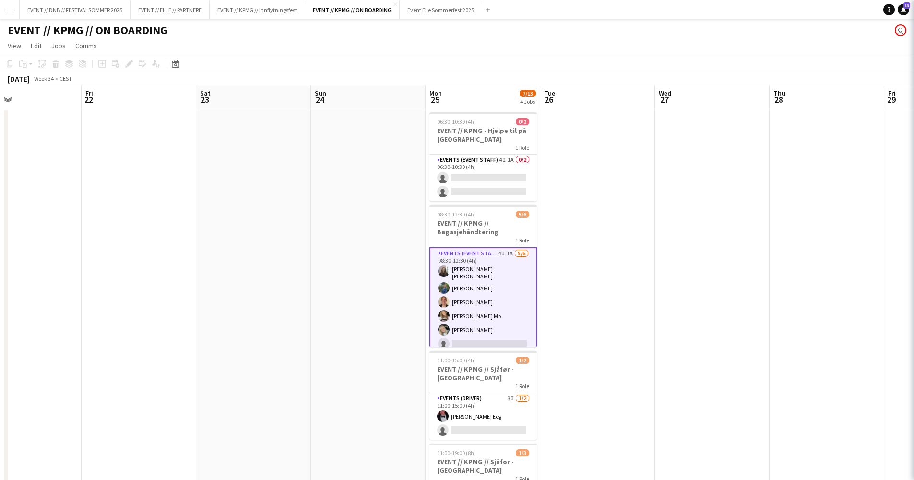
click at [468, 300] on app-card-role "Events (Event Staff) 4I 1A [DATE] 08:30-12:30 (4h) [PERSON_NAME] [PERSON_NAME] …" at bounding box center [484, 300] width 108 height 107
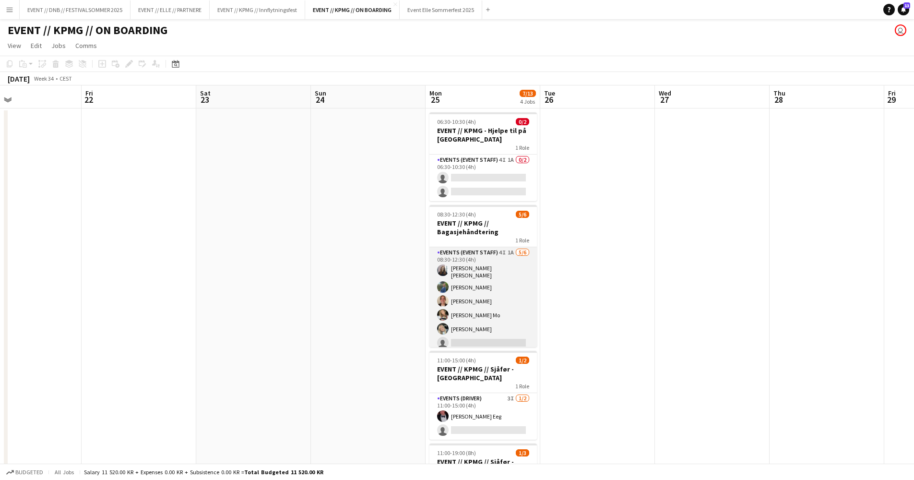
click at [461, 310] on app-card-role "Events (Event Staff) 4I 1A [DATE] 08:30-12:30 (4h) [PERSON_NAME] [PERSON_NAME] …" at bounding box center [484, 299] width 108 height 105
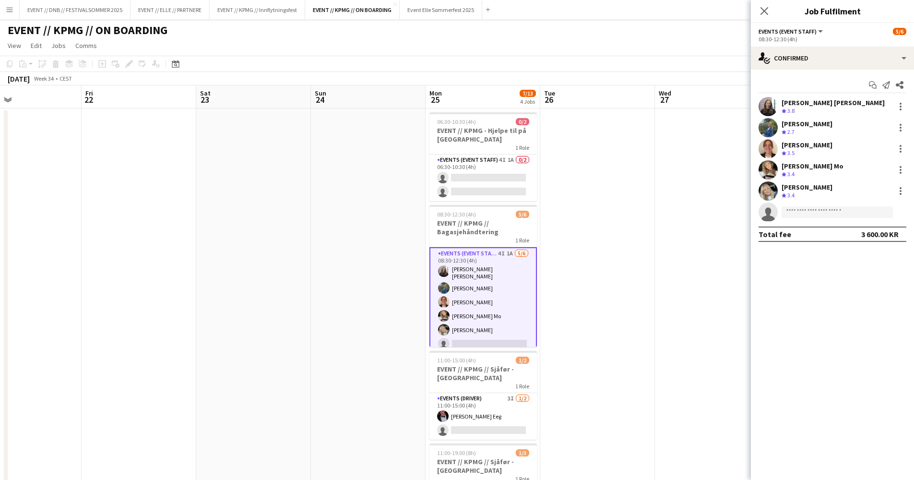
click at [790, 186] on div "[PERSON_NAME]" at bounding box center [807, 187] width 51 height 9
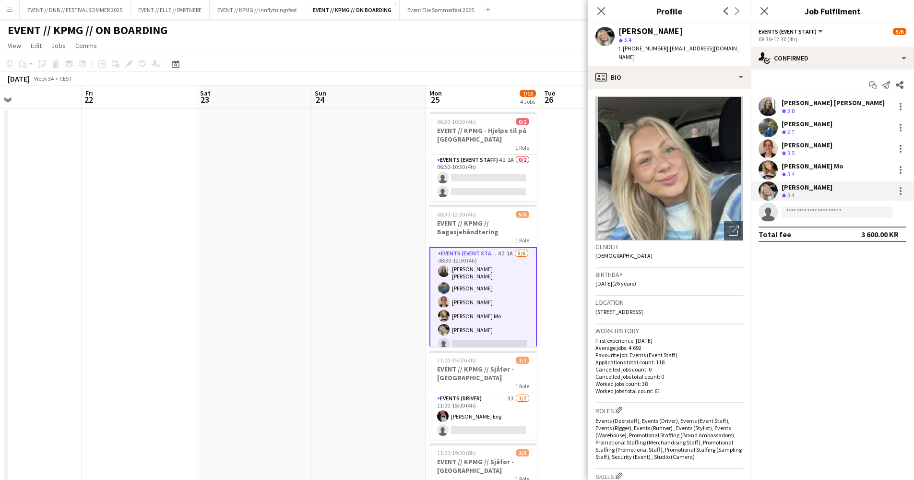
click at [807, 168] on div "[PERSON_NAME] Mo" at bounding box center [813, 166] width 62 height 9
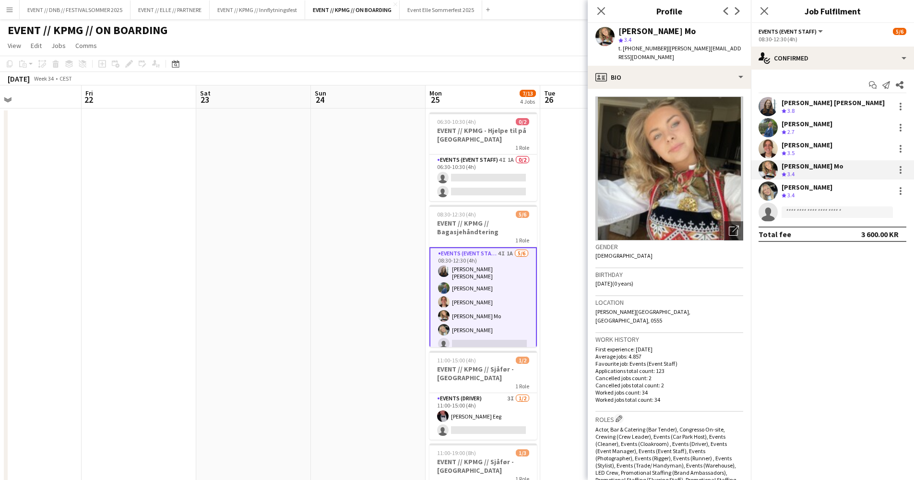
click at [815, 148] on div "[PERSON_NAME]" at bounding box center [807, 145] width 51 height 9
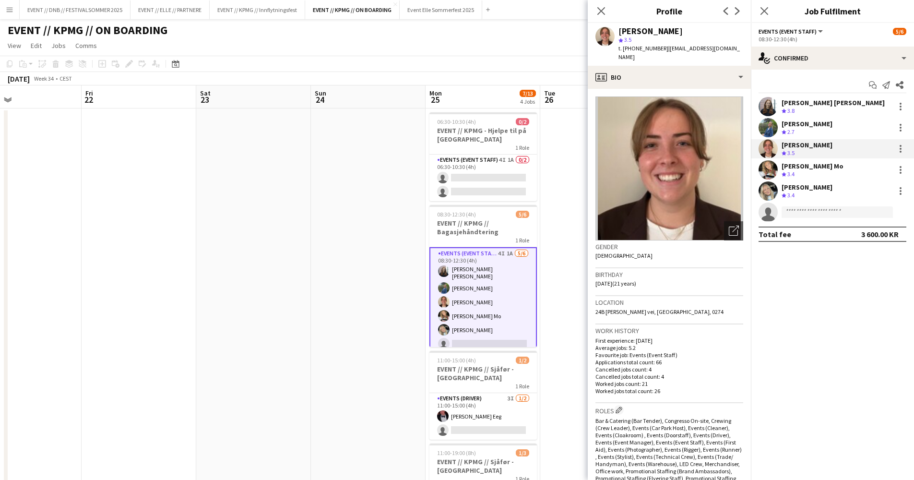
click at [825, 125] on div "[PERSON_NAME] Crew rating 2.7" at bounding box center [832, 127] width 163 height 19
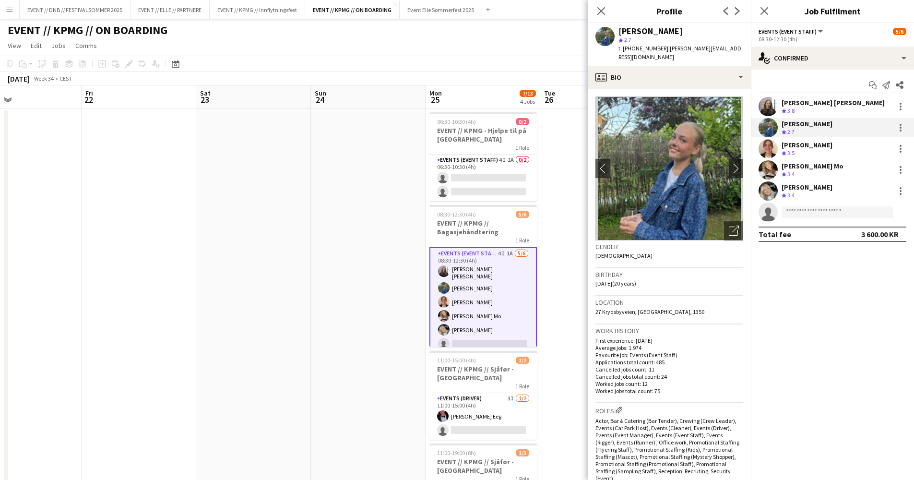
click at [833, 108] on div "Crew rating 3.8" at bounding box center [833, 111] width 103 height 8
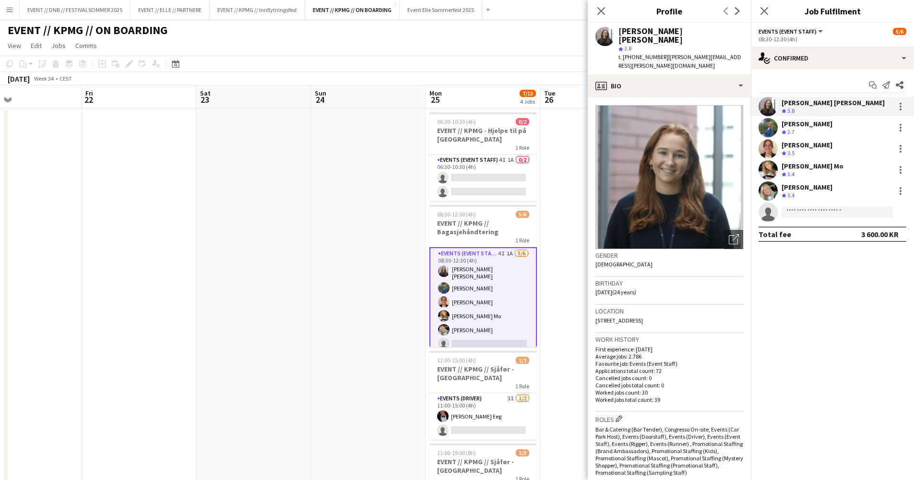
click at [567, 287] on app-date-cell at bounding box center [597, 341] width 115 height 467
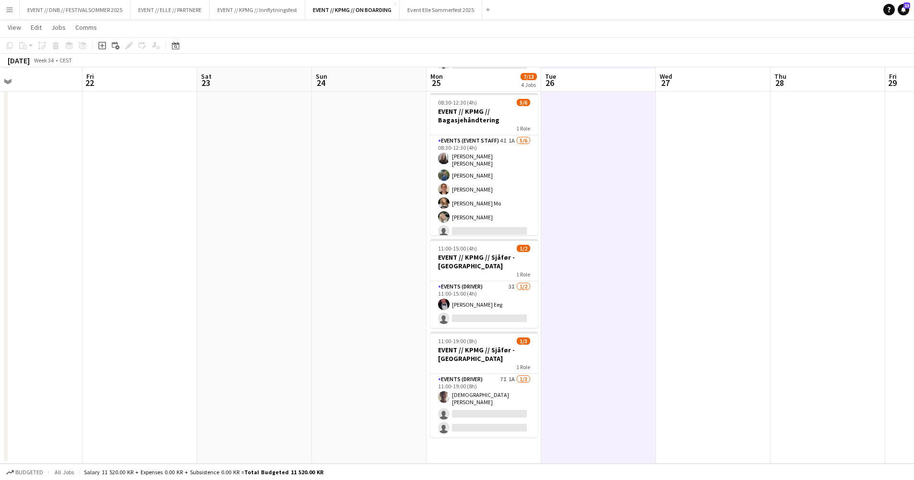
scroll to position [111, 0]
click at [517, 314] on app-card-role "Events (Driver) 3I [DATE] 11:00-15:00 (4h) [PERSON_NAME] Eeg single-neutral-act…" at bounding box center [485, 304] width 108 height 47
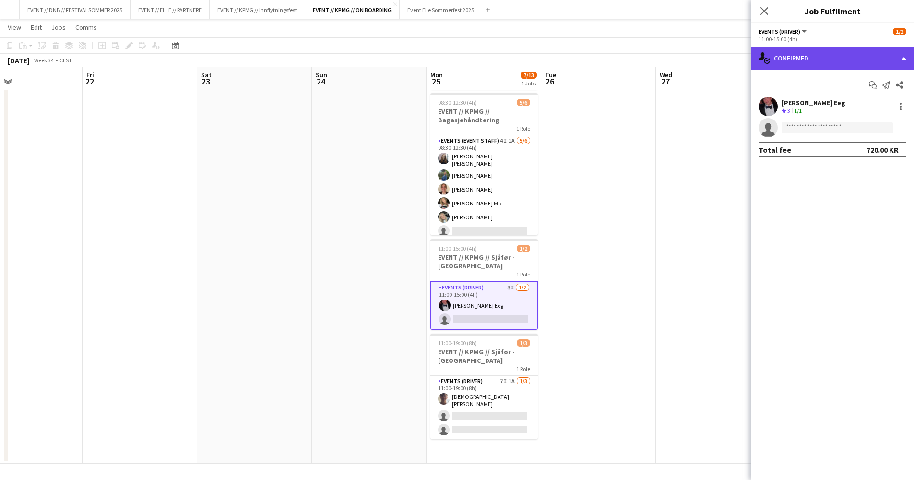
click at [812, 66] on div "single-neutral-actions-check-2 Confirmed" at bounding box center [832, 58] width 163 height 23
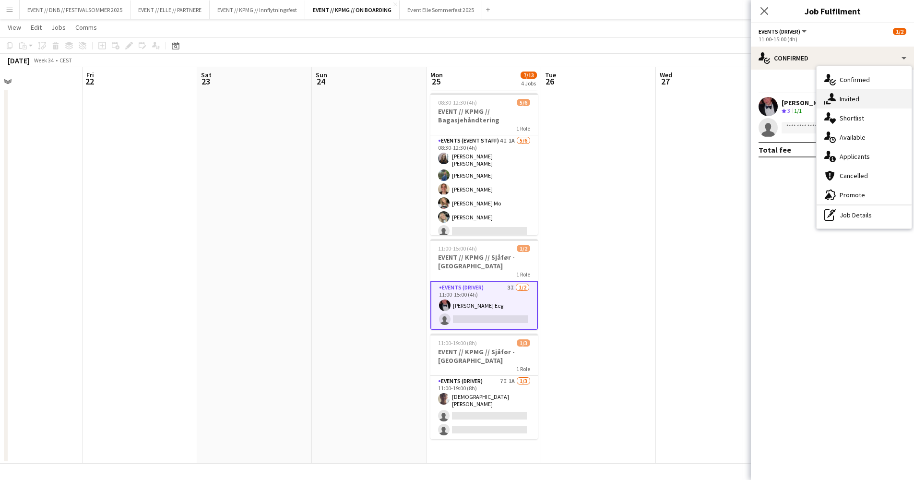
click at [840, 95] on div "single-neutral-actions-share-1 Invited" at bounding box center [864, 98] width 95 height 19
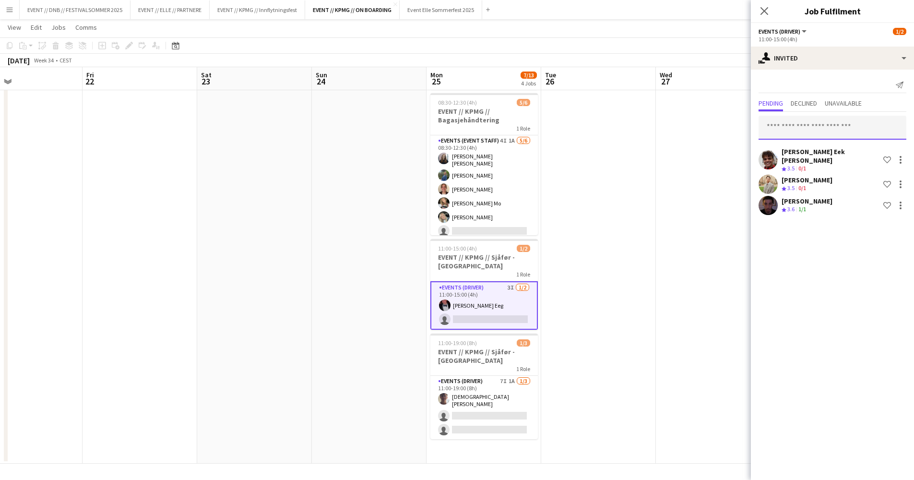
click at [801, 125] on input "text" at bounding box center [833, 128] width 148 height 24
type input "****"
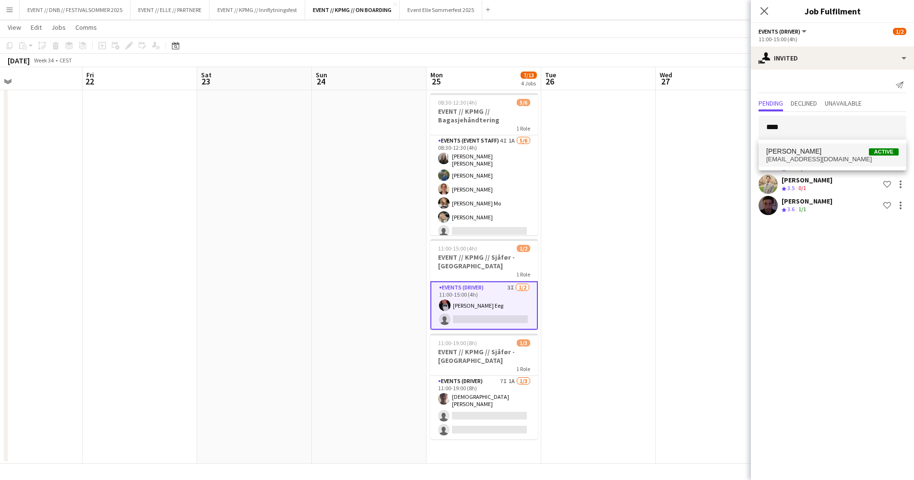
click at [807, 146] on mat-option "Idar Kirkerud Active [EMAIL_ADDRESS][DOMAIN_NAME]" at bounding box center [833, 155] width 148 height 23
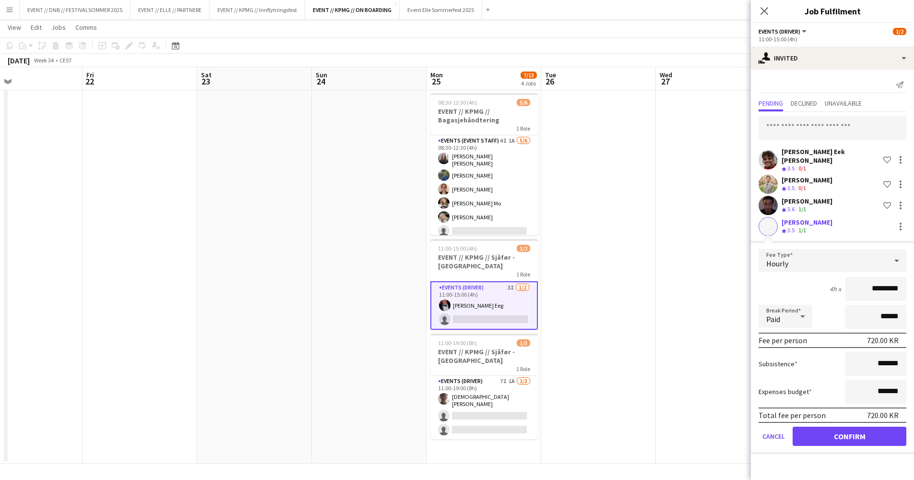
click at [859, 433] on button "Confirm" at bounding box center [850, 436] width 114 height 19
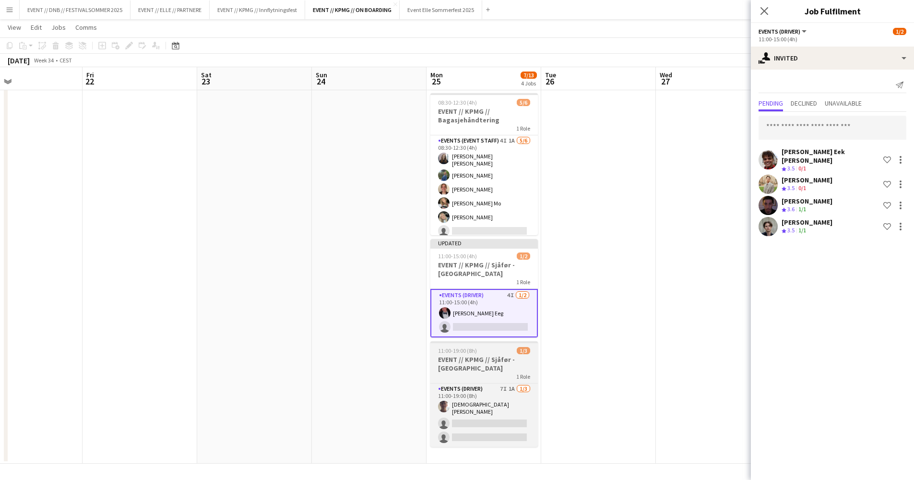
click at [493, 369] on h3 "EVENT // KPMG // Sjåfør - [GEOGRAPHIC_DATA]" at bounding box center [485, 363] width 108 height 17
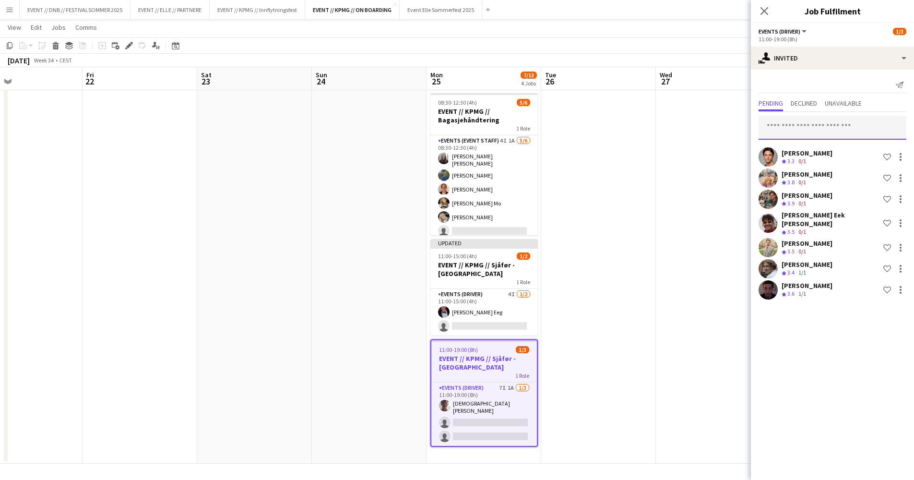
click at [807, 125] on input "text" at bounding box center [833, 128] width 148 height 24
type input "****"
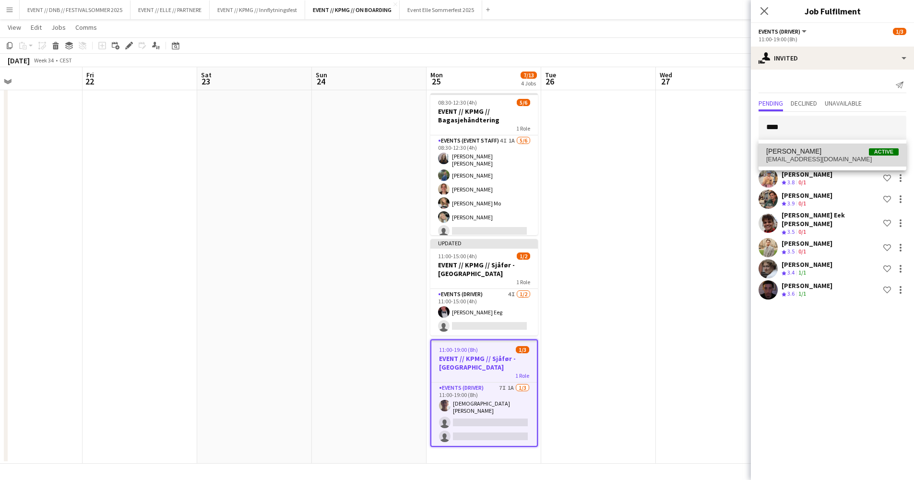
click at [818, 156] on span "[EMAIL_ADDRESS][DOMAIN_NAME]" at bounding box center [832, 160] width 132 height 8
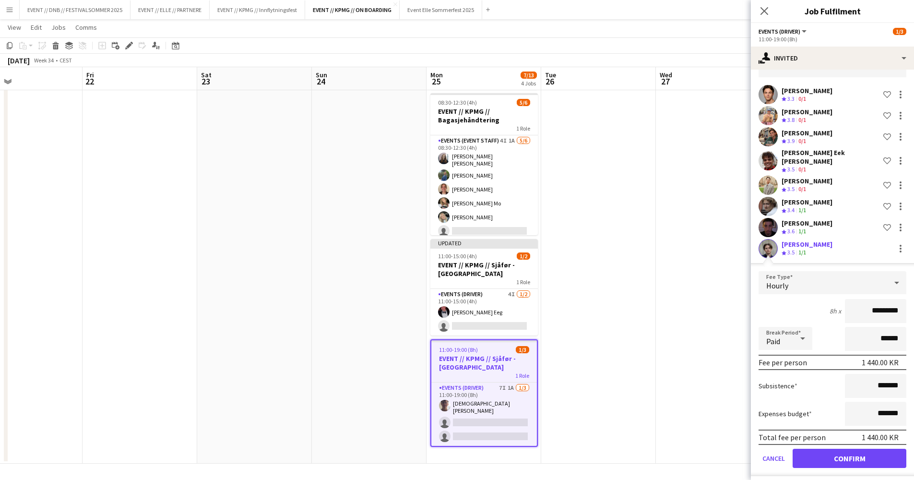
scroll to position [62, 0]
click at [868, 456] on button "Confirm" at bounding box center [850, 458] width 114 height 19
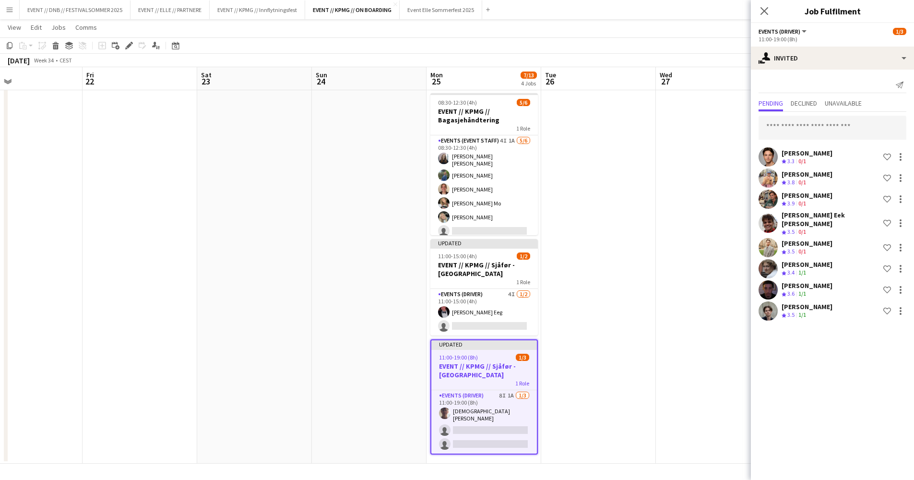
click at [702, 362] on app-date-cell at bounding box center [713, 230] width 115 height 467
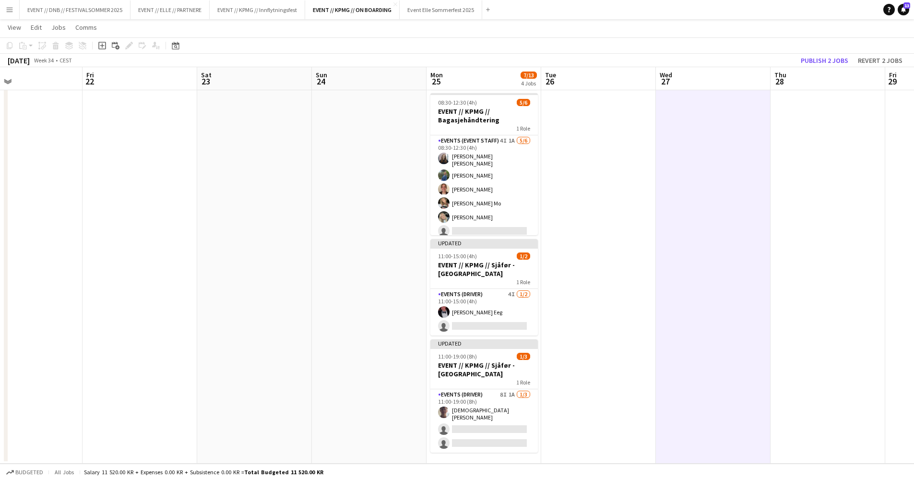
click at [843, 53] on app-toolbar "Copy Paste Paste Command V Paste with crew Command Shift V Paste linked Job [GE…" at bounding box center [457, 45] width 914 height 16
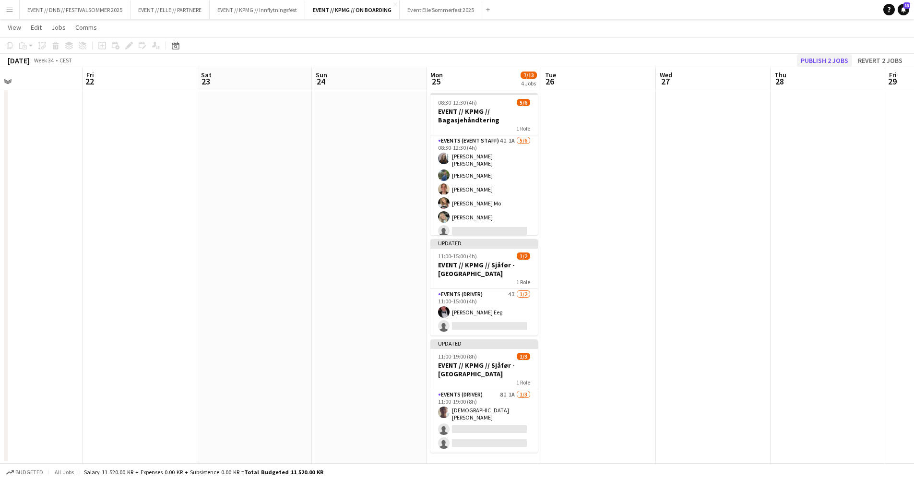
click at [843, 56] on button "Publish 2 jobs" at bounding box center [824, 60] width 55 height 12
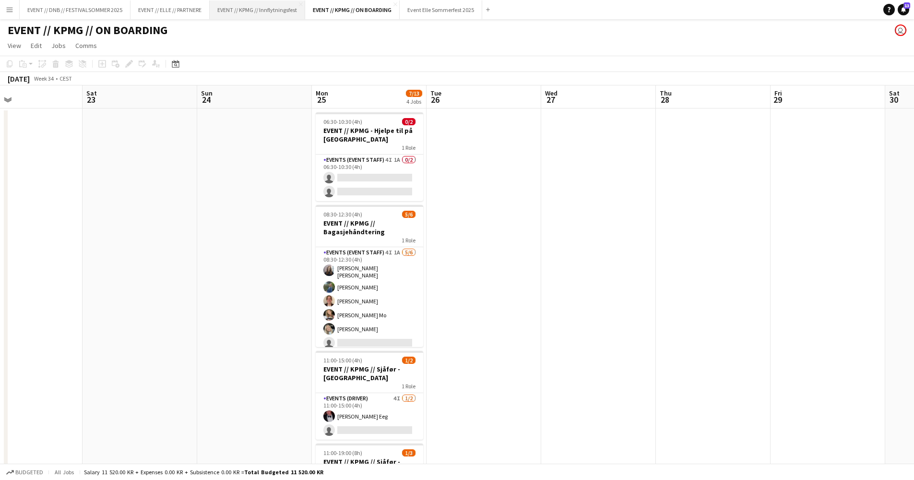
click at [257, 13] on button "EVENT // KPMG // Innflytningsfest Close" at bounding box center [258, 9] width 96 height 19
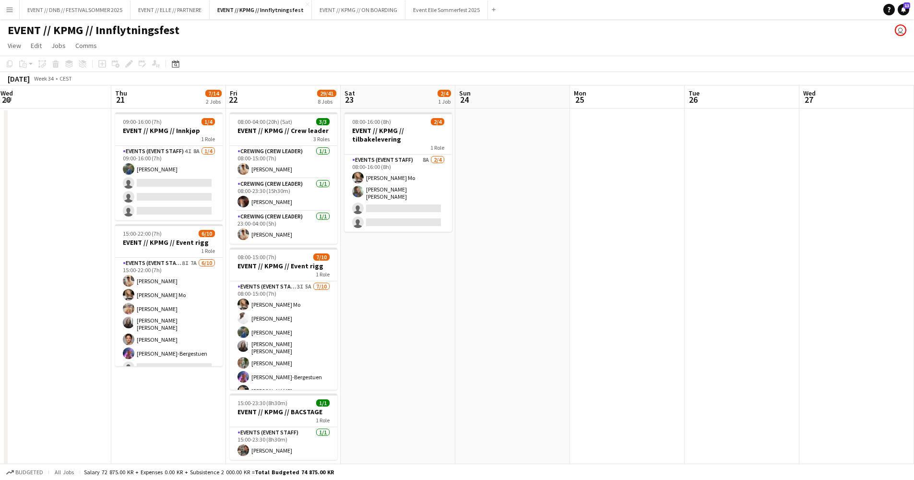
scroll to position [0, 375]
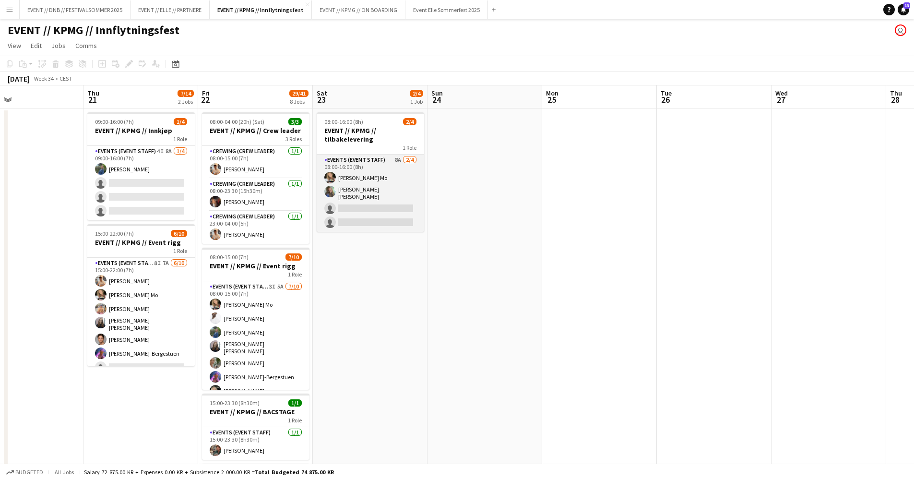
click at [335, 203] on app-card-role "Events (Event Staff) 8A [DATE] 08:00-16:00 (8h) [PERSON_NAME] Mo [PERSON_NAME] …" at bounding box center [371, 193] width 108 height 77
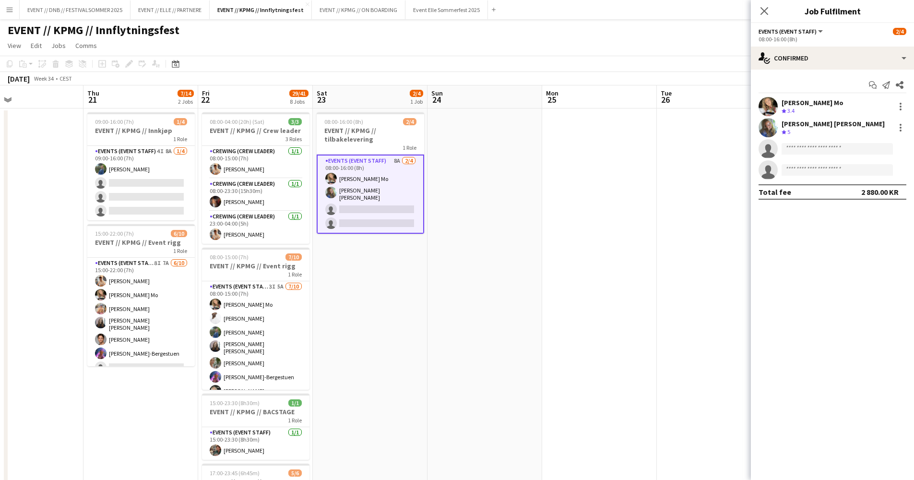
click at [862, 72] on div "Start chat Send notification Share [PERSON_NAME] Mo Crew rating 3.4 [PERSON_NAM…" at bounding box center [832, 139] width 163 height 138
click at [865, 65] on div "single-neutral-actions-check-2 Confirmed" at bounding box center [832, 58] width 163 height 23
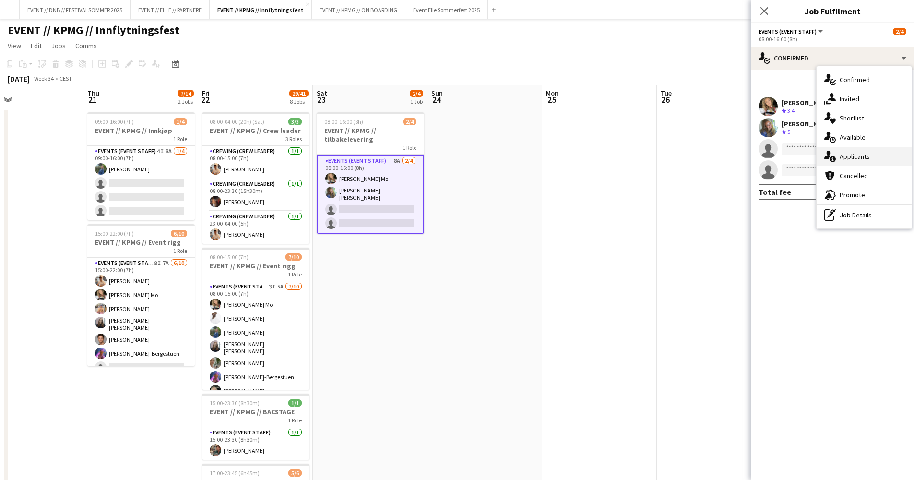
click at [855, 161] on div "single-neutral-actions-information Applicants" at bounding box center [864, 156] width 95 height 19
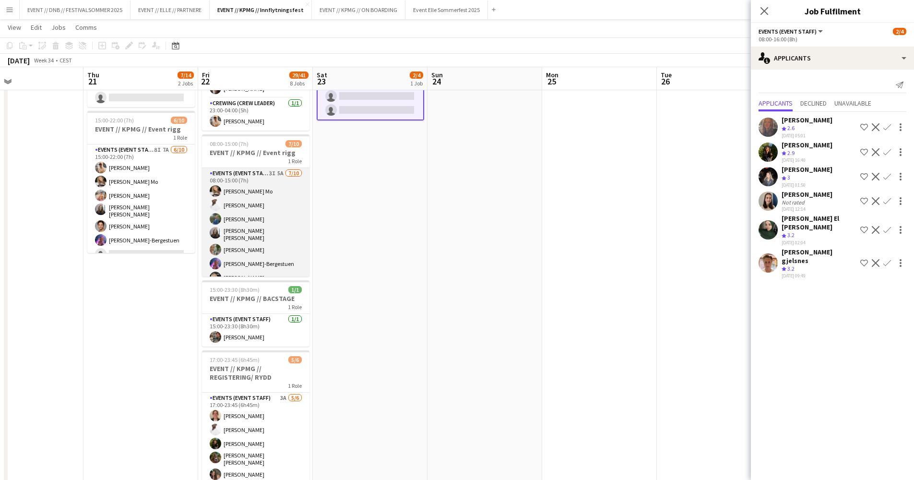
scroll to position [24, 0]
click at [257, 180] on app-card-role "Events (Event Staff) 3I 5A [DATE] 08:00-15:00 (7h) [PERSON_NAME] Mo [PERSON_NAM…" at bounding box center [256, 224] width 108 height 161
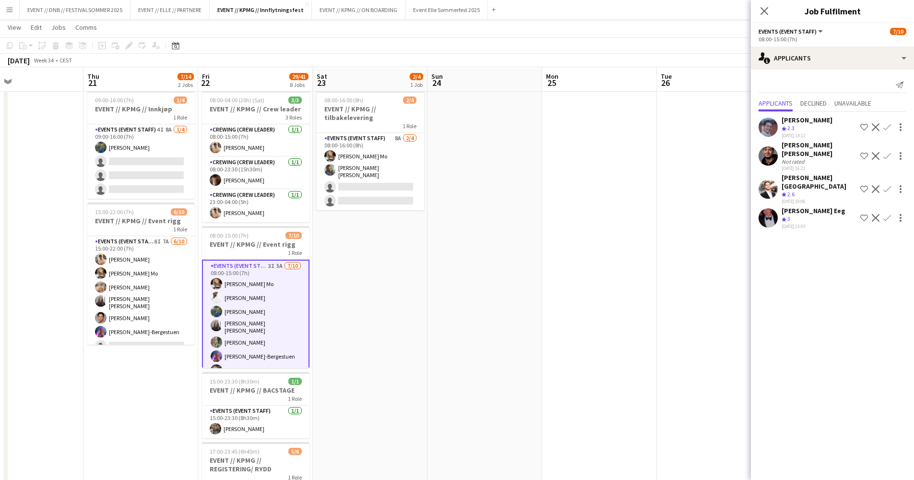
scroll to position [21, 0]
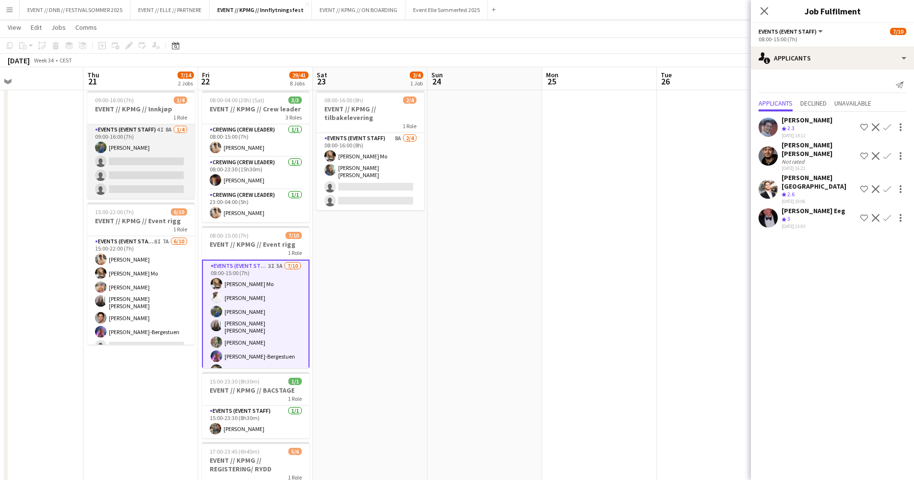
click at [152, 170] on app-card-role "Events (Event Staff) 4I 8A [DATE] 09:00-16:00 (7h) [PERSON_NAME] single-neutral…" at bounding box center [141, 161] width 108 height 74
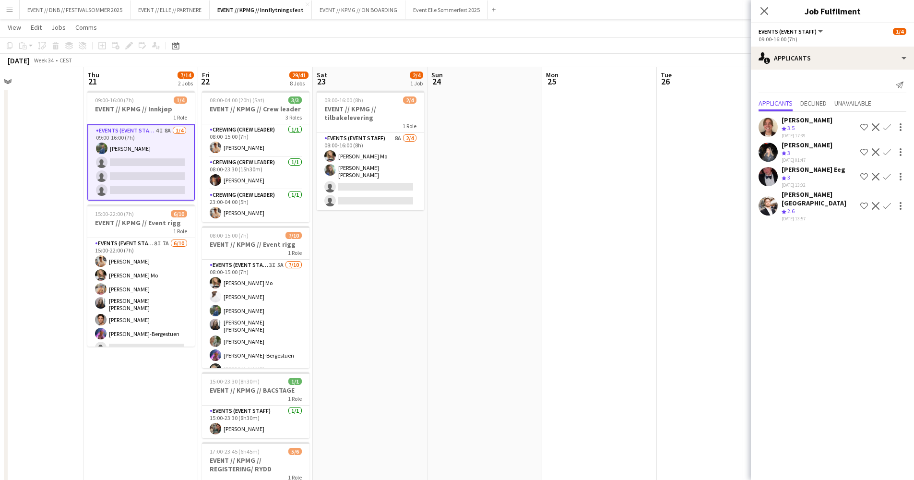
click at [810, 147] on div "[PERSON_NAME]" at bounding box center [807, 145] width 51 height 9
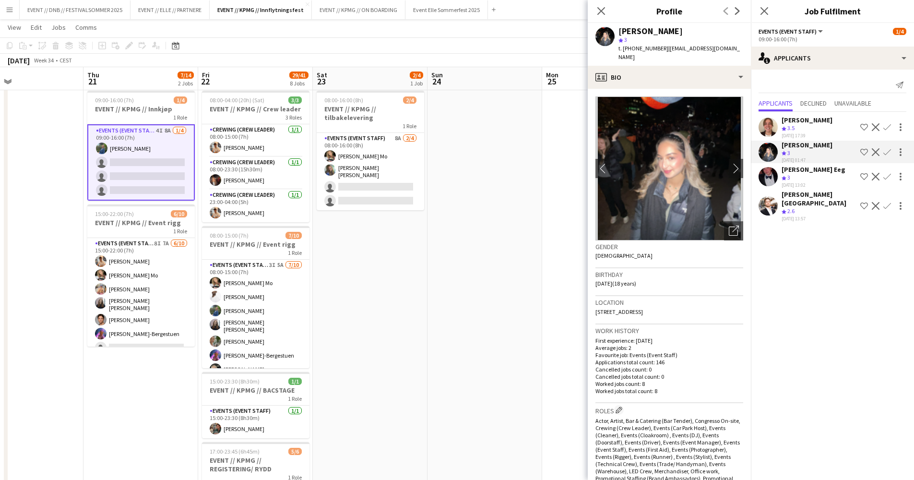
click at [814, 126] on div "Crew rating 3.5" at bounding box center [807, 128] width 51 height 8
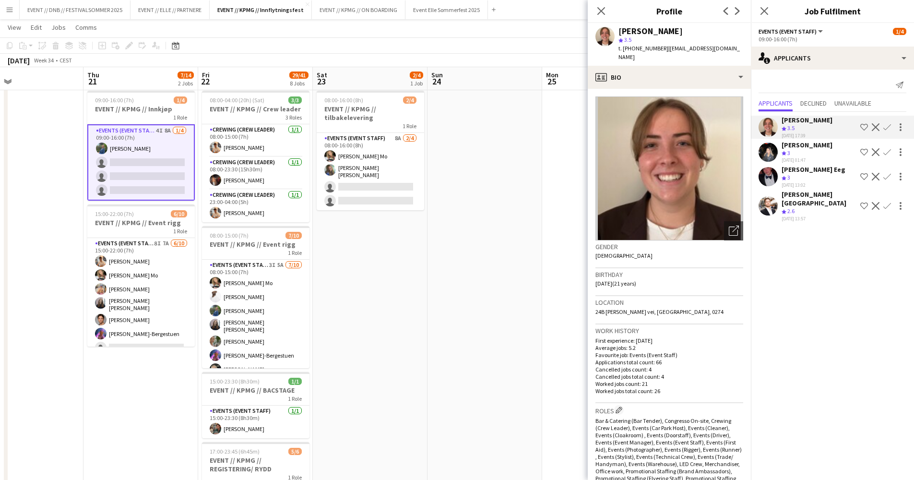
click at [799, 179] on div "Crew rating 3" at bounding box center [814, 178] width 64 height 8
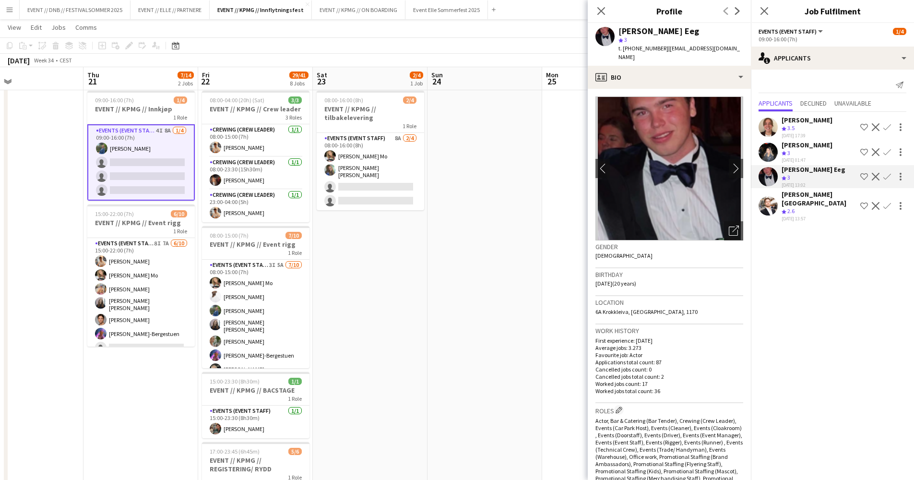
click at [791, 215] on div "[DATE] 13:57" at bounding box center [819, 218] width 75 height 6
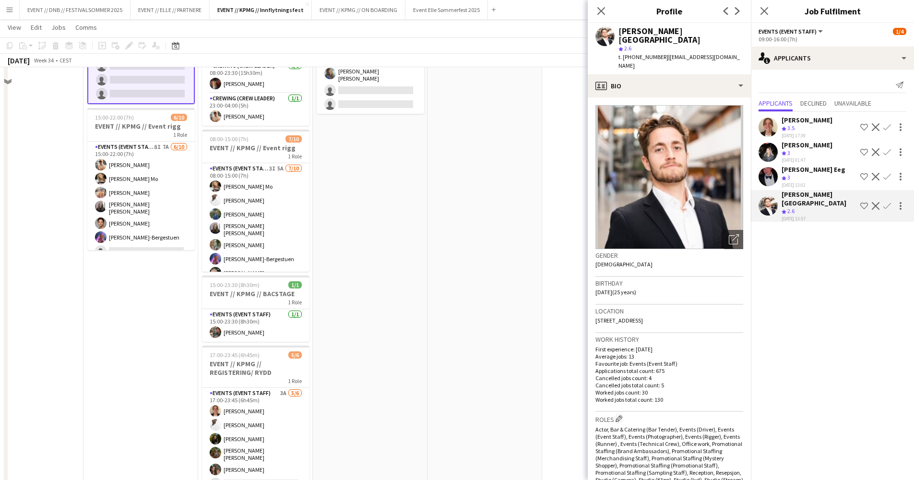
scroll to position [123, 0]
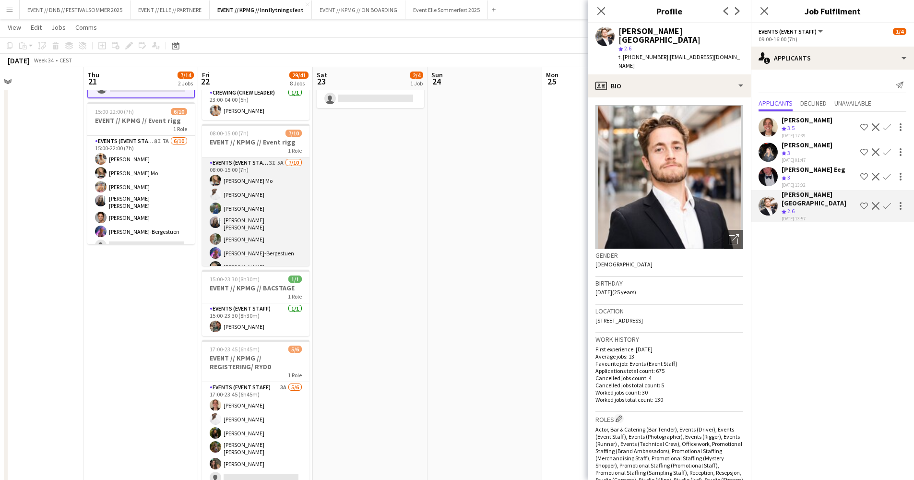
click at [252, 222] on app-card-role "Events (Event Staff) 3I 5A [DATE] 08:00-15:00 (7h) [PERSON_NAME] Mo [PERSON_NAM…" at bounding box center [256, 237] width 108 height 161
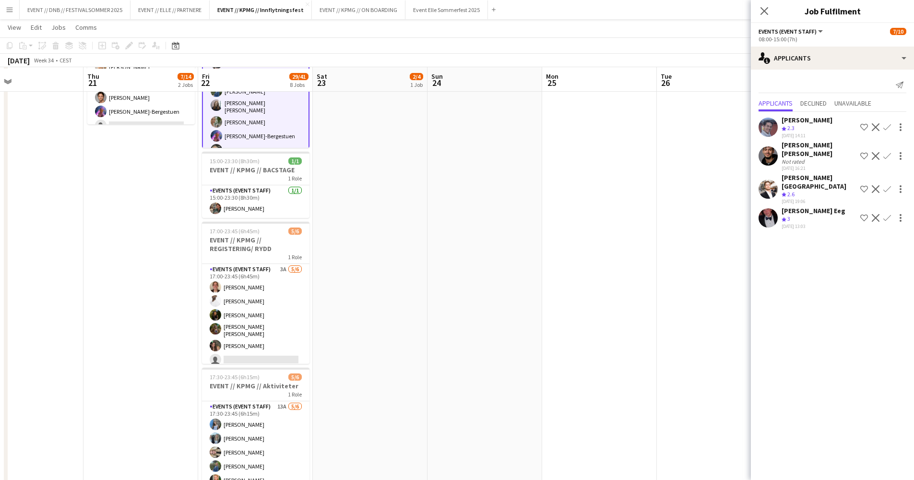
scroll to position [251, 0]
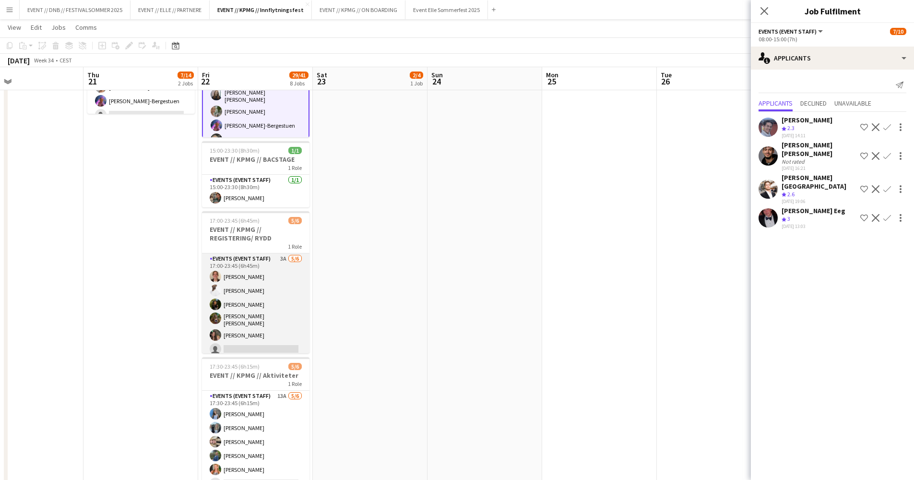
click at [264, 290] on app-card-role "Events (Event Staff) 3A [DATE] 17:00-23:45 (6h45m) [PERSON_NAME] [PERSON_NAME] …" at bounding box center [256, 305] width 108 height 105
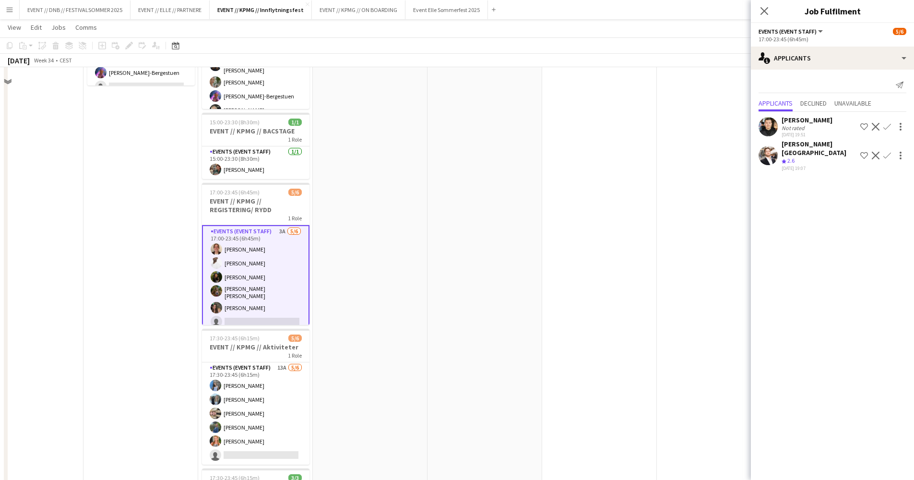
scroll to position [282, 0]
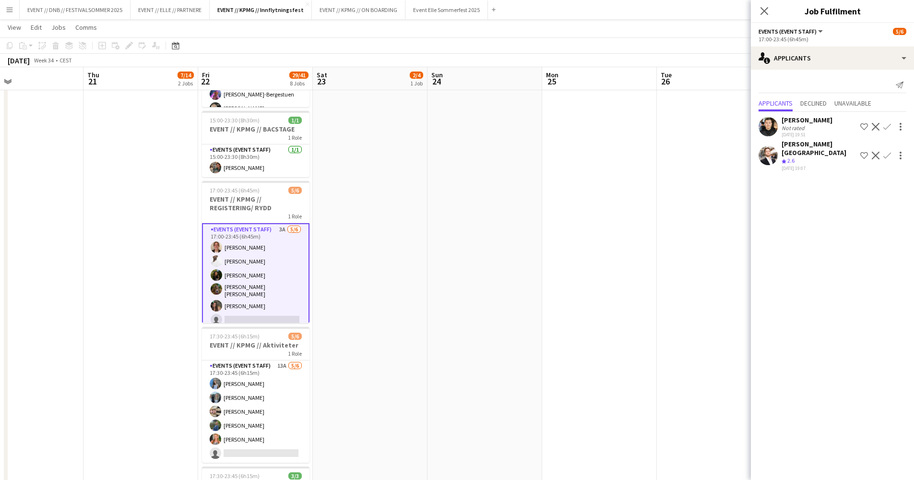
click at [784, 121] on div "[PERSON_NAME]" at bounding box center [807, 120] width 51 height 9
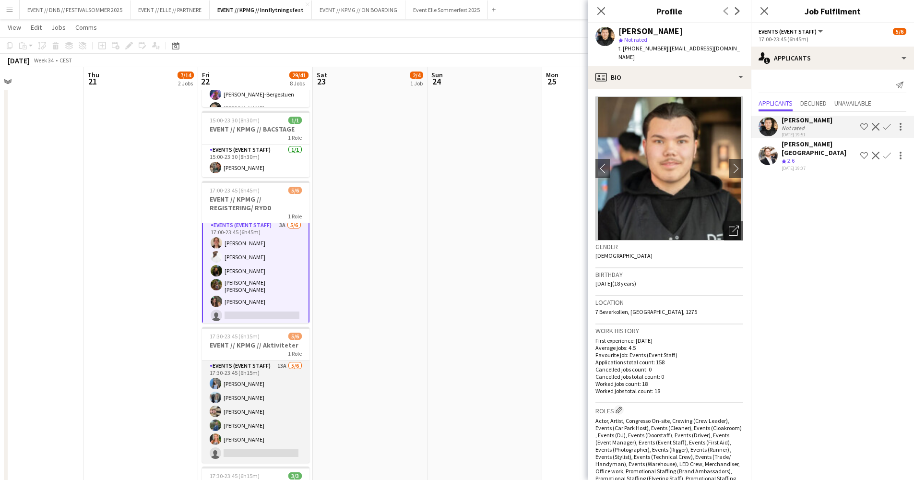
click at [250, 394] on app-card-role "Events (Event Staff) 13A [DATE] 17:30-23:45 (6h15m) Vilde [PERSON_NAME] [PERSON…" at bounding box center [256, 411] width 108 height 102
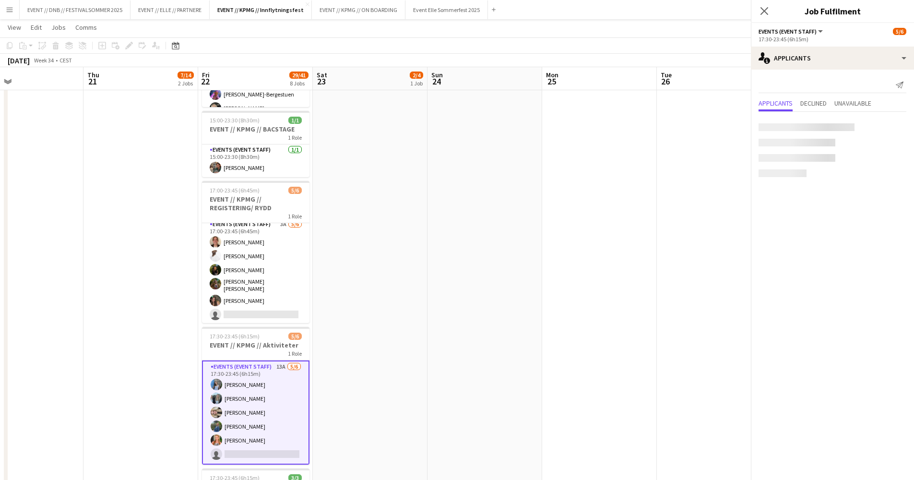
scroll to position [2, 0]
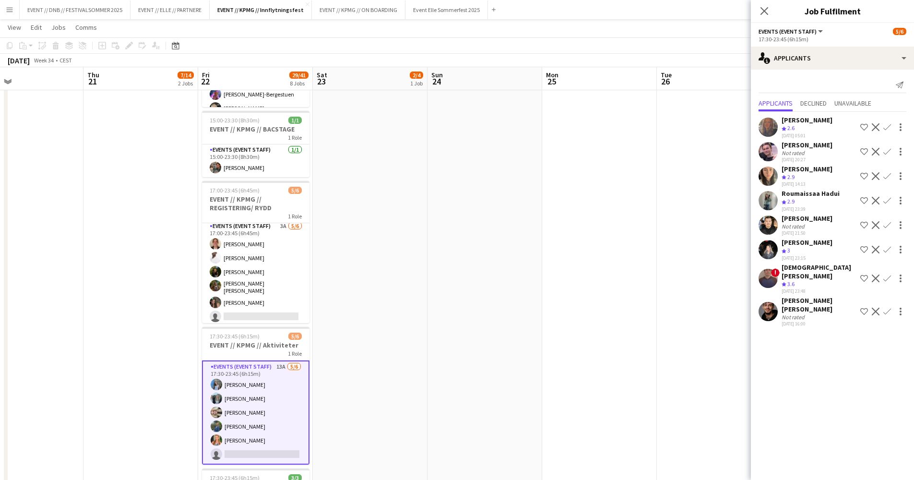
click at [794, 280] on span "3.6" at bounding box center [791, 283] width 7 height 7
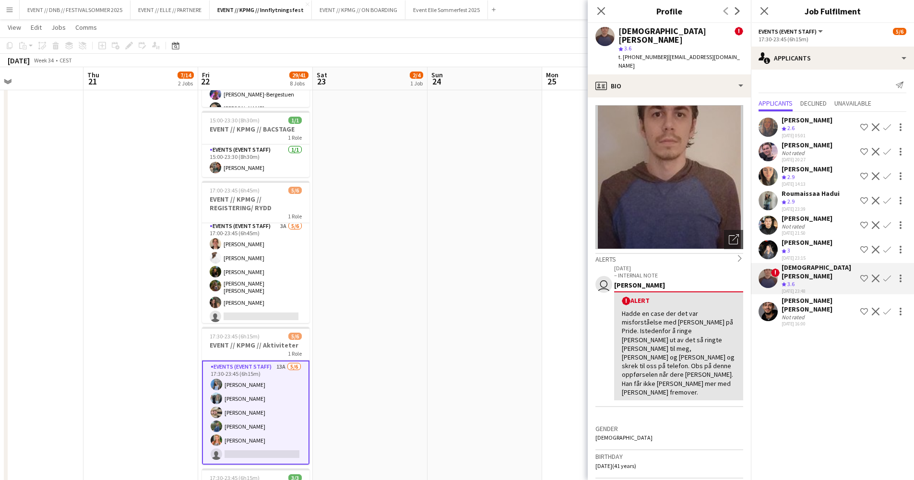
scroll to position [0, 0]
click at [778, 296] on div "[PERSON_NAME] [PERSON_NAME] Not rated [DATE] 16:00 Shortlist crew Decline Confi…" at bounding box center [832, 311] width 163 height 31
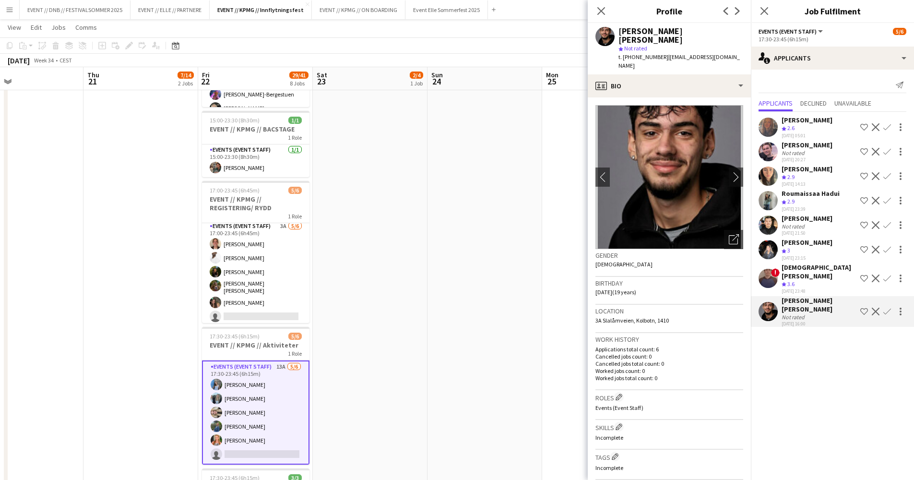
click at [796, 247] on div "Crew rating 3" at bounding box center [807, 251] width 51 height 8
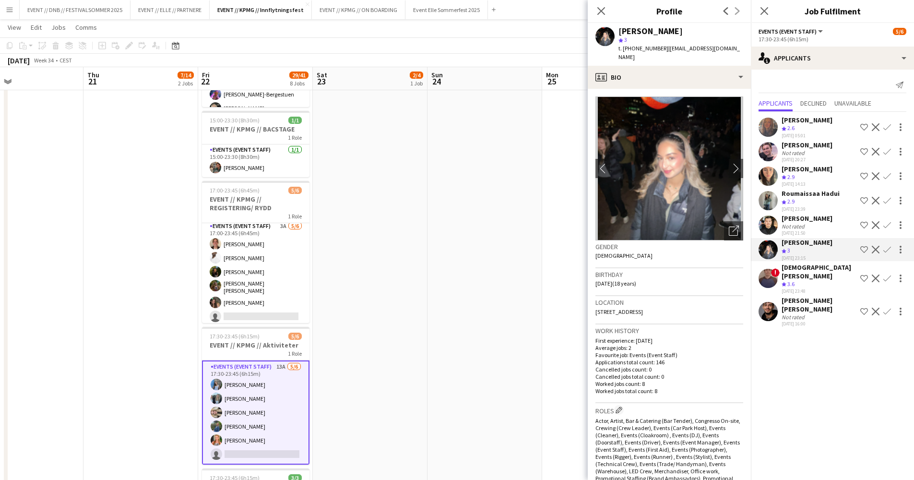
click at [812, 222] on div "[PERSON_NAME]" at bounding box center [807, 218] width 51 height 9
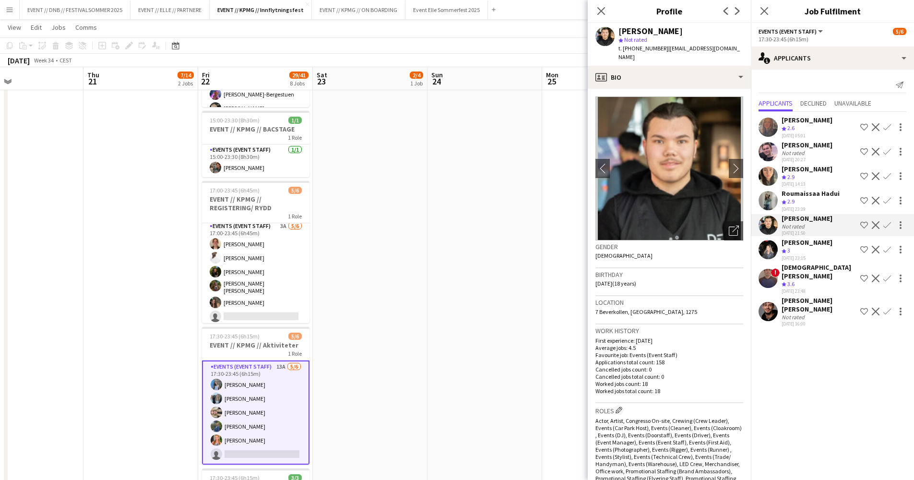
click at [825, 199] on div "Crew rating 2.9" at bounding box center [811, 202] width 58 height 8
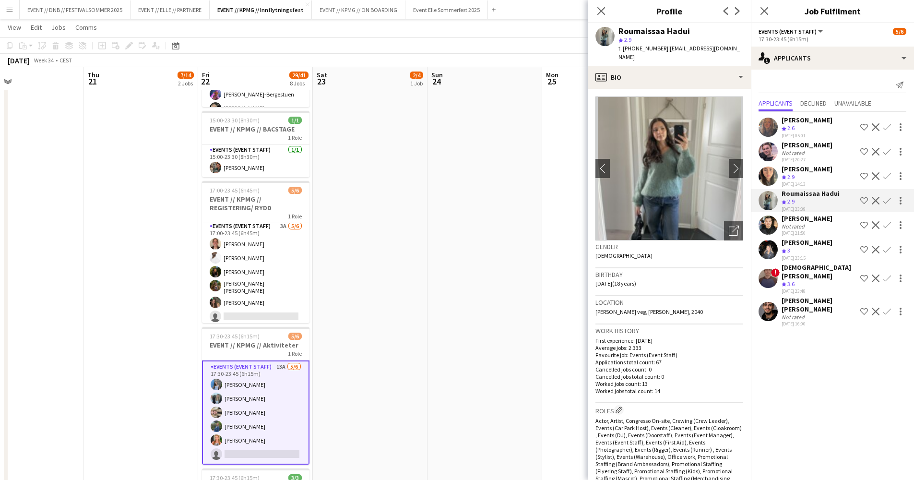
click at [833, 176] on div "[PERSON_NAME] Crew rating 2.9 [DATE] 14:13 Shortlist crew Decline Confirm" at bounding box center [832, 176] width 163 height 23
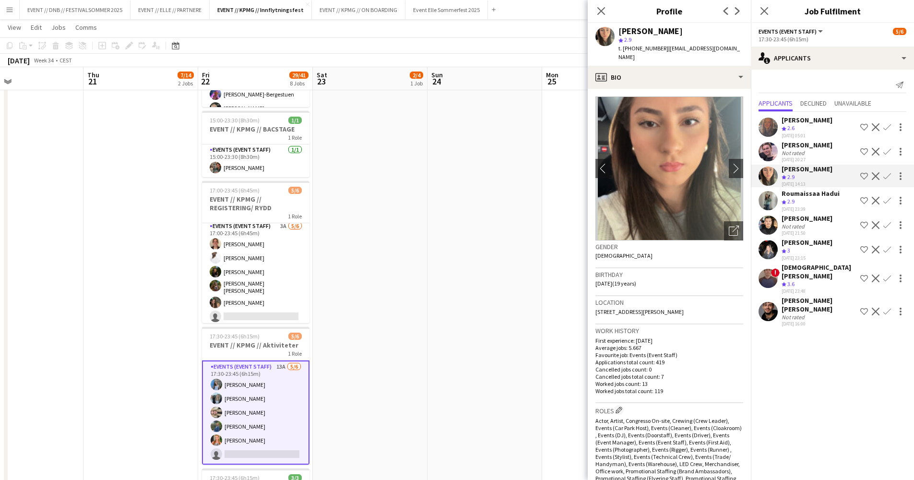
click at [833, 148] on div "[PERSON_NAME]" at bounding box center [807, 145] width 51 height 9
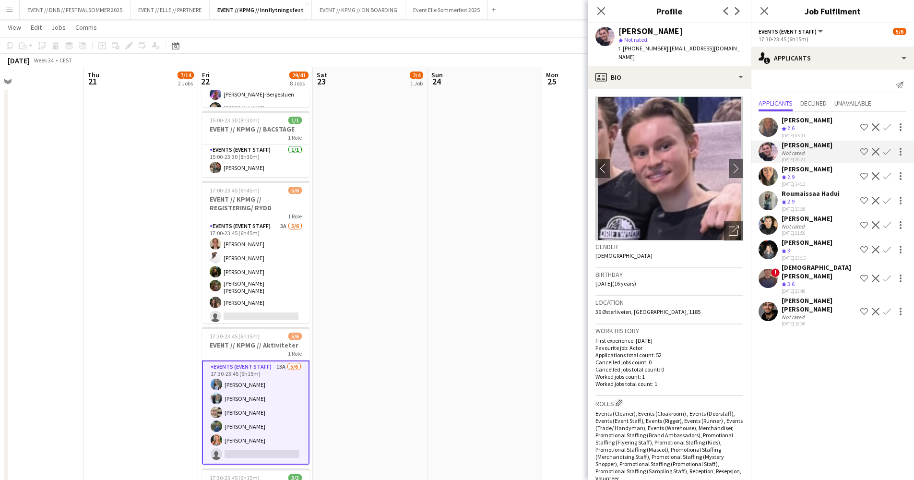
click at [838, 126] on div "[PERSON_NAME] Crew rating 2.6 [DATE] 05:01 Shortlist crew Decline Confirm" at bounding box center [832, 127] width 163 height 23
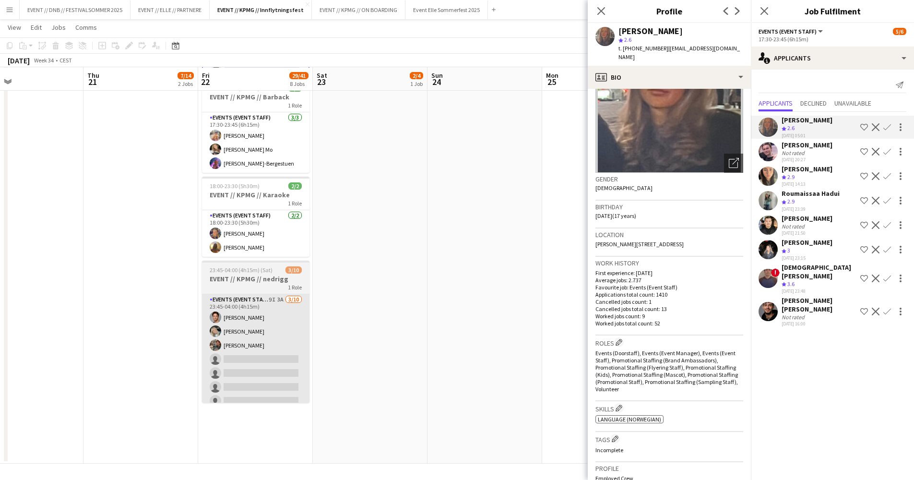
scroll to position [671, 0]
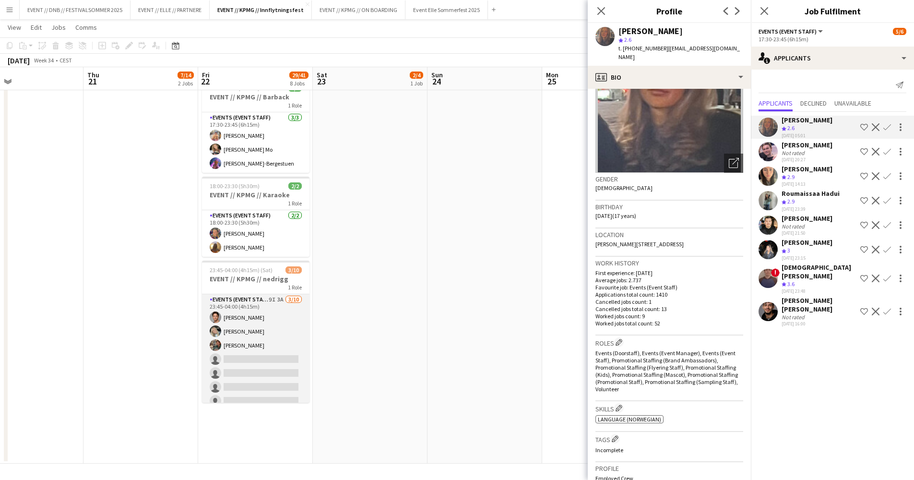
click at [279, 352] on app-card-role "Events (Event Staff) 9I 3A [DATE] 23:45-04:00 (4h15m) [PERSON_NAME] [PERSON_NAM…" at bounding box center [256, 373] width 108 height 158
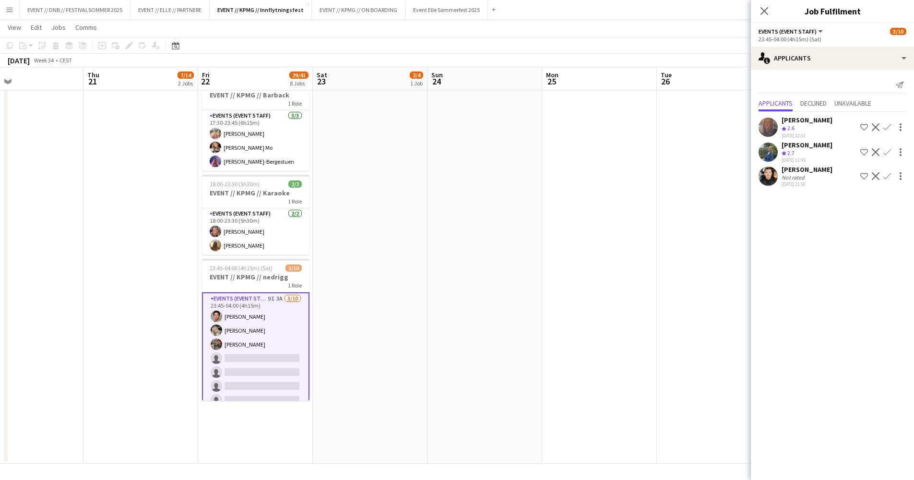
click at [815, 144] on div "[PERSON_NAME]" at bounding box center [807, 145] width 51 height 9
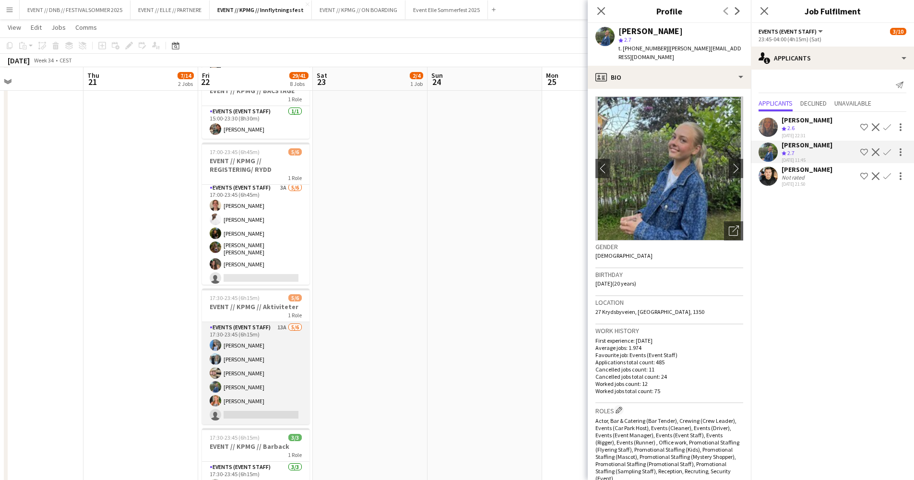
scroll to position [321, 0]
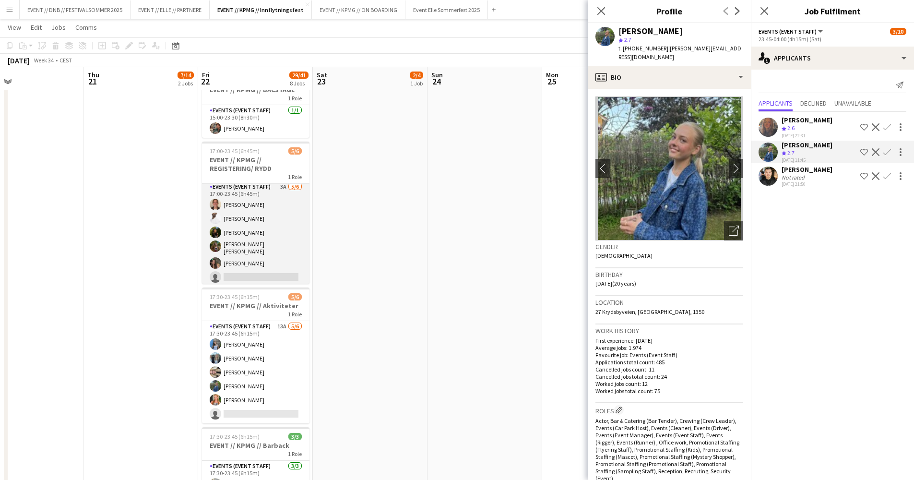
click at [261, 255] on app-card-role "Events (Event Staff) 3A [DATE] 17:00-23:45 (6h45m) [PERSON_NAME] [PERSON_NAME] …" at bounding box center [256, 233] width 108 height 105
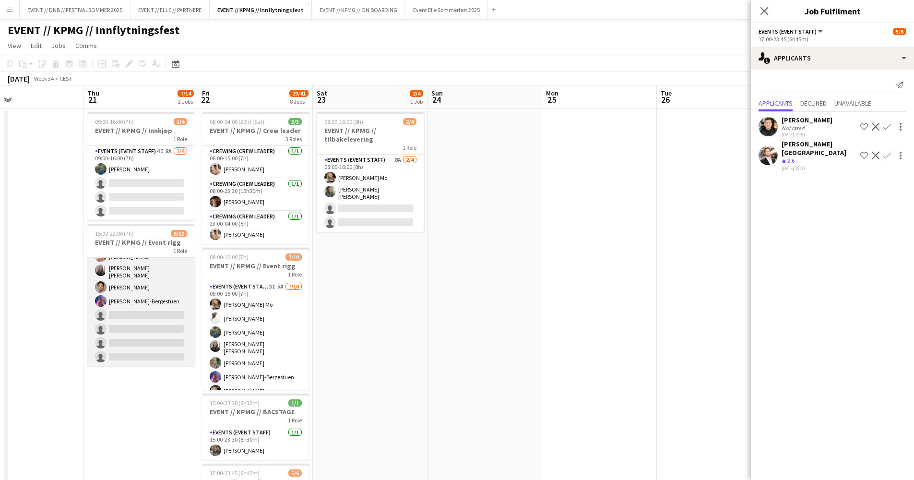
scroll to position [52, 0]
click at [142, 329] on app-card-role "Events (Event Staff) 8I 7A [DATE] 15:00-22:00 (7h) [PERSON_NAME] [PERSON_NAME] …" at bounding box center [141, 285] width 108 height 161
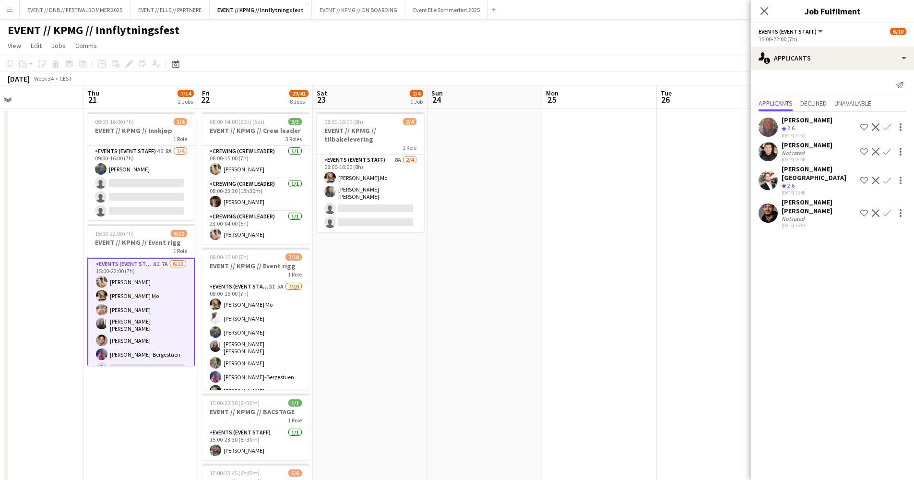
scroll to position [0, 0]
click at [371, 204] on app-card-role "Events (Event Staff) 8A [DATE] 08:00-16:00 (8h) [PERSON_NAME] Mo [PERSON_NAME] …" at bounding box center [371, 193] width 108 height 77
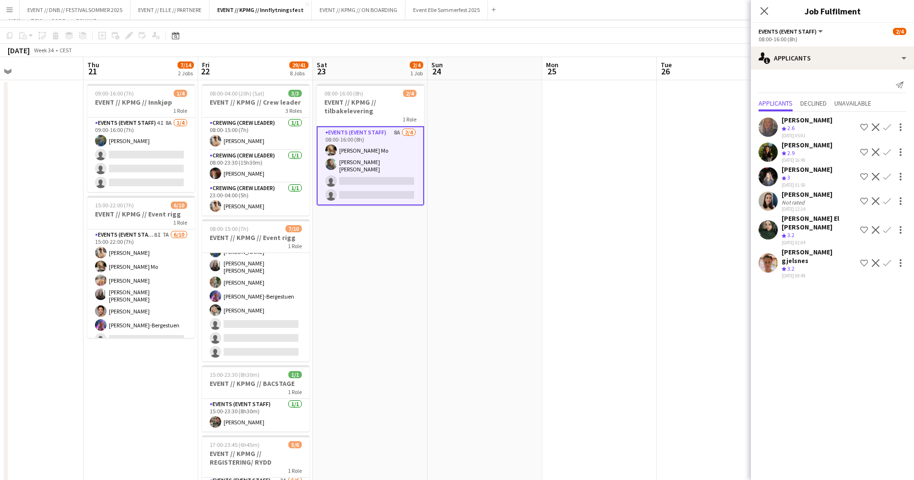
scroll to position [-5, 0]
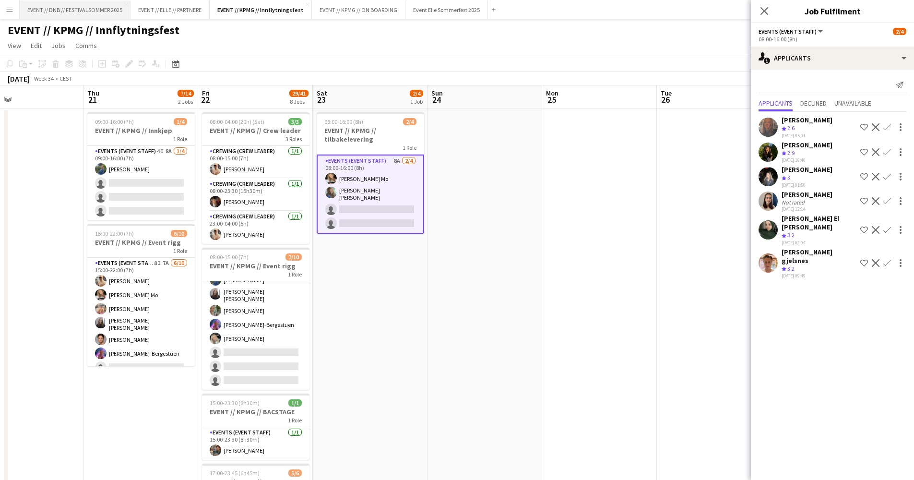
click at [80, 17] on button "EVENT // DNB // FESTIVALSOMMER 2025 Close" at bounding box center [75, 9] width 111 height 19
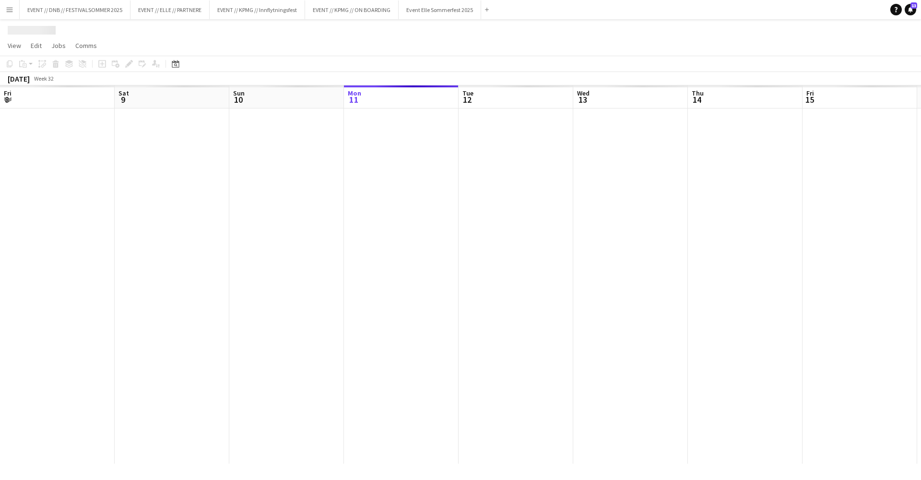
scroll to position [0, 229]
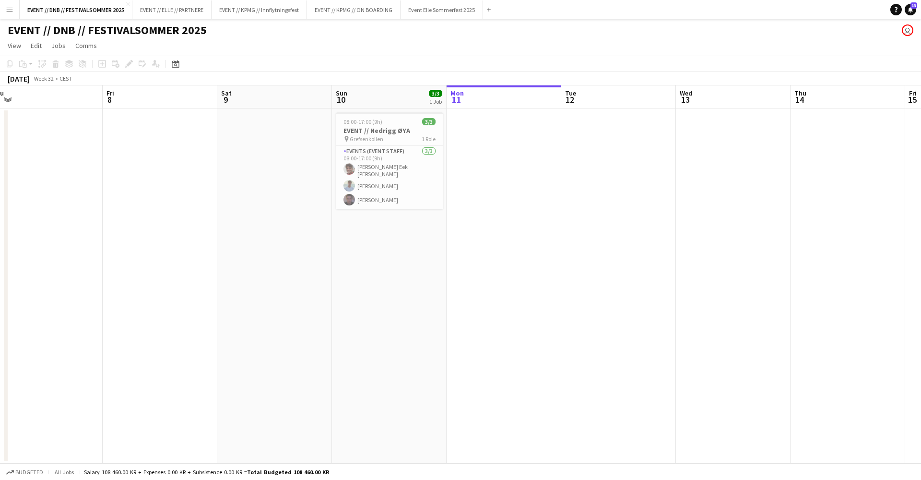
drag, startPoint x: 337, startPoint y: 202, endPoint x: 589, endPoint y: 211, distance: 252.1
click at [592, 215] on app-calendar-viewport "Tue 5 3/3 2 Jobs Wed 6 Thu 7 Fri 8 Sat 9 Sun 10 3/3 1 Job Mon 11 Tue 12 Wed 13 …" at bounding box center [460, 274] width 921 height 378
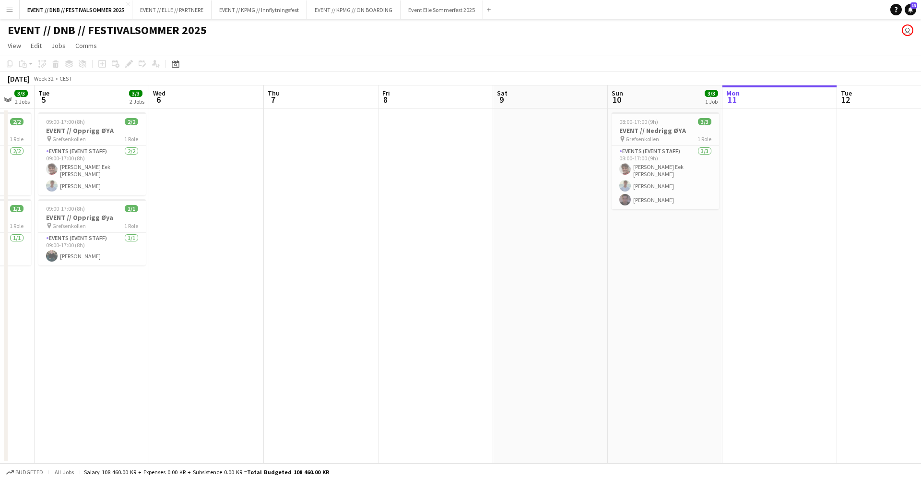
drag, startPoint x: 209, startPoint y: 220, endPoint x: 200, endPoint y: 168, distance: 52.5
click at [218, 168] on app-calendar-viewport "Sat 2 Sun 3 Mon 4 3/3 2 Jobs Tue 5 3/3 2 Jobs Wed 6 Thu 7 Fri 8 Sat 9 Sun 10 3/…" at bounding box center [460, 274] width 921 height 378
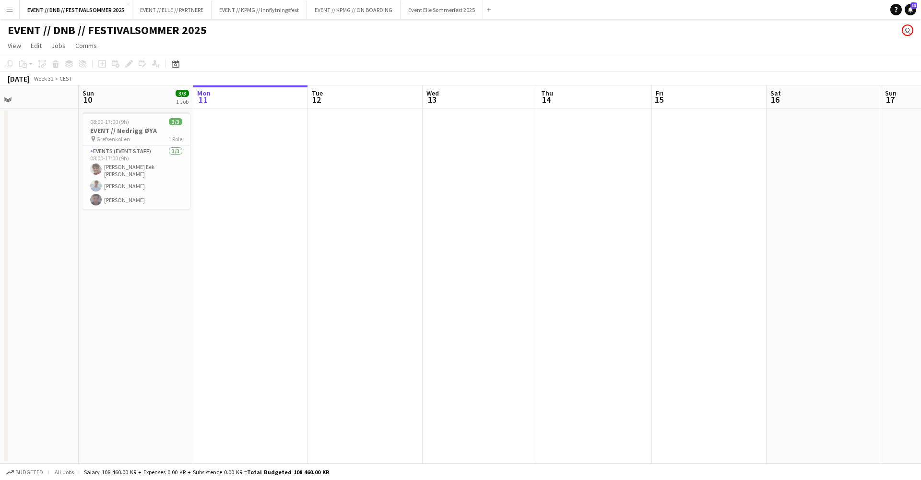
drag, startPoint x: 580, startPoint y: 204, endPoint x: 490, endPoint y: 195, distance: 90.2
click at [491, 197] on app-calendar-viewport "Wed 6 Thu 7 Fri 8 Sat 9 Sun 10 3/3 1 Job Mon 11 Tue 12 Wed 13 Thu 14 Fri 15 Sat…" at bounding box center [460, 274] width 921 height 378
drag, startPoint x: 288, startPoint y: 156, endPoint x: 266, endPoint y: 149, distance: 23.1
click at [268, 152] on app-calendar-viewport "Wed 6 Thu 7 Fri 8 Sat 9 Sun 10 3/3 1 Job Mon 11 Tue 12 Wed 13 Thu 14 Fri 15 Sat…" at bounding box center [460, 274] width 921 height 378
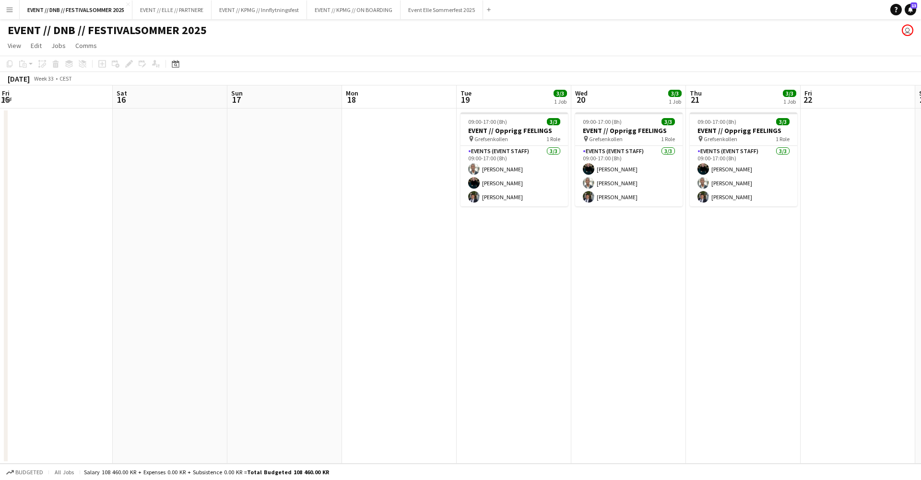
drag, startPoint x: 268, startPoint y: 166, endPoint x: 218, endPoint y: 157, distance: 51.1
click at [224, 159] on app-calendar-viewport "Tue 12 Wed 13 Thu 14 Fri 15 Sat 16 Sun 17 Mon 18 Tue 19 3/3 1 Job Wed 20 3/3 1 …" at bounding box center [460, 274] width 921 height 378
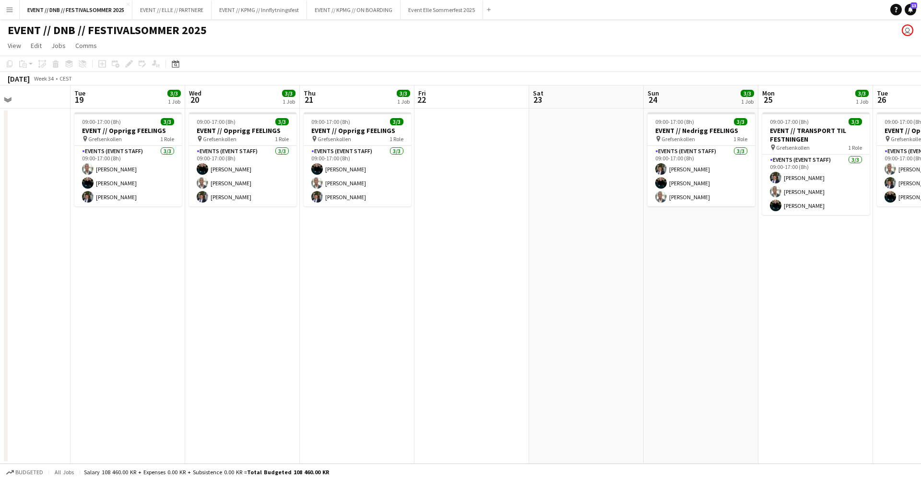
drag, startPoint x: 395, startPoint y: 166, endPoint x: -16, endPoint y: 140, distance: 411.7
click at [0, 140] on html "Menu Boards Boards Boards All jobs Status Workforce Workforce My Workforce Recr…" at bounding box center [460, 240] width 921 height 480
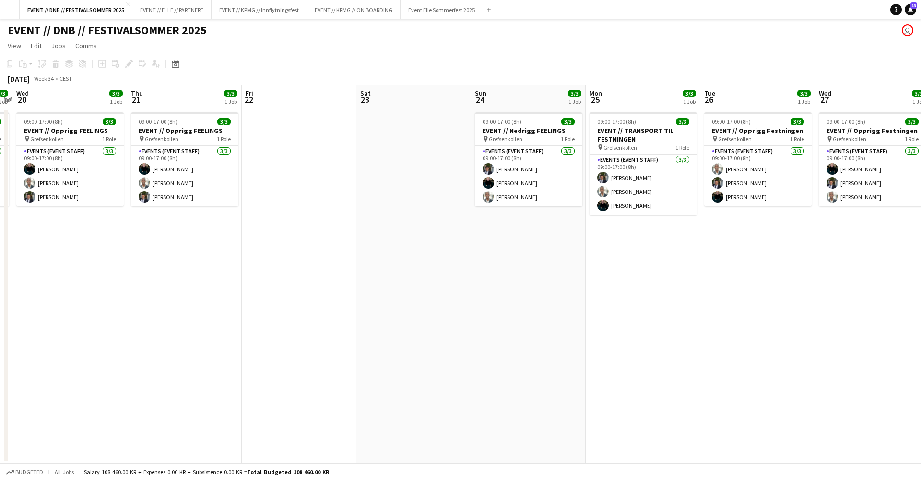
drag, startPoint x: 704, startPoint y: 246, endPoint x: 533, endPoint y: 247, distance: 170.4
click at [532, 246] on app-calendar-viewport "Sun 17 Mon 18 Tue 19 3/3 1 Job Wed 20 3/3 1 Job Thu 21 3/3 1 Job Fri 22 Sat 23 …" at bounding box center [460, 274] width 921 height 378
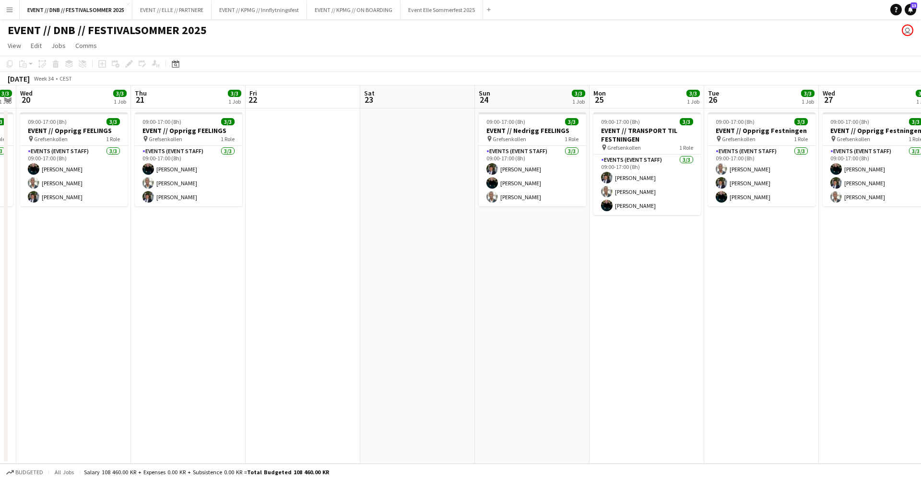
click at [675, 265] on app-calendar-viewport "Sun 17 Mon 18 Tue 19 3/3 1 Job Wed 20 3/3 1 Job Thu 21 3/3 1 Job Fri 22 Sat 23 …" at bounding box center [460, 274] width 921 height 378
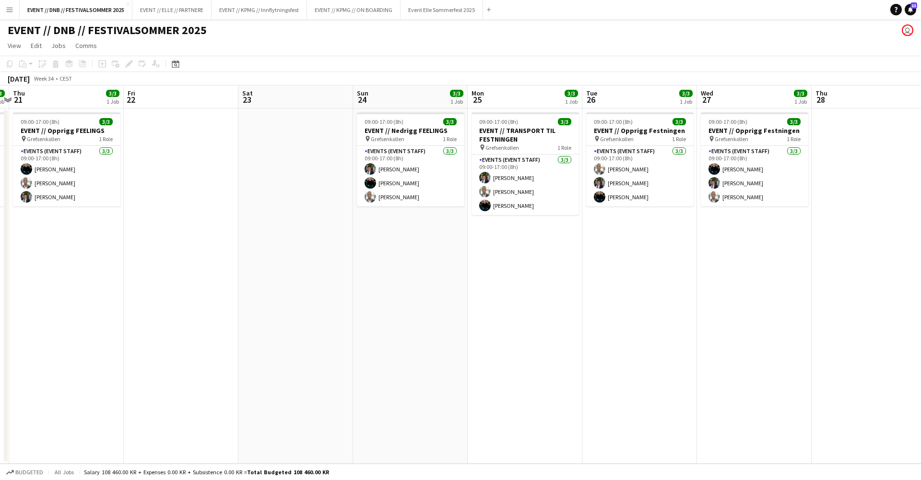
scroll to position [0, 337]
drag, startPoint x: 774, startPoint y: 274, endPoint x: 648, endPoint y: 259, distance: 126.6
click at [649, 259] on app-calendar-viewport "Mon 18 Tue 19 3/3 1 Job Wed 20 3/3 1 Job Thu 21 3/3 1 Job Fri 22 Sat 23 Sun 24 …" at bounding box center [460, 274] width 921 height 378
click at [781, 277] on app-date-cell "09:00-17:00 (8h) 3/3 EVENT // Opprigg Festningen pin Grefsenkollen 1 Role Event…" at bounding box center [752, 285] width 115 height 355
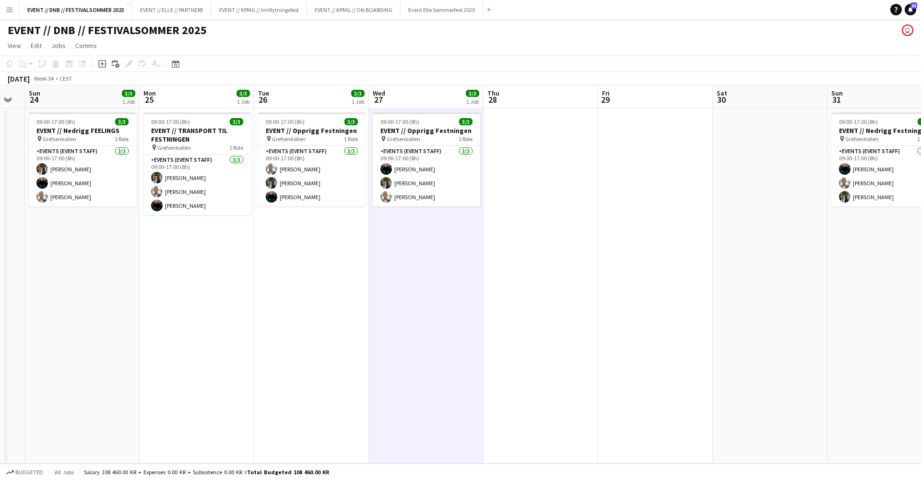
drag, startPoint x: 806, startPoint y: 272, endPoint x: 480, endPoint y: 236, distance: 327.9
click at [484, 238] on app-calendar-viewport "Thu 21 3/3 1 Job Fri 22 Sat 23 Sun 24 3/3 1 Job Mon 25 3/3 1 Job Tue 26 3/3 1 J…" at bounding box center [460, 274] width 921 height 378
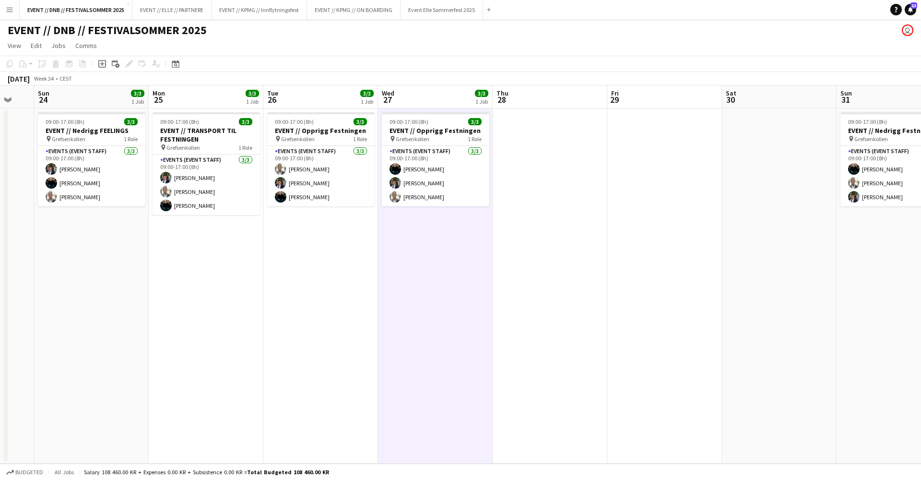
click at [651, 244] on app-calendar-viewport "Thu 21 3/3 1 Job Fri 22 Sat 23 Sun 24 3/3 1 Job Mon 25 3/3 1 Job Tue 26 3/3 1 J…" at bounding box center [460, 274] width 921 height 378
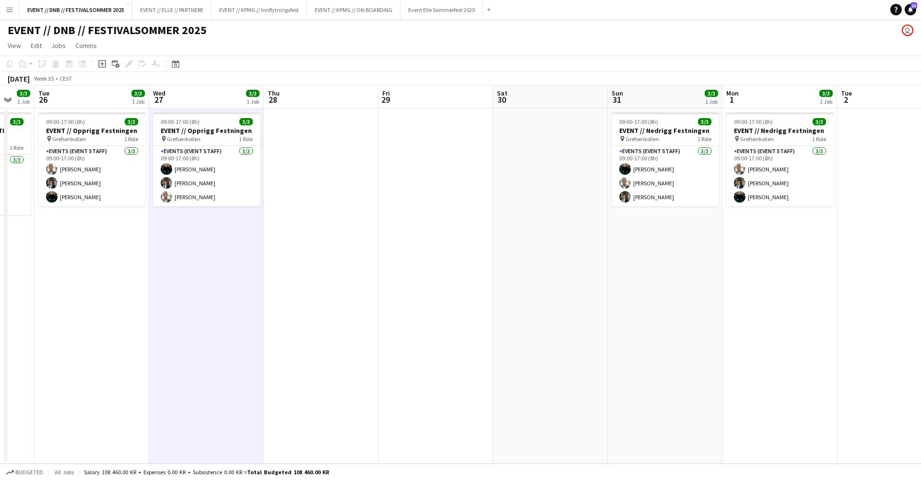
drag, startPoint x: 721, startPoint y: 248, endPoint x: 393, endPoint y: 221, distance: 329.9
click at [396, 222] on app-calendar-viewport "Sat 23 Sun 24 3/3 1 Job Mon 25 3/3 1 Job Tue 26 3/3 1 Job Wed 27 3/3 1 Job Thu …" at bounding box center [460, 274] width 921 height 378
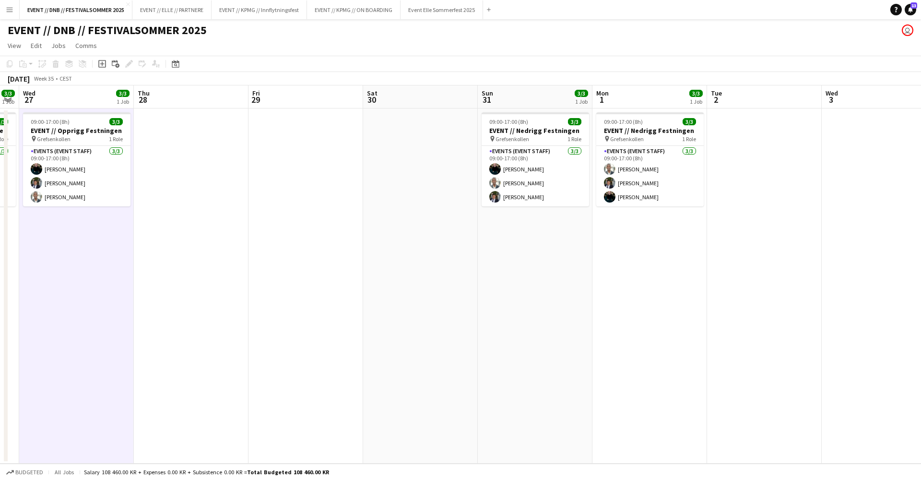
scroll to position [0, 313]
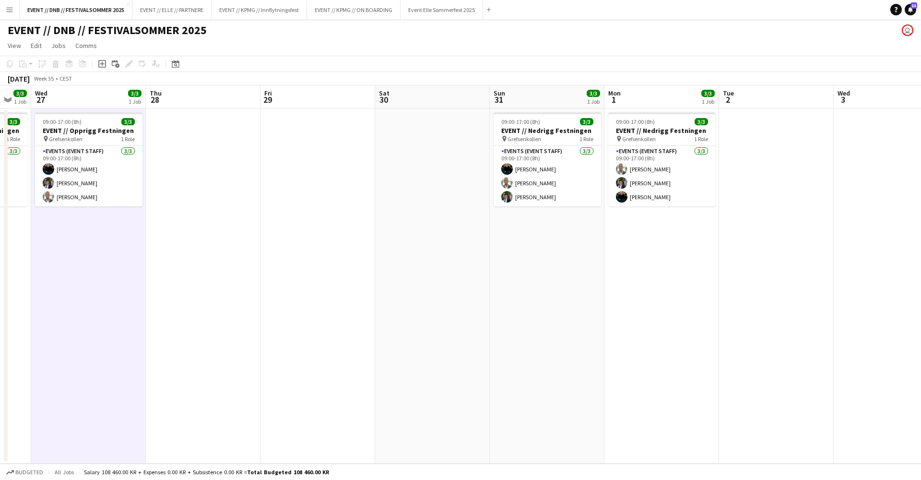
click at [669, 251] on app-calendar-viewport "Sun 24 3/3 1 Job Mon 25 3/3 1 Job Tue 26 3/3 1 Job Wed 27 3/3 1 Job Thu 28 Fri …" at bounding box center [460, 274] width 921 height 378
click at [636, 179] on app-card-role "Events (Event Staff) [DATE] 09:00-17:00 (8h) [PERSON_NAME] [PERSON_NAME] [PERSO…" at bounding box center [663, 176] width 108 height 60
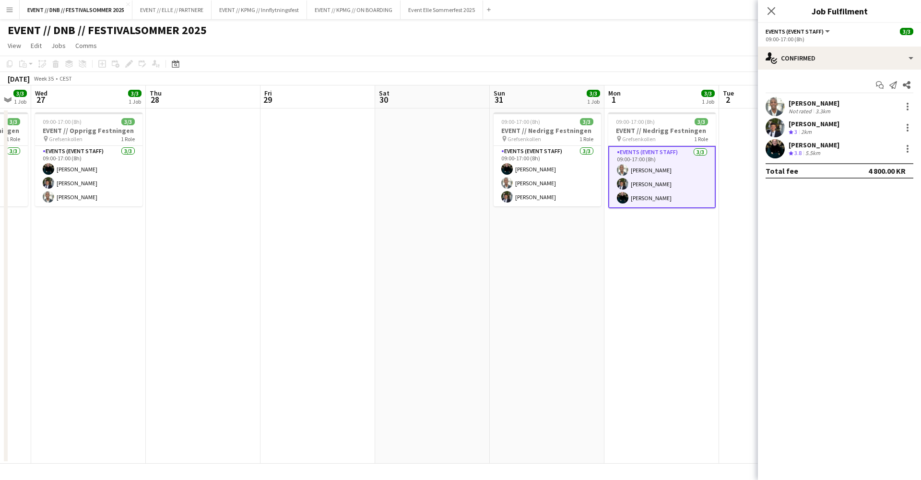
click at [812, 107] on div "[PERSON_NAME]" at bounding box center [814, 103] width 51 height 9
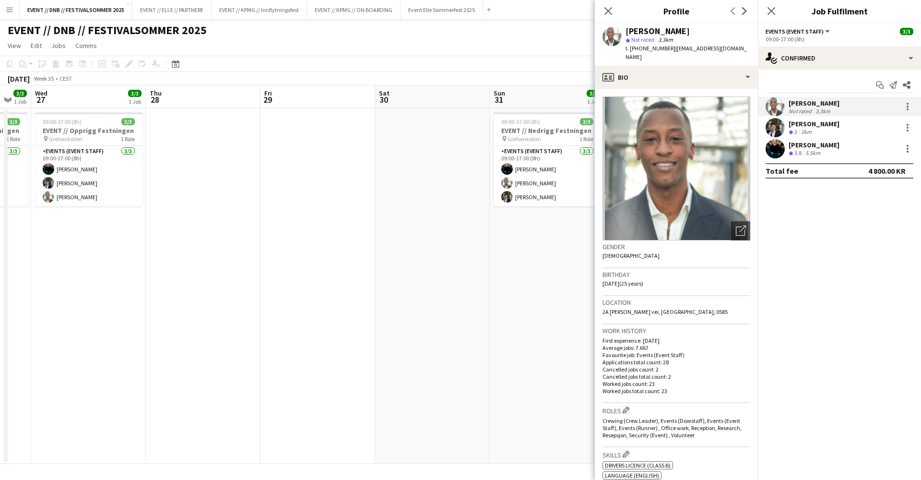
click at [812, 129] on div "2km" at bounding box center [807, 132] width 14 height 8
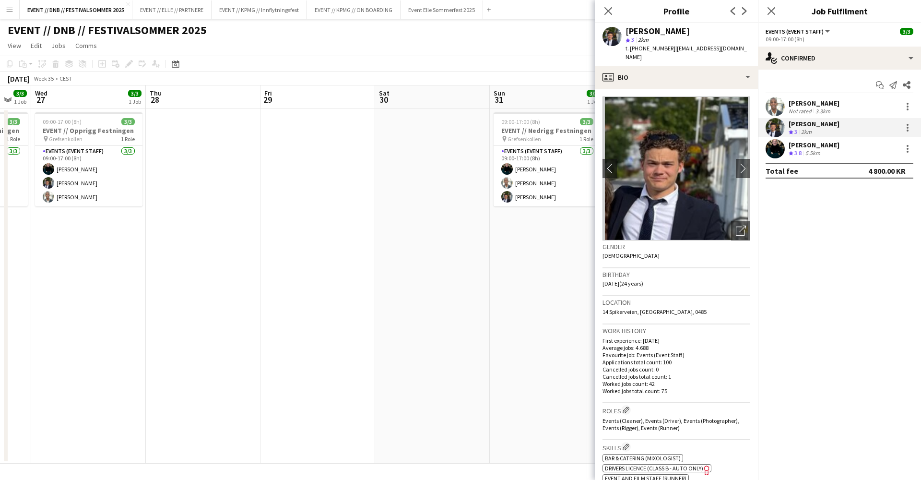
click at [811, 145] on div "[PERSON_NAME]" at bounding box center [814, 145] width 51 height 9
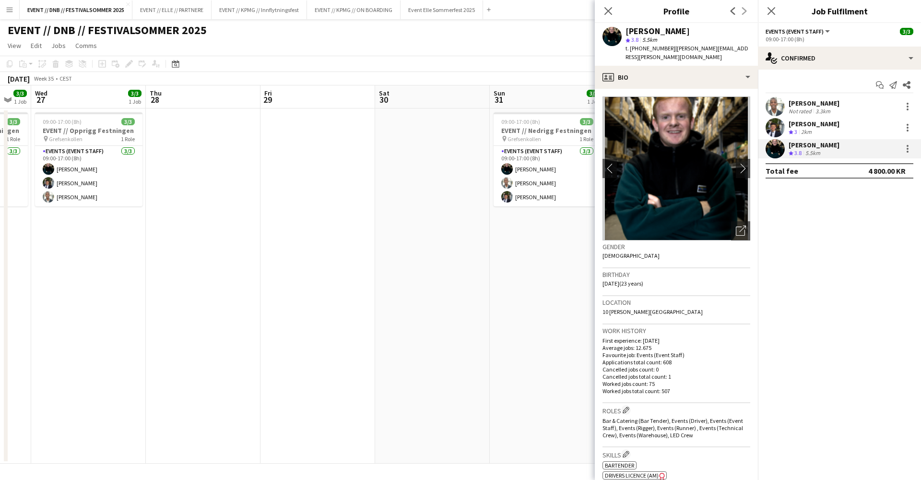
click at [804, 112] on div "Not rated" at bounding box center [801, 111] width 25 height 7
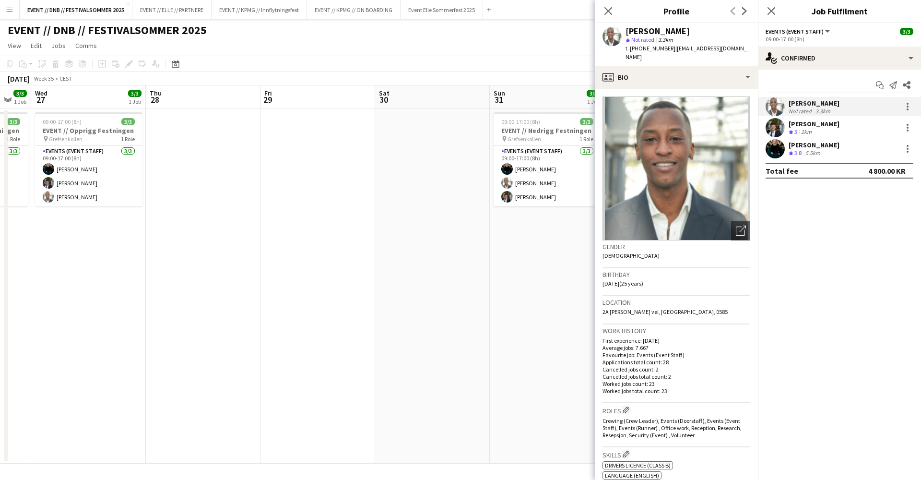
click at [806, 130] on div "2km" at bounding box center [807, 132] width 14 height 8
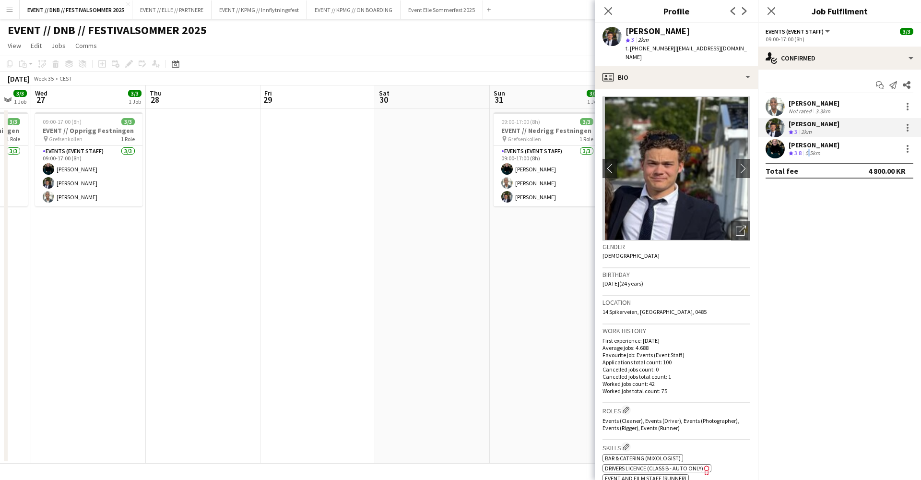
click at [809, 150] on div "5.5km" at bounding box center [813, 153] width 19 height 8
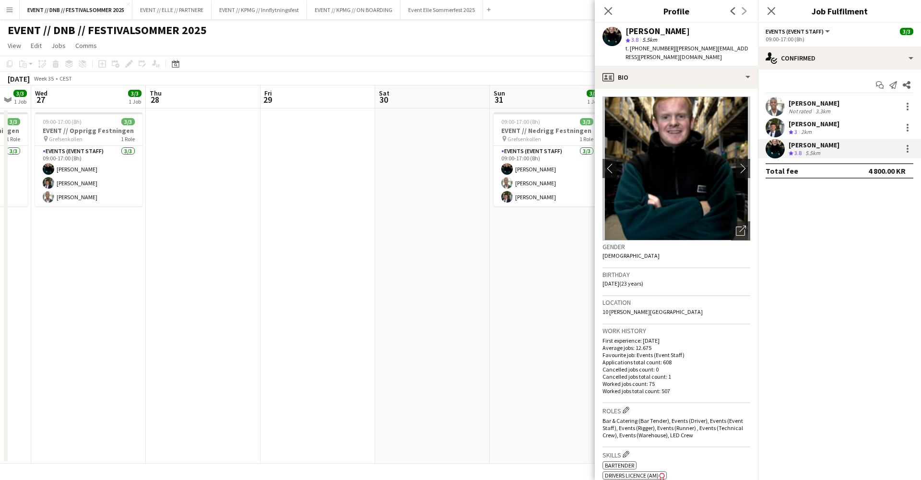
click at [530, 304] on app-date-cell "09:00-17:00 (8h) 3/3 EVENT // Nedrigg Festningen pin Grefsenkollen 1 Role Event…" at bounding box center [547, 285] width 115 height 355
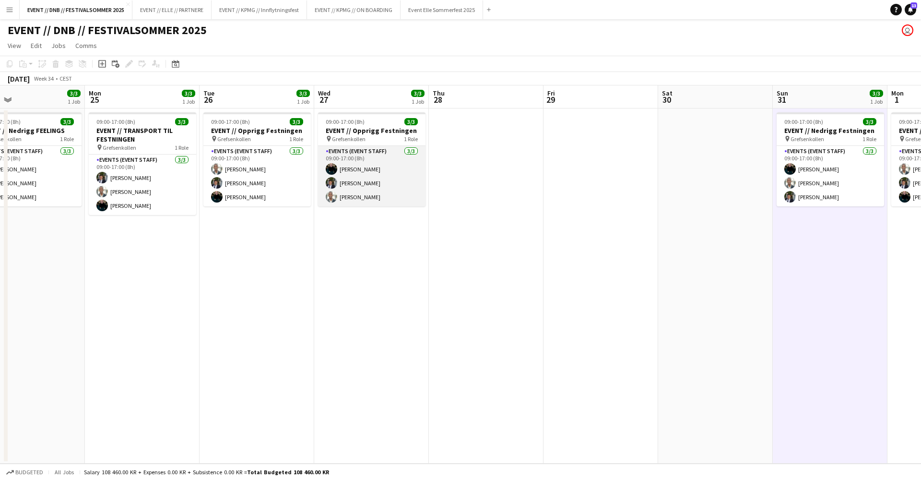
scroll to position [0, 255]
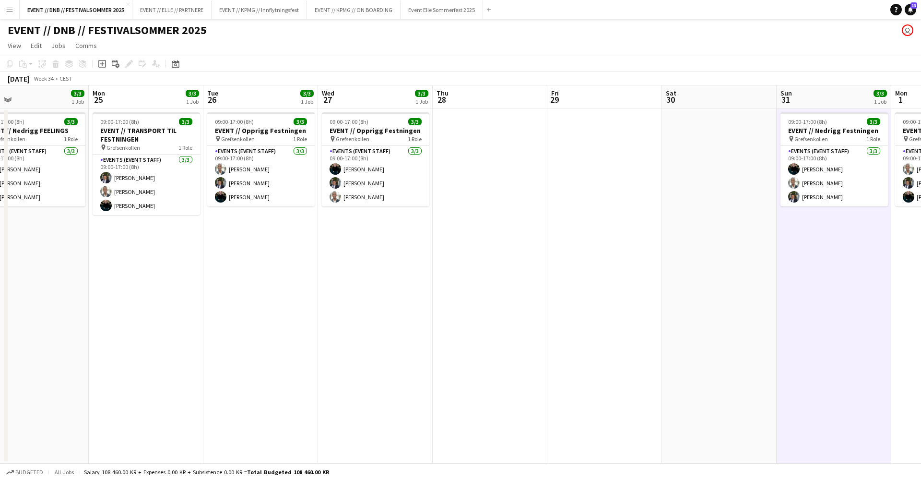
click at [738, 223] on app-date-cell at bounding box center [719, 285] width 115 height 355
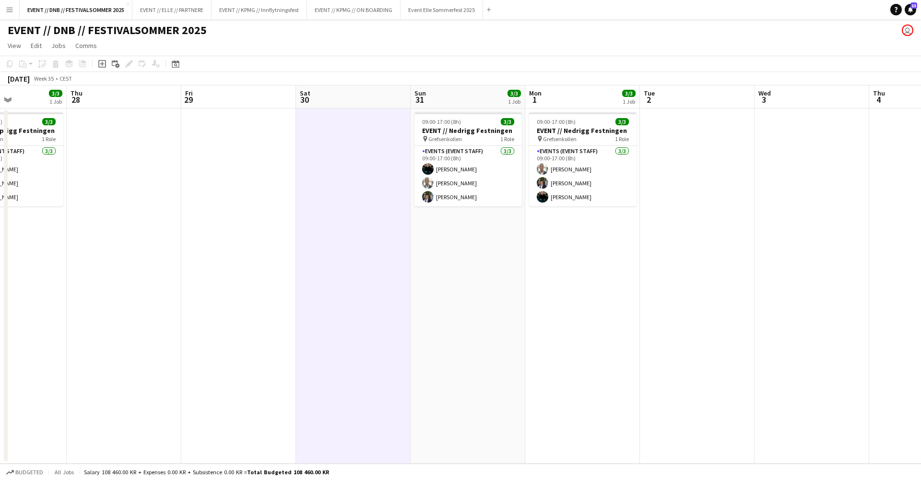
drag, startPoint x: 676, startPoint y: 264, endPoint x: 447, endPoint y: 278, distance: 229.8
click at [447, 278] on app-calendar-viewport "Mon 25 3/3 1 Job Tue 26 3/3 1 Job Wed 27 3/3 1 Job Thu 28 Fri 29 Sat 30 Sun 31 …" at bounding box center [460, 274] width 921 height 378
click at [674, 254] on app-date-cell at bounding box center [697, 285] width 115 height 355
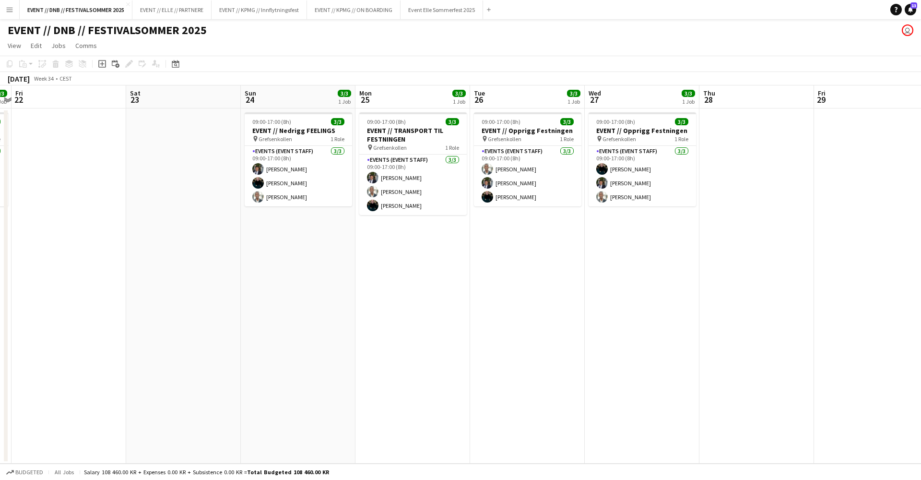
scroll to position [0, 217]
drag, startPoint x: 232, startPoint y: 237, endPoint x: 830, endPoint y: 293, distance: 600.2
click at [830, 293] on app-calendar-viewport "Wed 20 3/3 1 Job Thu 21 3/3 1 Job Fri 22 Sat 23 Sun 24 3/3 1 Job Mon 25 3/3 1 J…" at bounding box center [460, 274] width 921 height 378
click at [338, 9] on button "EVENT // KPMG // ON BOARDING Close" at bounding box center [354, 9] width 94 height 19
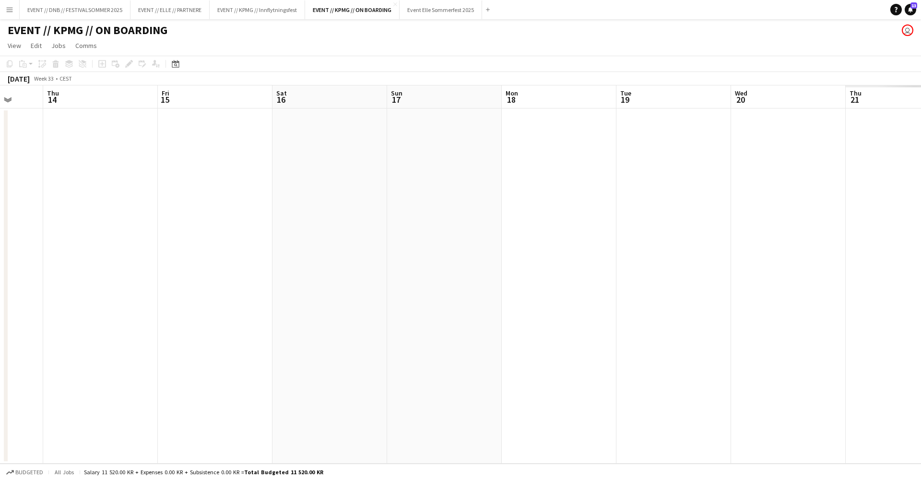
drag, startPoint x: 432, startPoint y: 234, endPoint x: 140, endPoint y: 219, distance: 292.6
click at [141, 220] on app-calendar-viewport "Mon 11 Tue 12 Wed 13 Thu 14 Fri 15 Sat 16 Sun 17 Mon 18 Tue 19 Wed 20 Thu 21 Fr…" at bounding box center [460, 274] width 921 height 378
drag, startPoint x: 690, startPoint y: 260, endPoint x: 309, endPoint y: 260, distance: 381.6
click at [330, 260] on app-calendar-viewport "Tue 12 Wed 13 Thu 14 Fri 15 Sat 16 Sun 17 Mon 18 Tue 19 Wed 20 Thu 21 Fri 22 Sa…" at bounding box center [460, 274] width 921 height 378
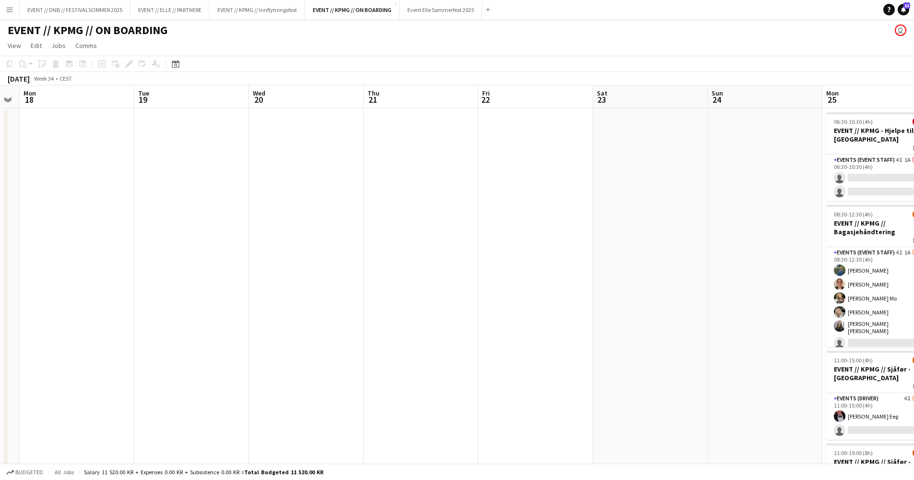
drag, startPoint x: 604, startPoint y: 272, endPoint x: 410, endPoint y: 272, distance: 193.4
click at [414, 273] on app-calendar-viewport "Fri 15 Sat 16 Sun 17 Mon 18 Tue 19 Wed 20 Thu 21 Fri 22 Sat 23 Sun 24 Mon 25 7/…" at bounding box center [457, 326] width 914 height 482
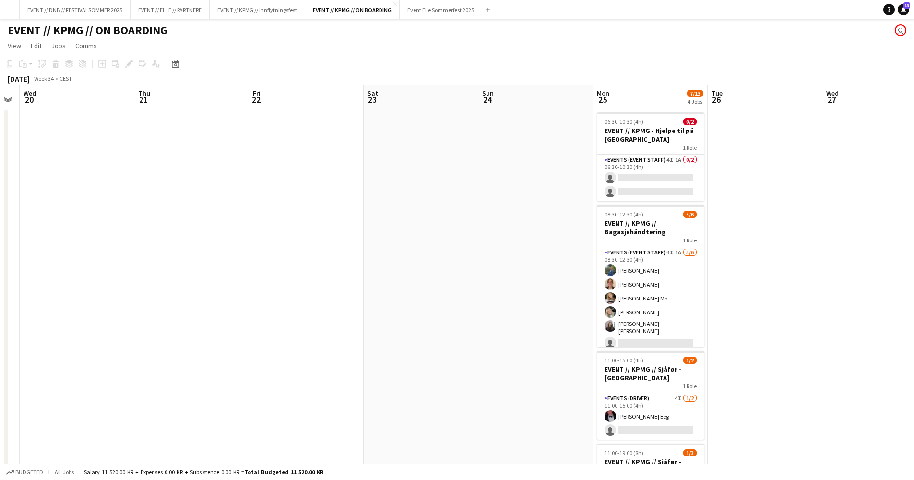
scroll to position [0, 328]
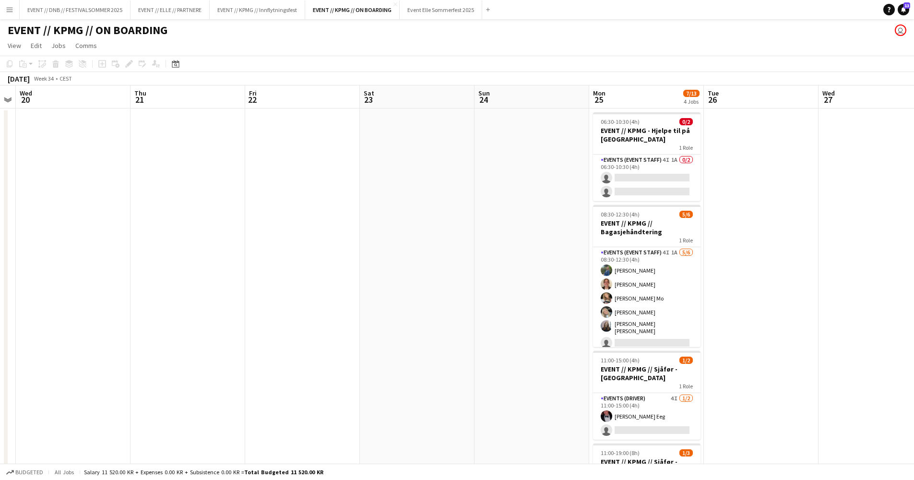
click at [781, 273] on app-date-cell at bounding box center [761, 337] width 115 height 459
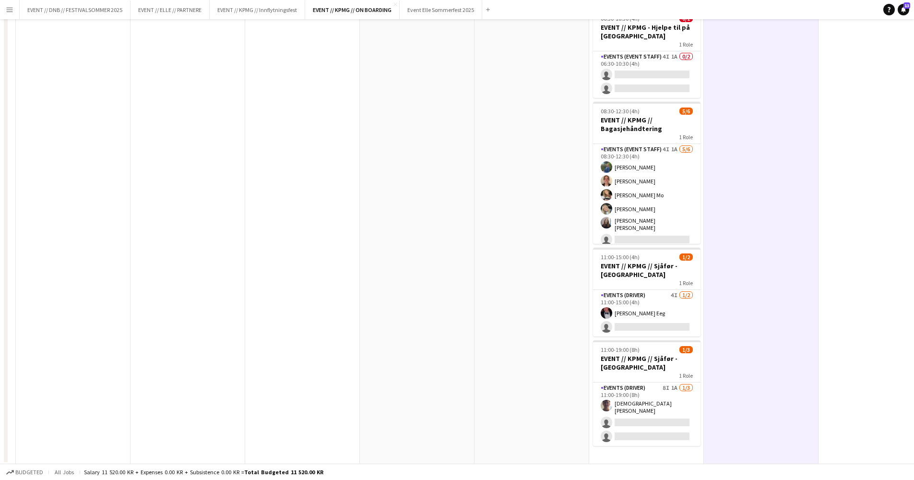
scroll to position [0, 0]
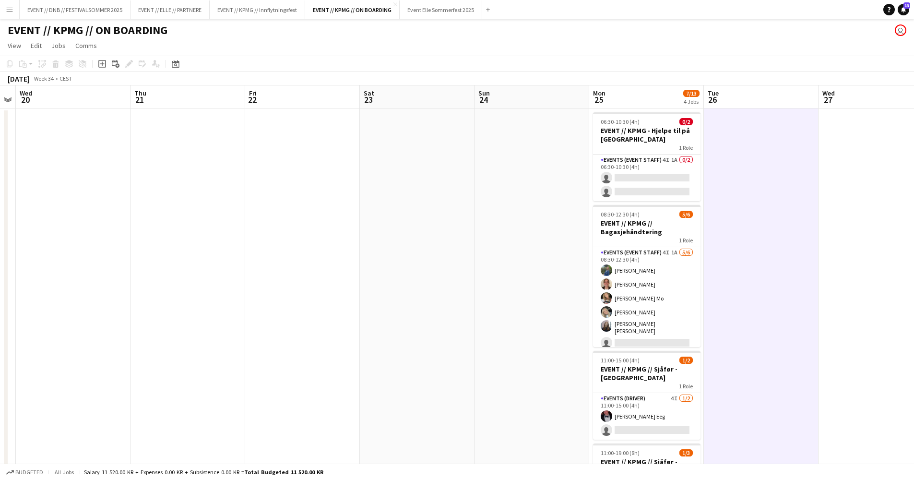
click at [860, 278] on app-date-cell at bounding box center [876, 337] width 115 height 459
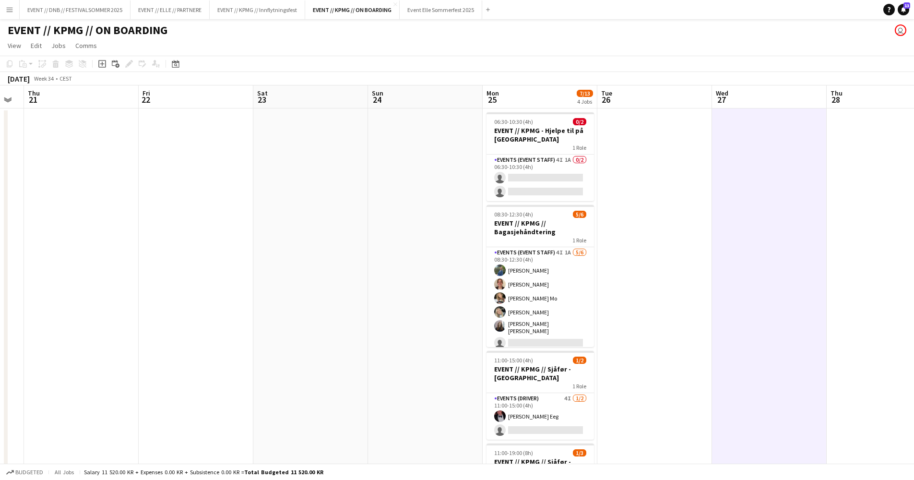
drag, startPoint x: 847, startPoint y: 278, endPoint x: 734, endPoint y: 270, distance: 113.0
click at [740, 272] on app-calendar-viewport "Mon 18 Tue 19 Wed 20 Thu 21 Fri 22 Sat 23 Sun 24 Mon 25 7/13 4 Jobs Tue 26 Wed …" at bounding box center [457, 326] width 914 height 482
click at [662, 258] on app-date-cell at bounding box center [654, 337] width 115 height 459
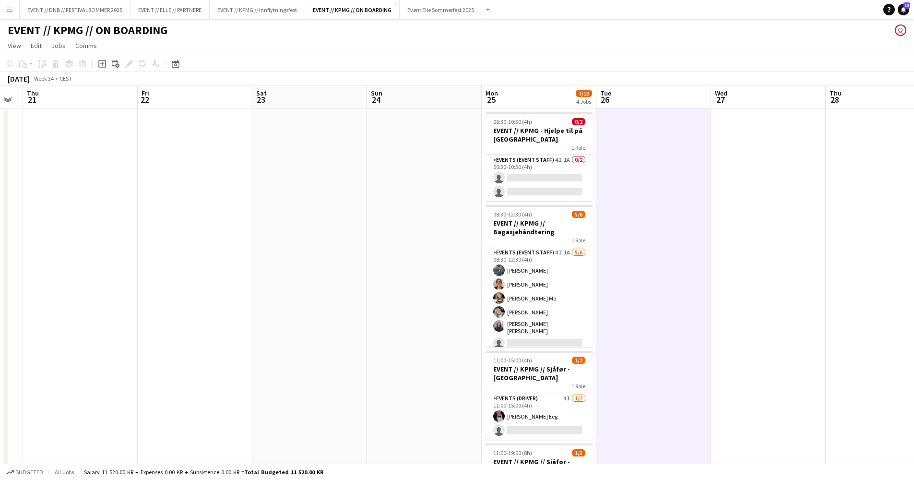
click at [794, 266] on app-date-cell at bounding box center [768, 337] width 115 height 459
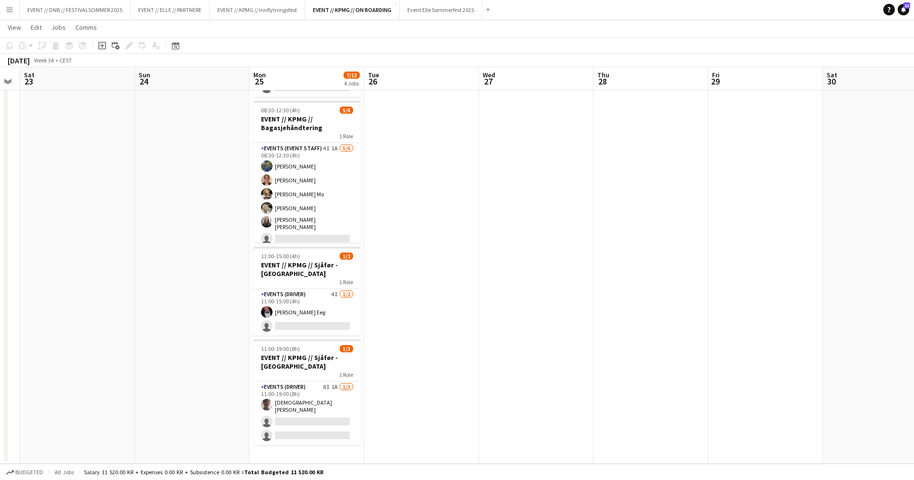
scroll to position [0, 336]
